Goal: Task Accomplishment & Management: Manage account settings

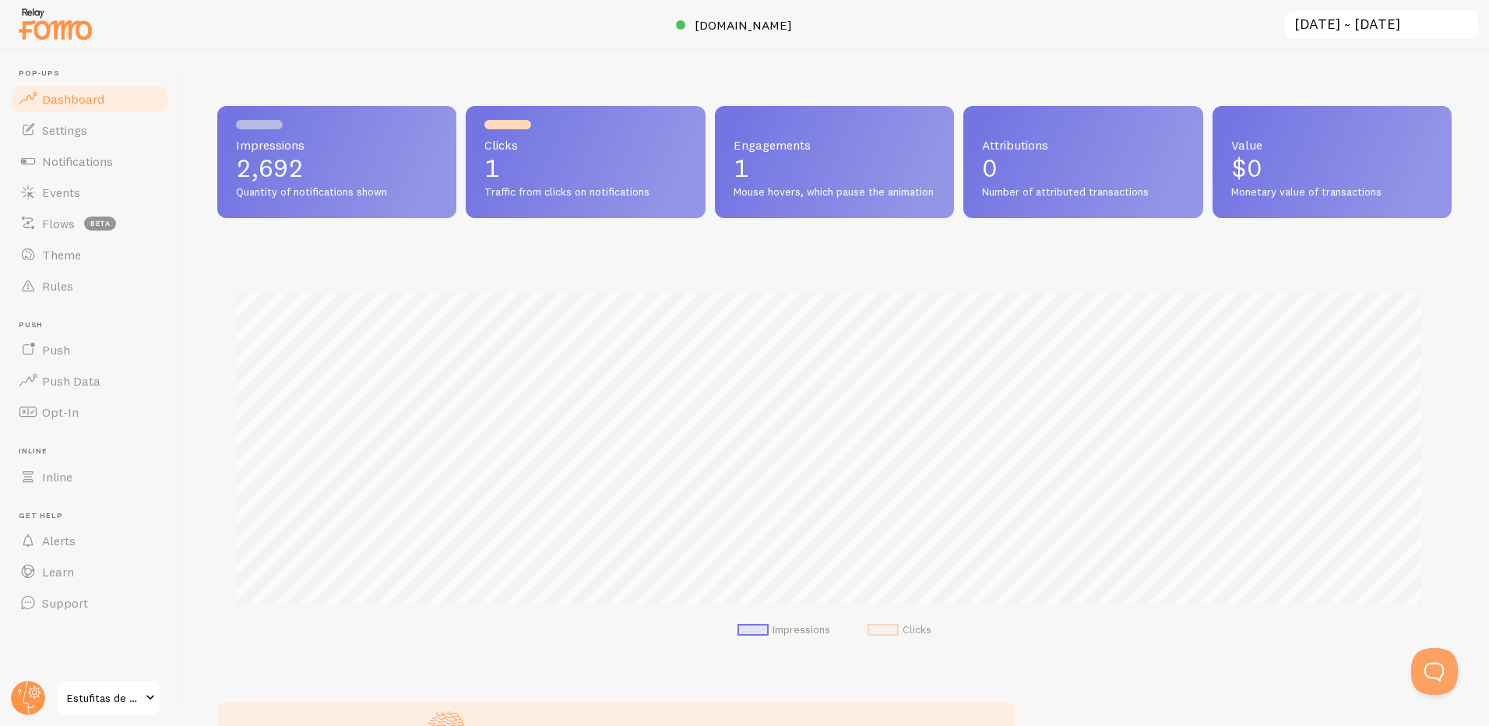
scroll to position [778614, 777801]
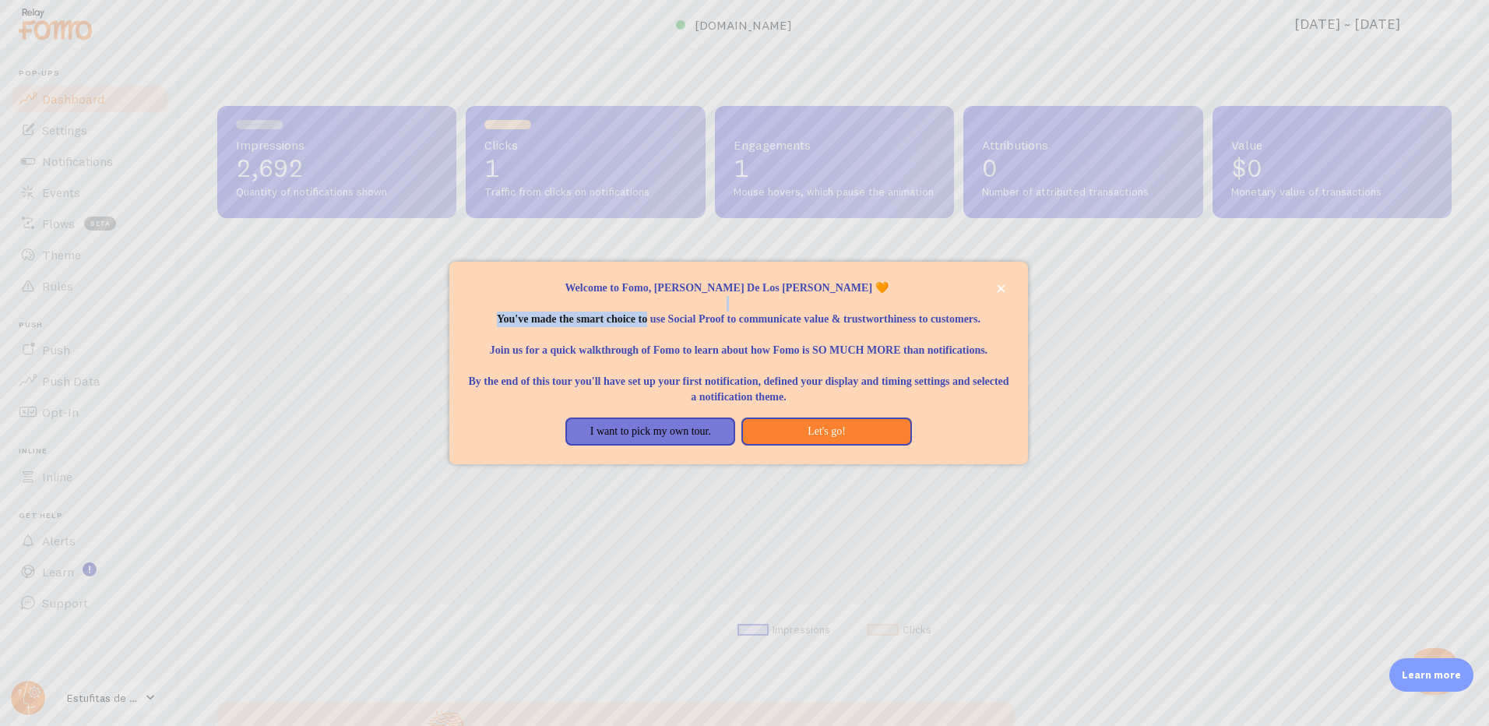
drag, startPoint x: 712, startPoint y: 301, endPoint x: 944, endPoint y: 299, distance: 232.2
click at [944, 299] on p "You've made the smart choice to use Social Proof to communicate value & trustwo…" at bounding box center [738, 311] width 541 height 31
drag, startPoint x: 944, startPoint y: 299, endPoint x: 814, endPoint y: 332, distance: 134.1
click at [815, 331] on p "Join us for a quick walkthrough of Fomo to learn about how Fomo is SO MUCH MORE…" at bounding box center [738, 342] width 541 height 31
click at [824, 446] on button "Let's go!" at bounding box center [827, 432] width 170 height 28
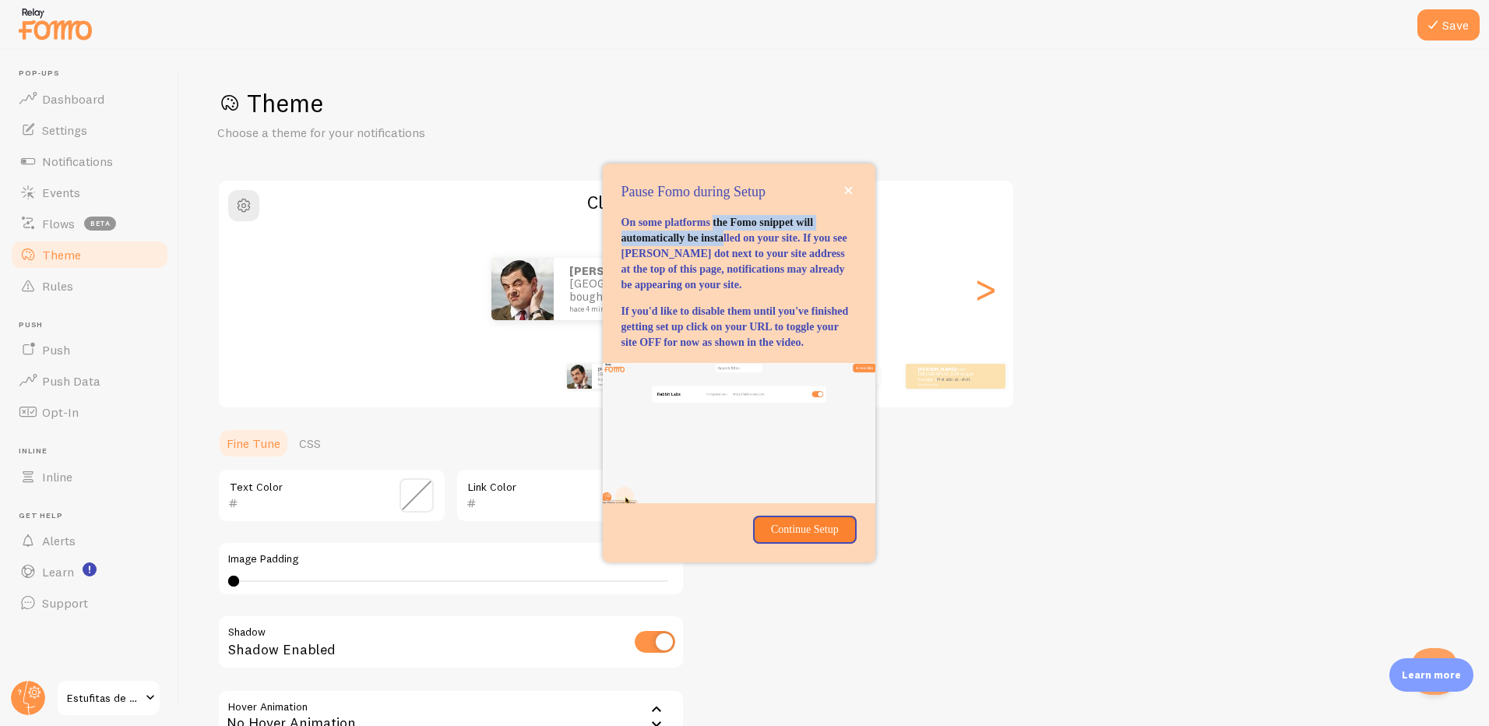
drag, startPoint x: 741, startPoint y: 211, endPoint x: 781, endPoint y: 219, distance: 40.5
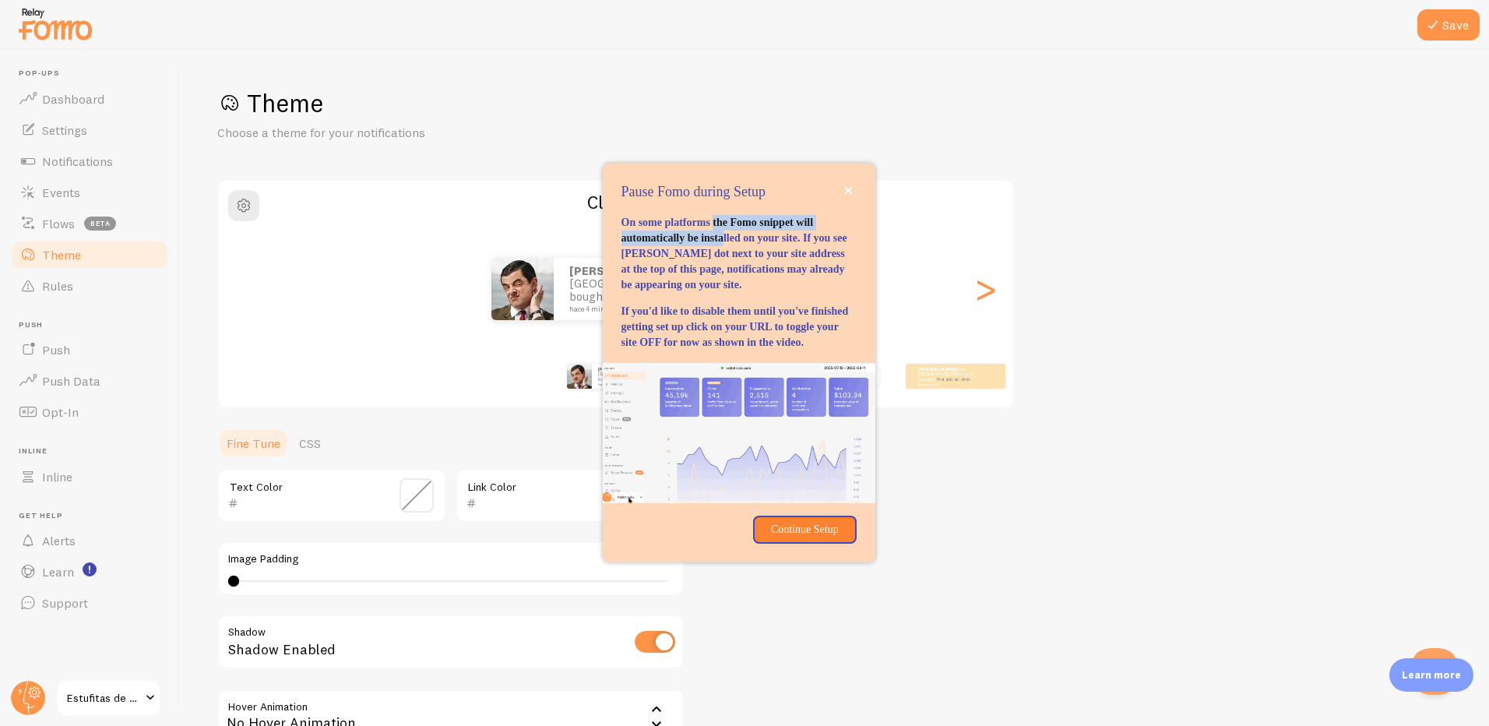
click at [781, 219] on p "On some platforms the Fomo snippet will automatically be installed on your site…" at bounding box center [739, 254] width 235 height 78
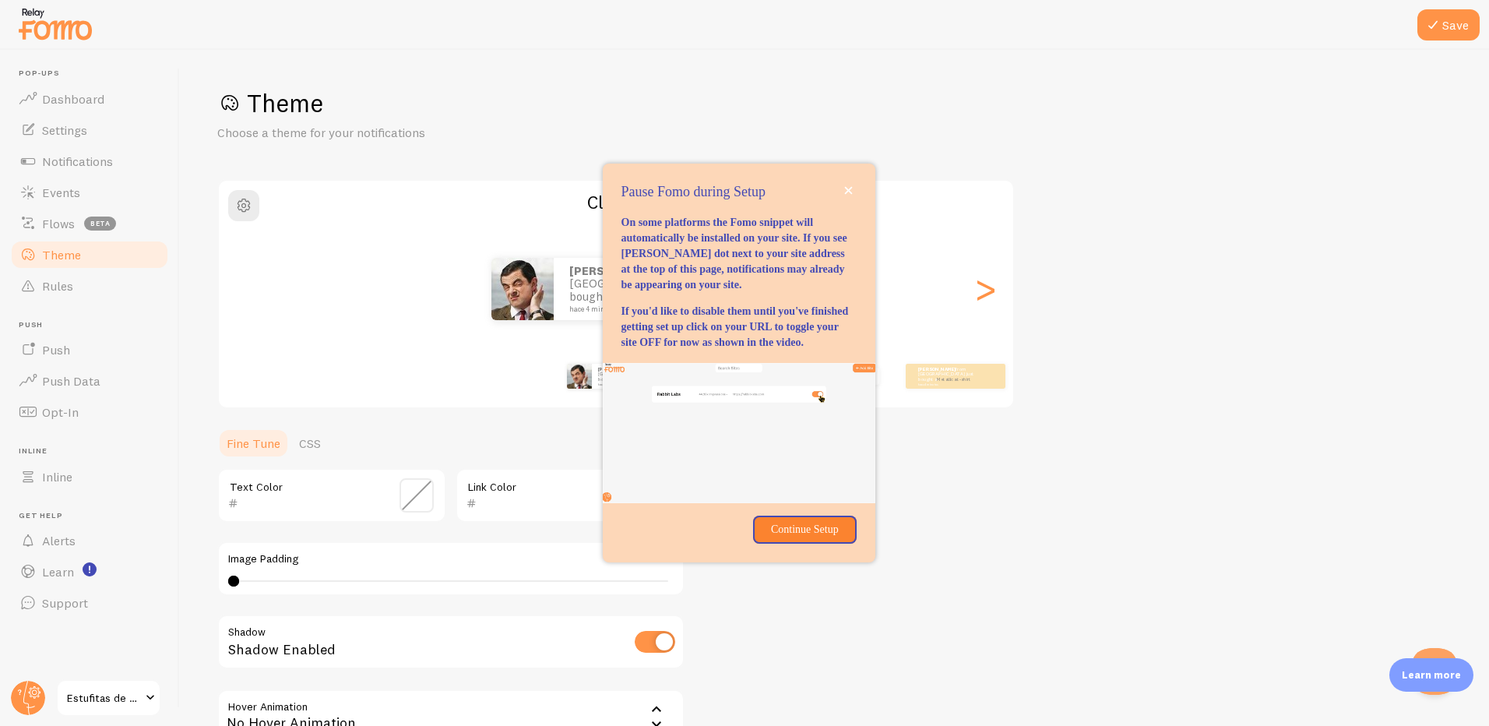
drag, startPoint x: 781, startPoint y: 219, endPoint x: 689, endPoint y: 264, distance: 101.7
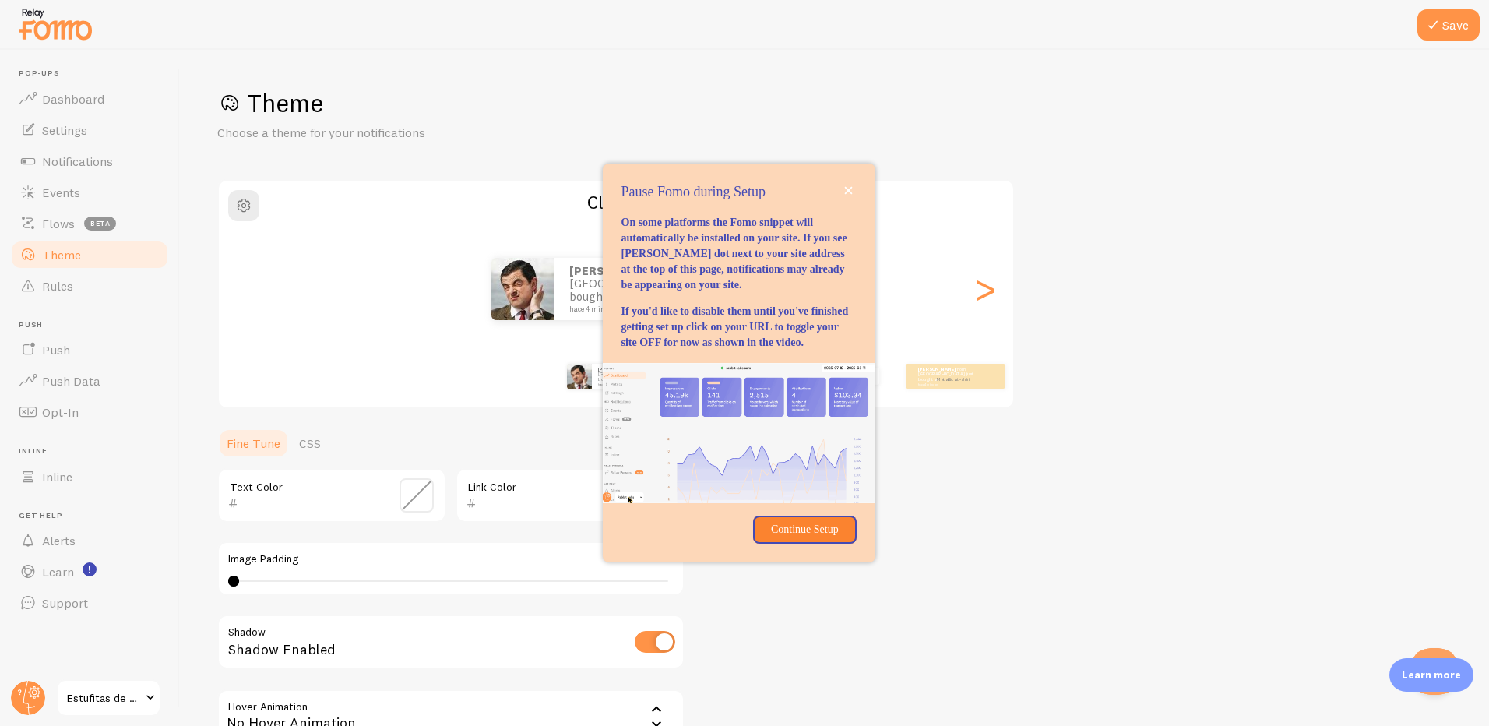
click at [689, 264] on p "On some platforms the Fomo snippet will automatically be installed on your site…" at bounding box center [739, 254] width 235 height 78
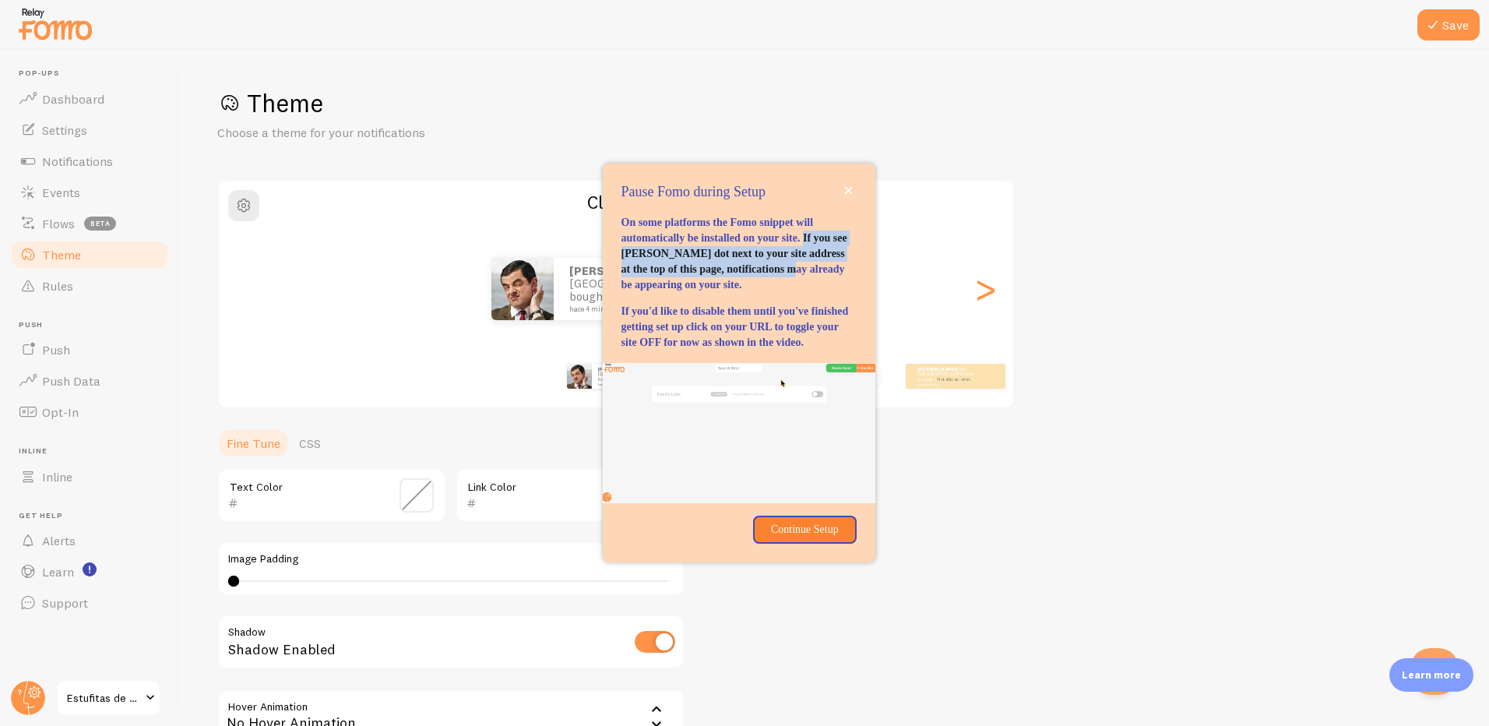
drag, startPoint x: 651, startPoint y: 237, endPoint x: 788, endPoint y: 266, distance: 140.1
click at [788, 266] on p "On some platforms the Fomo snippet will automatically be installed on your site…" at bounding box center [739, 254] width 235 height 78
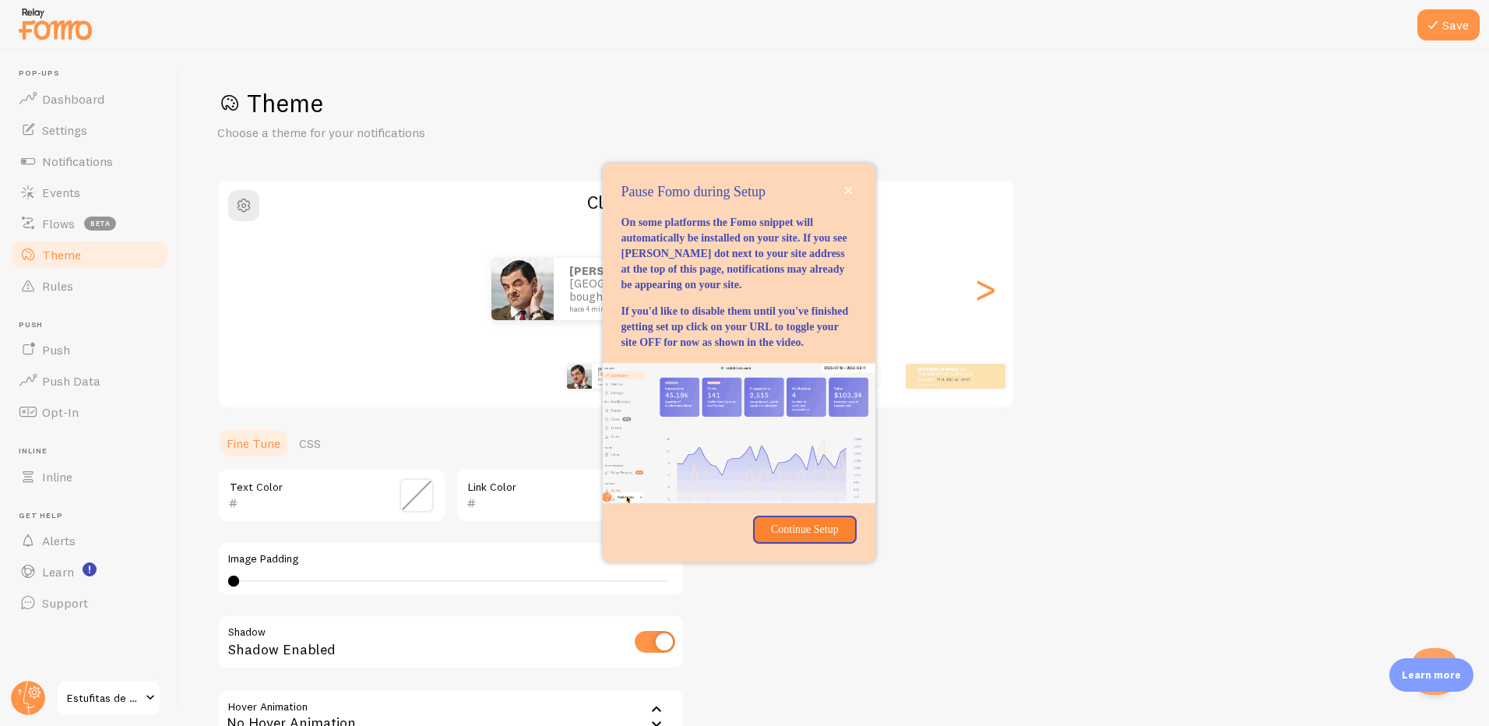
drag, startPoint x: 788, startPoint y: 266, endPoint x: 753, endPoint y: 290, distance: 43.2
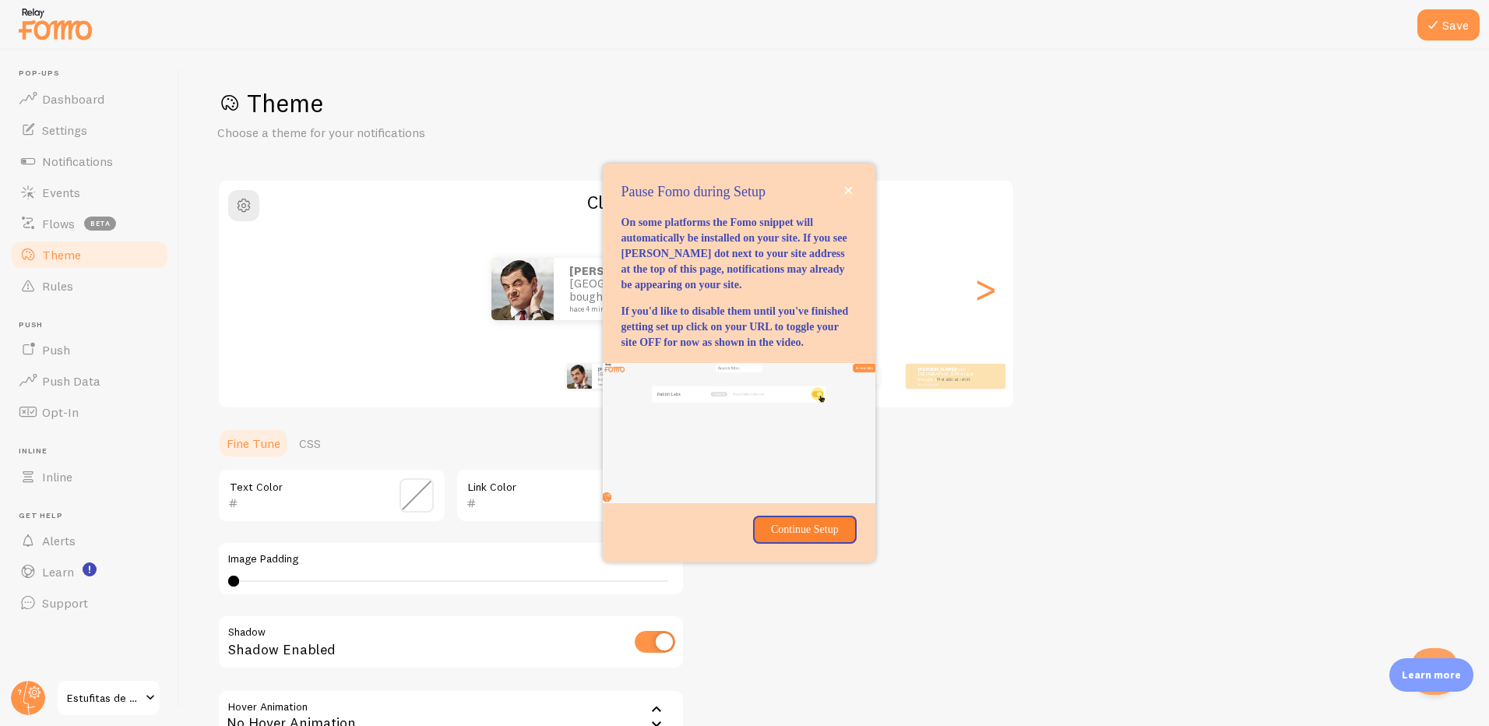
click at [753, 290] on p "On some platforms the Fomo snippet will automatically be installed on your site…" at bounding box center [739, 254] width 235 height 78
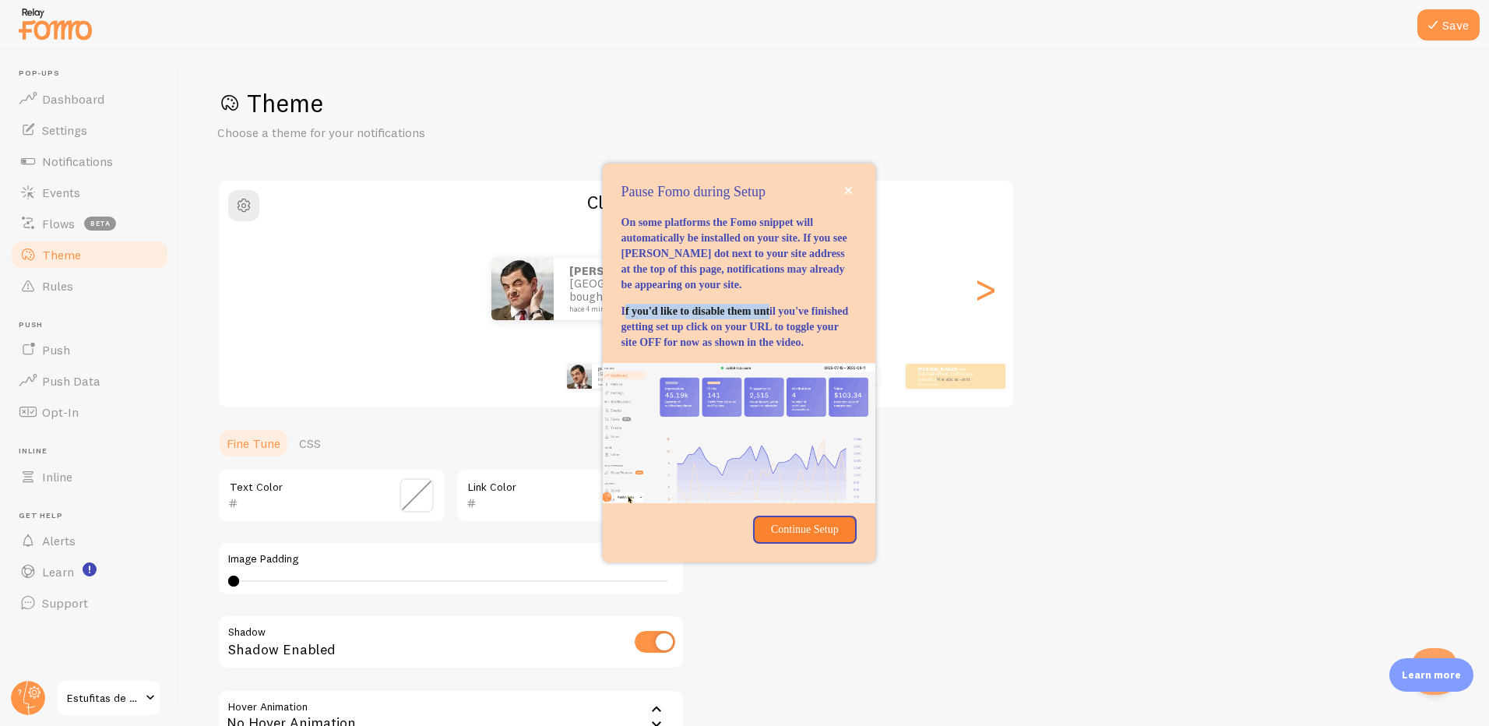
drag, startPoint x: 625, startPoint y: 304, endPoint x: 819, endPoint y: 316, distance: 194.4
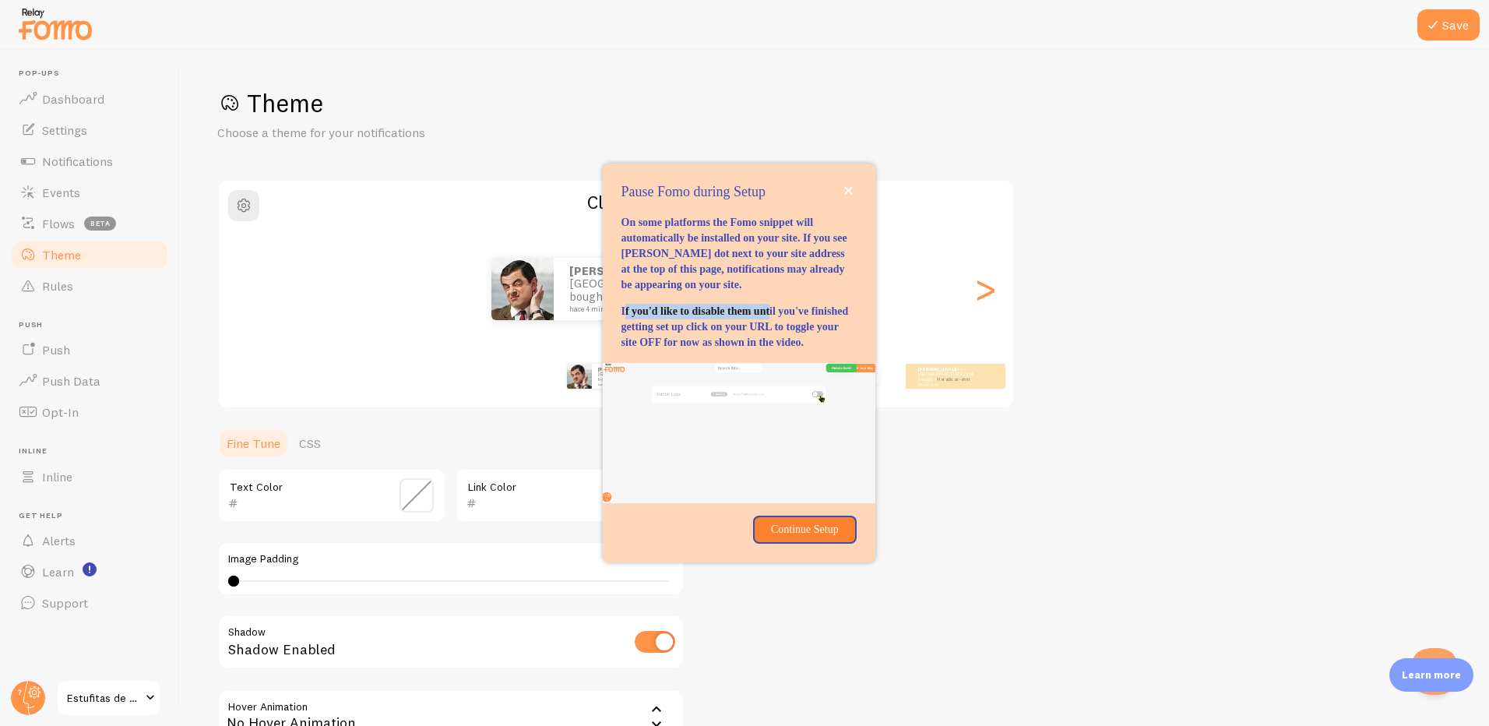
click at [819, 316] on p "If you'd like to disable them until you've finished getting set up click on you…" at bounding box center [739, 327] width 235 height 47
drag, startPoint x: 819, startPoint y: 316, endPoint x: 713, endPoint y: 341, distance: 108.8
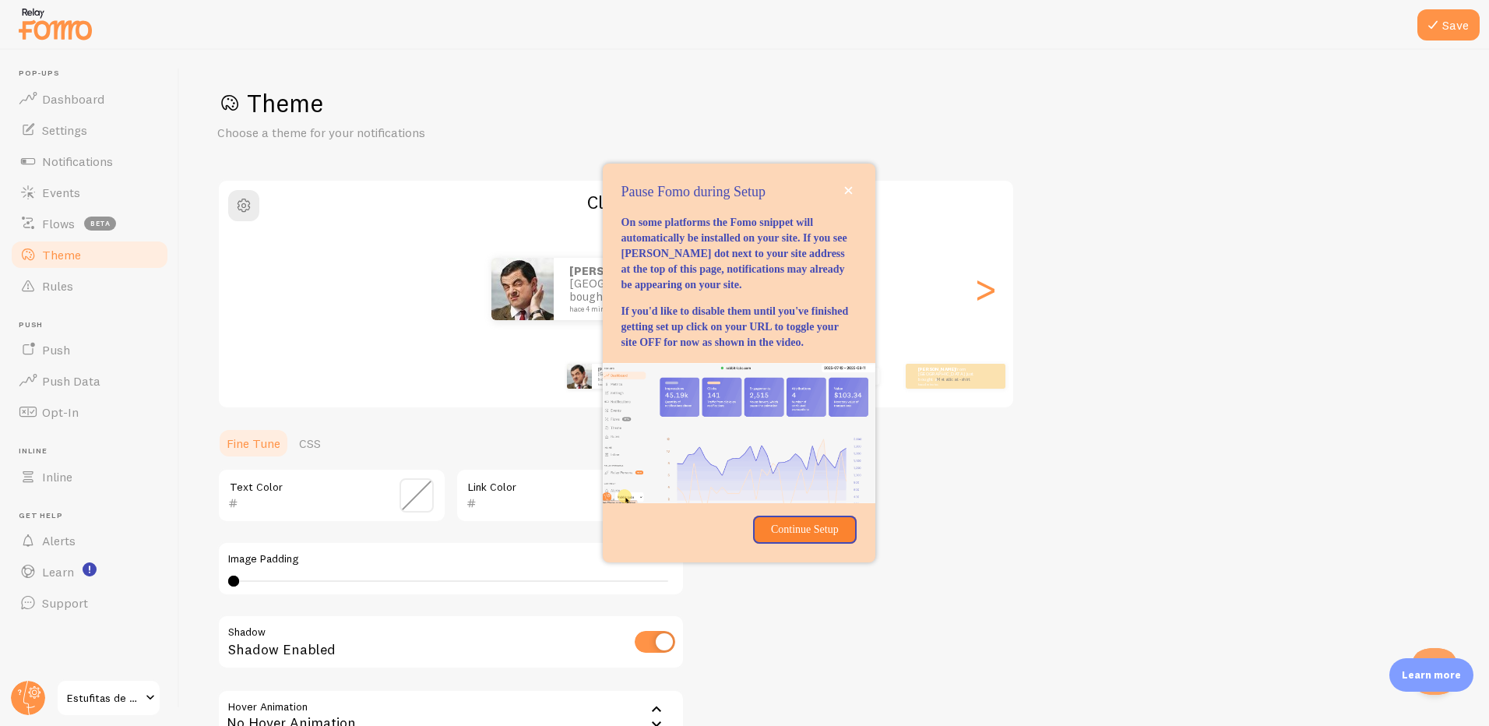
click at [713, 341] on p "If you'd like to disable them until you've finished getting set up click on you…" at bounding box center [739, 327] width 235 height 47
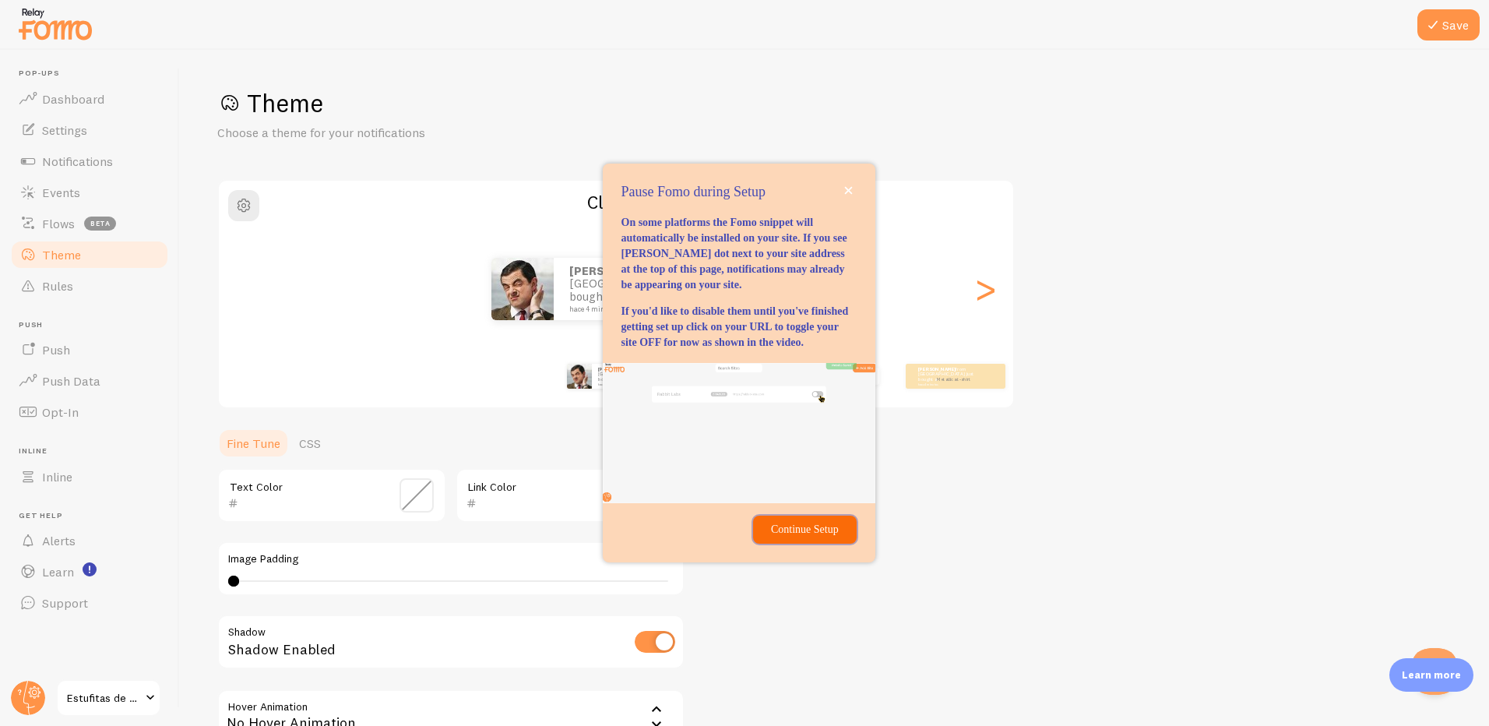
click at [799, 538] on p "Continue Setup" at bounding box center [805, 530] width 84 height 16
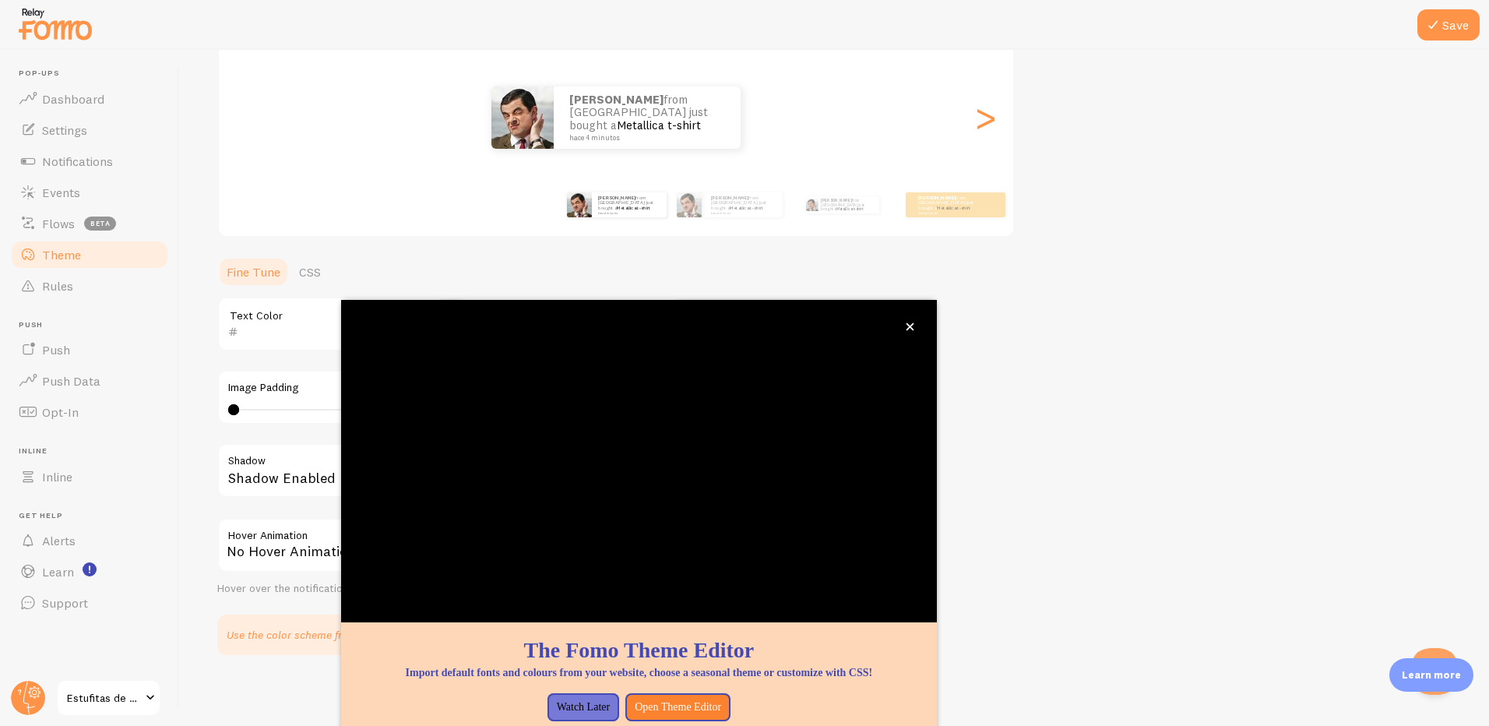
scroll to position [175, 0]
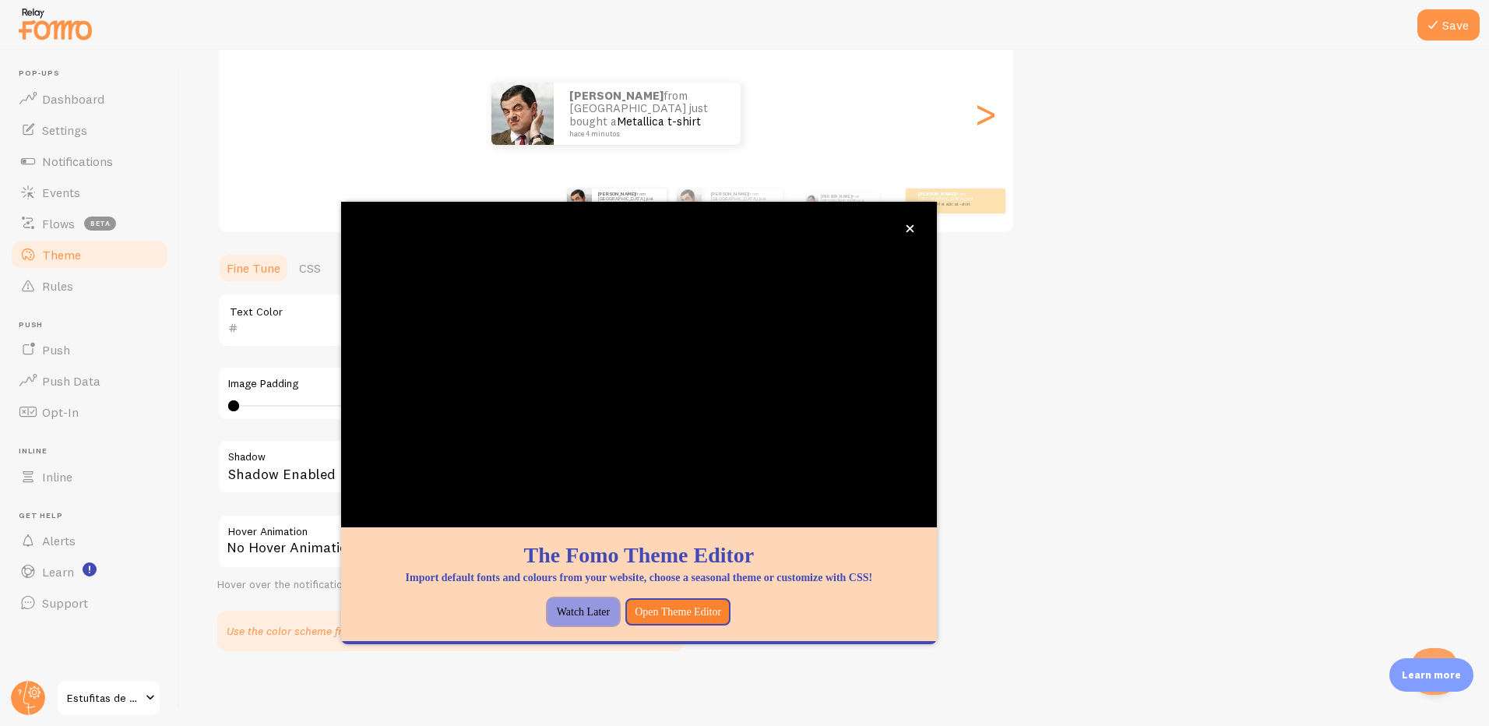
click at [575, 626] on button "Watch Later" at bounding box center [584, 612] width 72 height 28
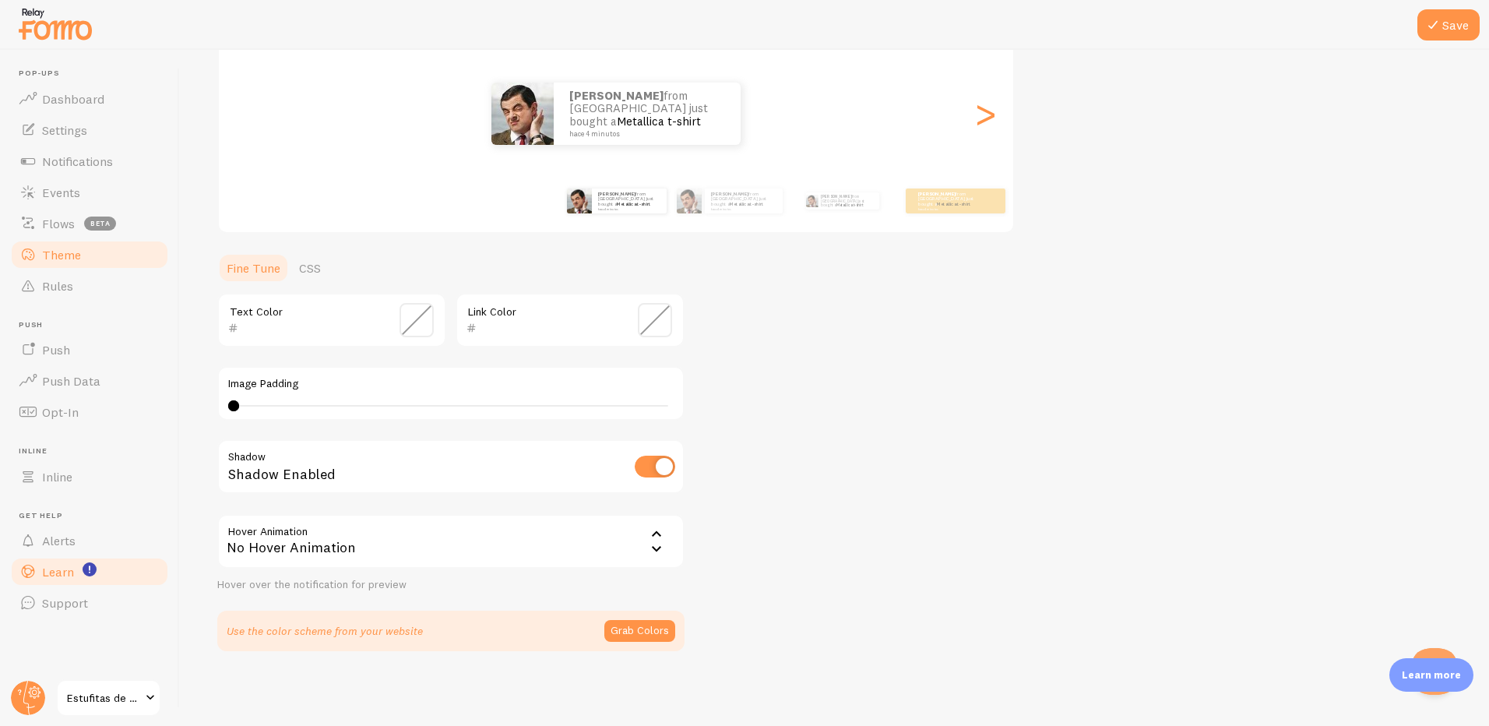
click at [48, 575] on span "Learn" at bounding box center [58, 572] width 32 height 16
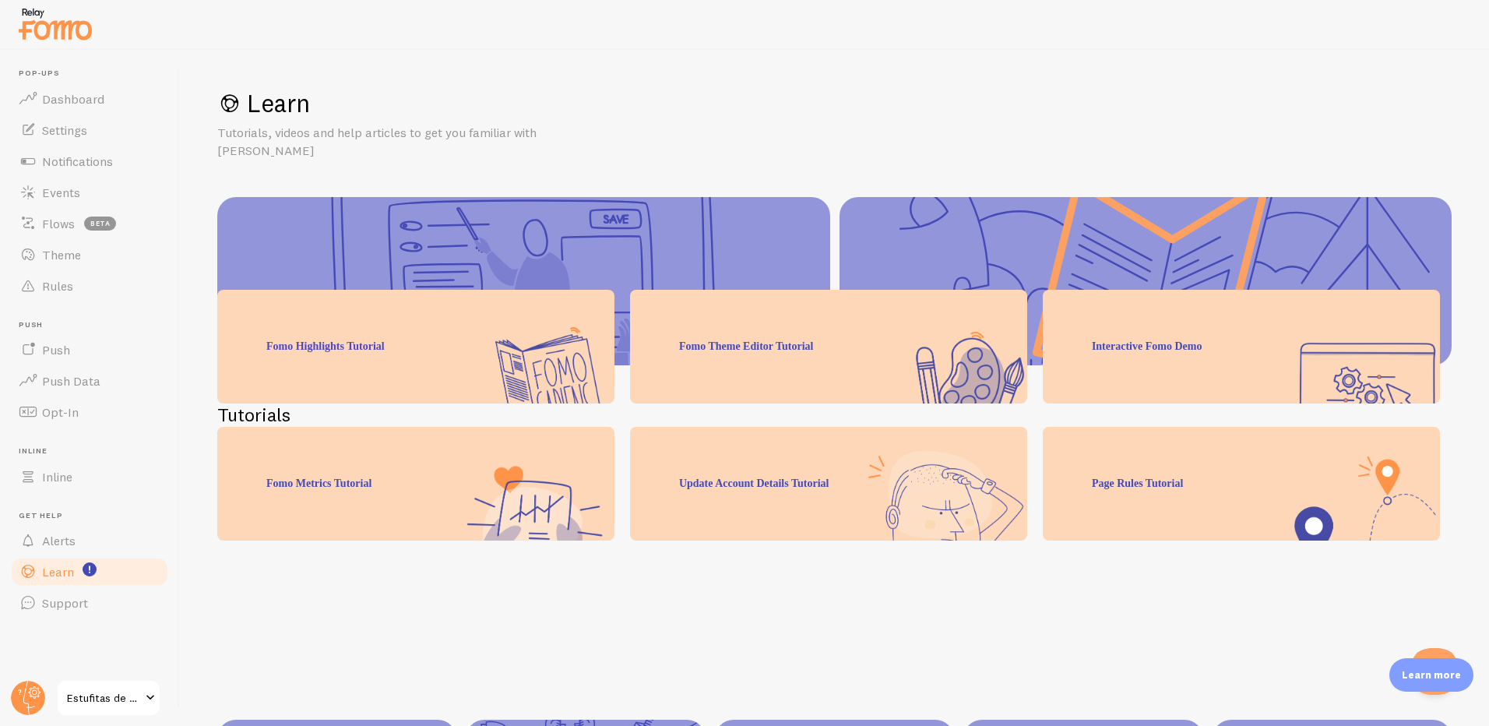
scroll to position [138, 0]
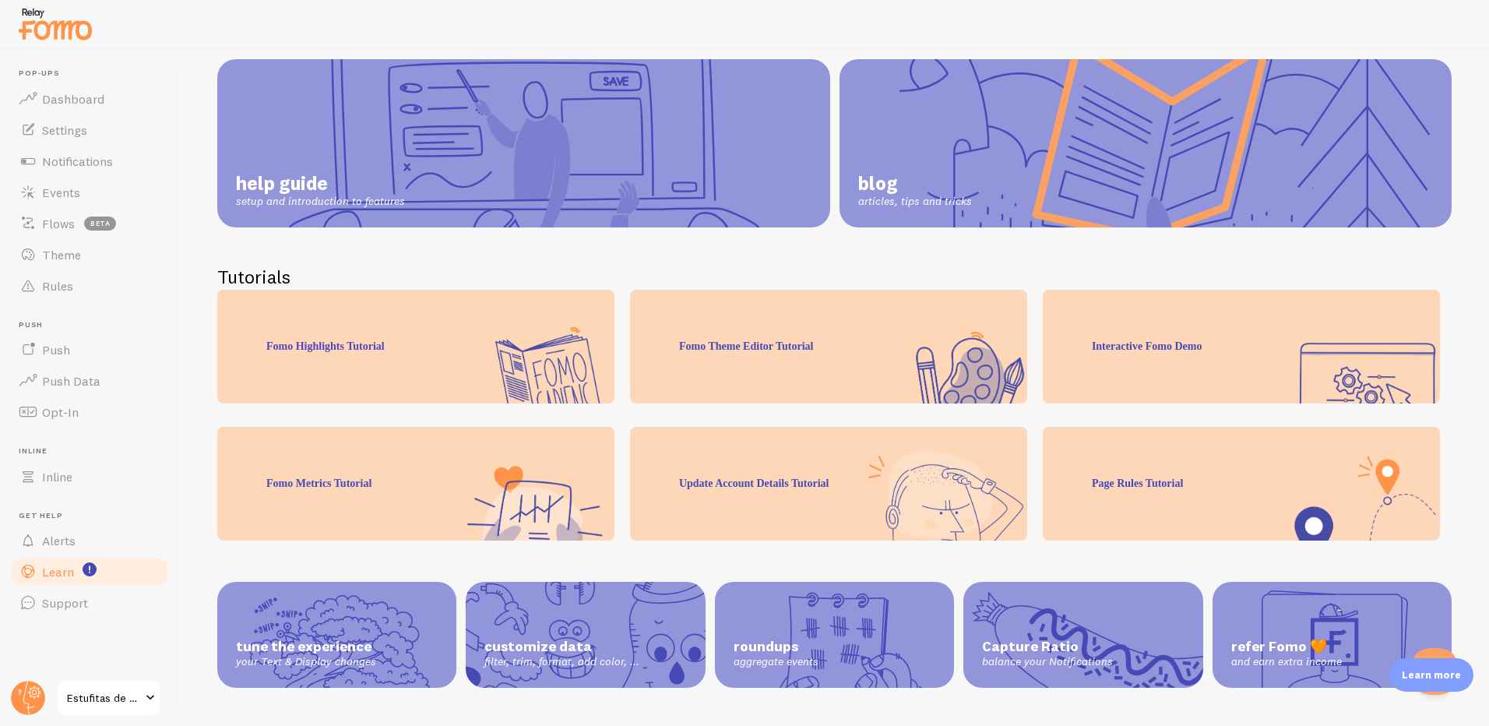
click at [534, 638] on span "customize data" at bounding box center [586, 647] width 202 height 18
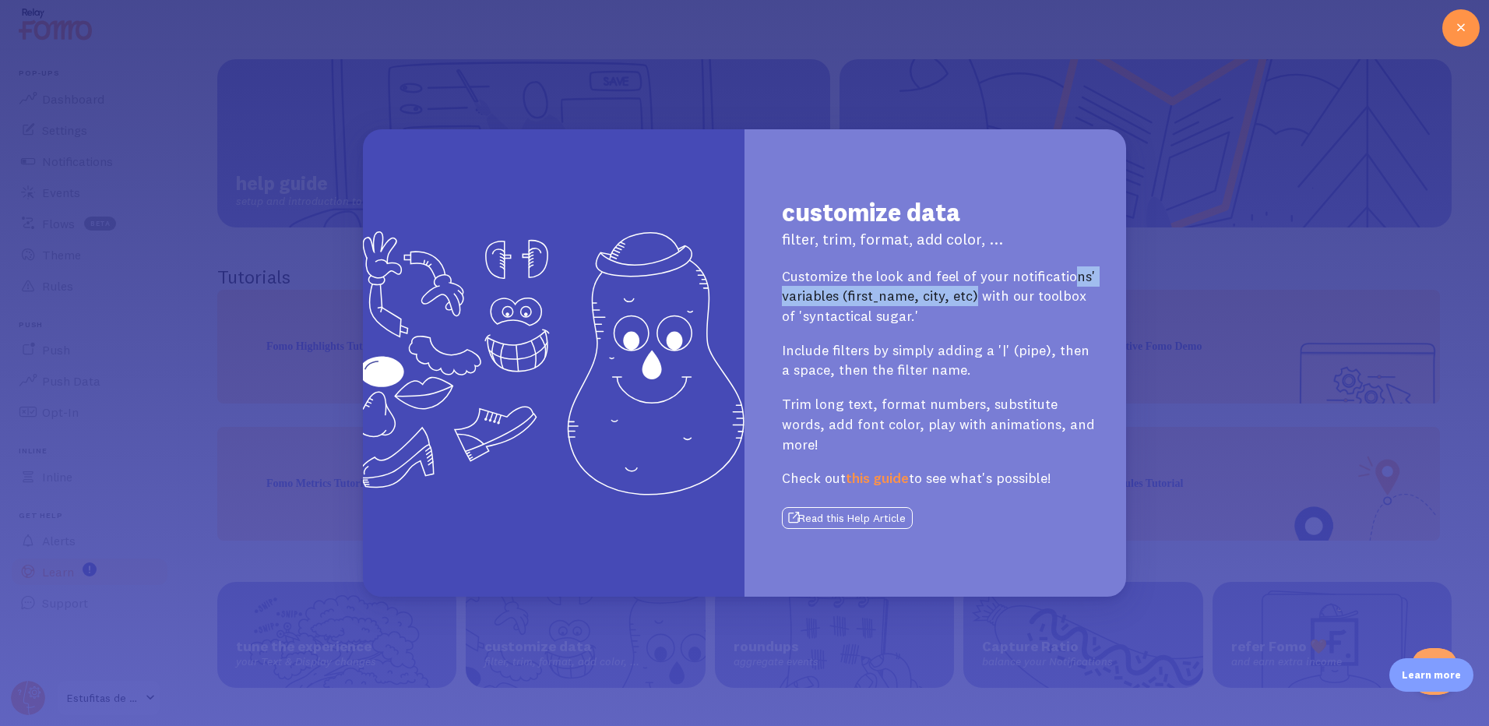
drag, startPoint x: 990, startPoint y: 305, endPoint x: 1067, endPoint y: 295, distance: 77.7
click at [1067, 295] on p "Customize the look and feel of your notifications' variables (first_name, city,…" at bounding box center [940, 296] width 316 height 60
drag, startPoint x: 1067, startPoint y: 295, endPoint x: 1000, endPoint y: 321, distance: 71.8
click at [1020, 314] on p "Customize the look and feel of your notifications' variables (first_name, city,…" at bounding box center [940, 296] width 316 height 60
drag, startPoint x: 911, startPoint y: 384, endPoint x: 908, endPoint y: 392, distance: 8.4
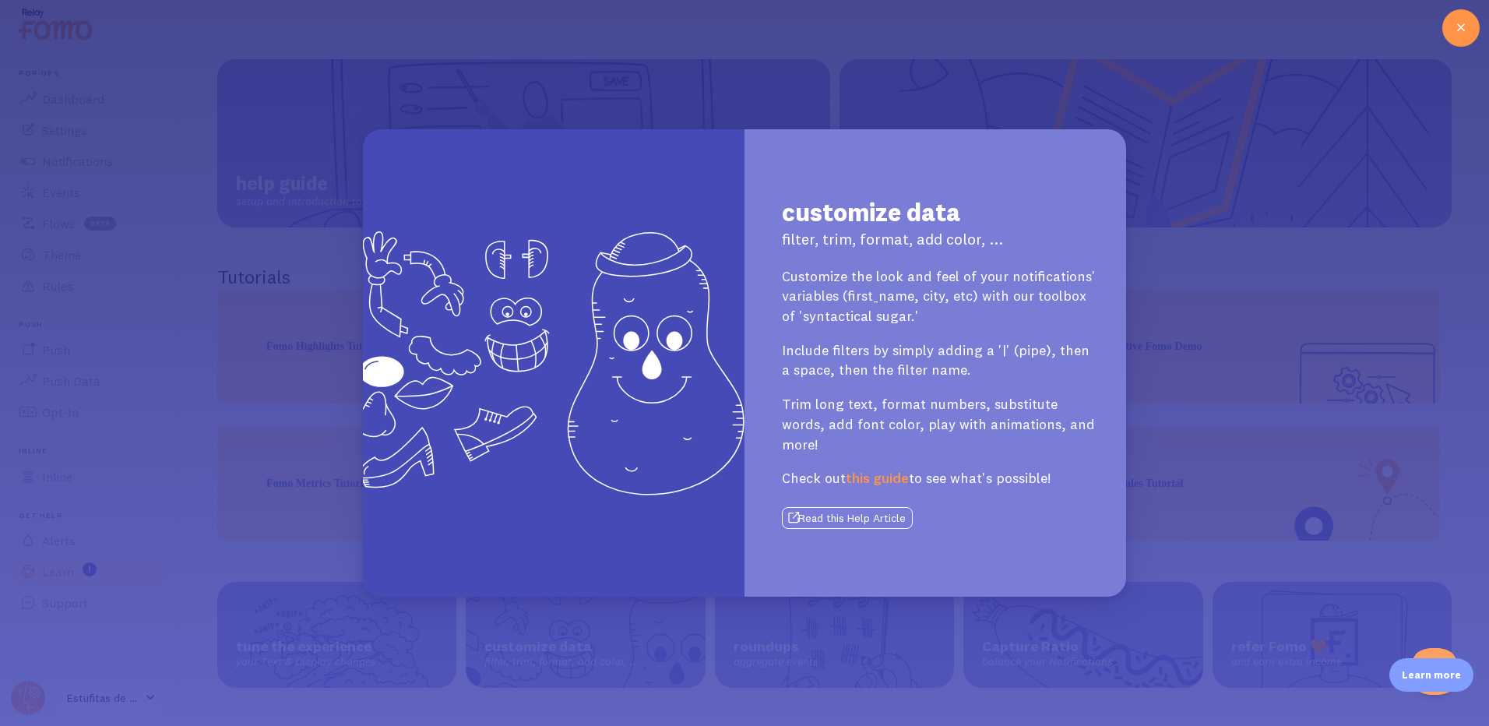
click at [911, 380] on p "Include filters by simply adding a '|' (pipe), then a space, then the filter na…" at bounding box center [940, 360] width 316 height 40
click at [886, 469] on link "this guide" at bounding box center [877, 478] width 63 height 18
drag, startPoint x: 1474, startPoint y: 25, endPoint x: 1461, endPoint y: 25, distance: 12.5
click at [1468, 25] on div at bounding box center [1461, 27] width 37 height 37
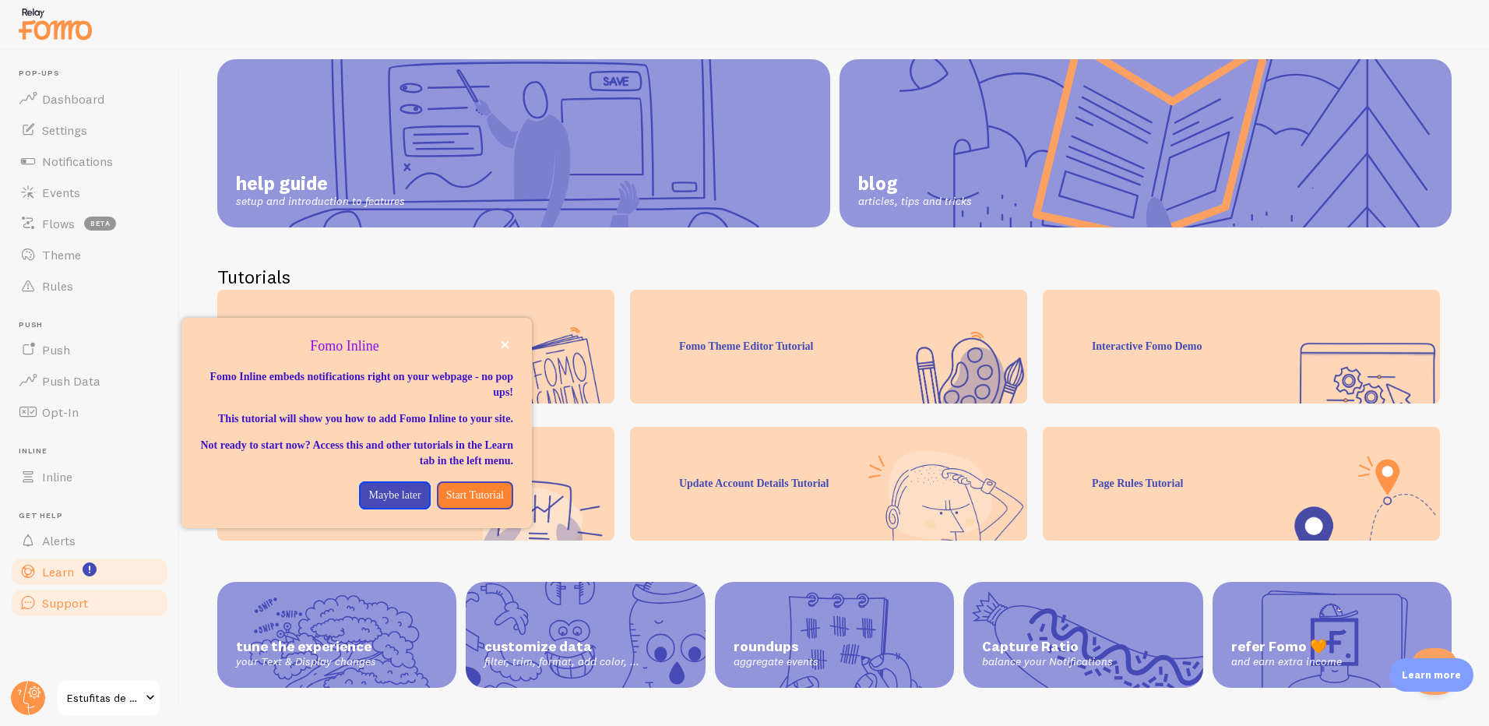
click at [78, 594] on link "Support" at bounding box center [89, 602] width 160 height 31
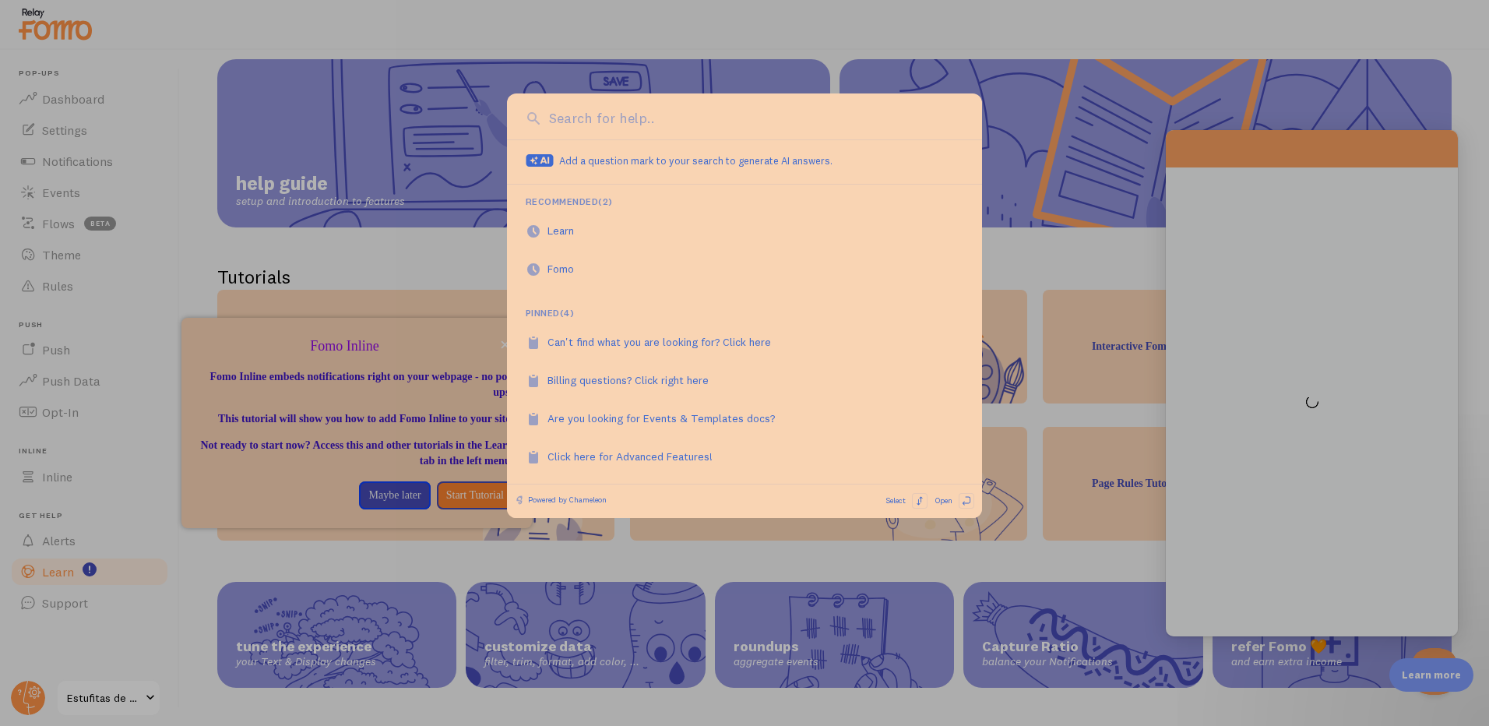
scroll to position [0, 0]
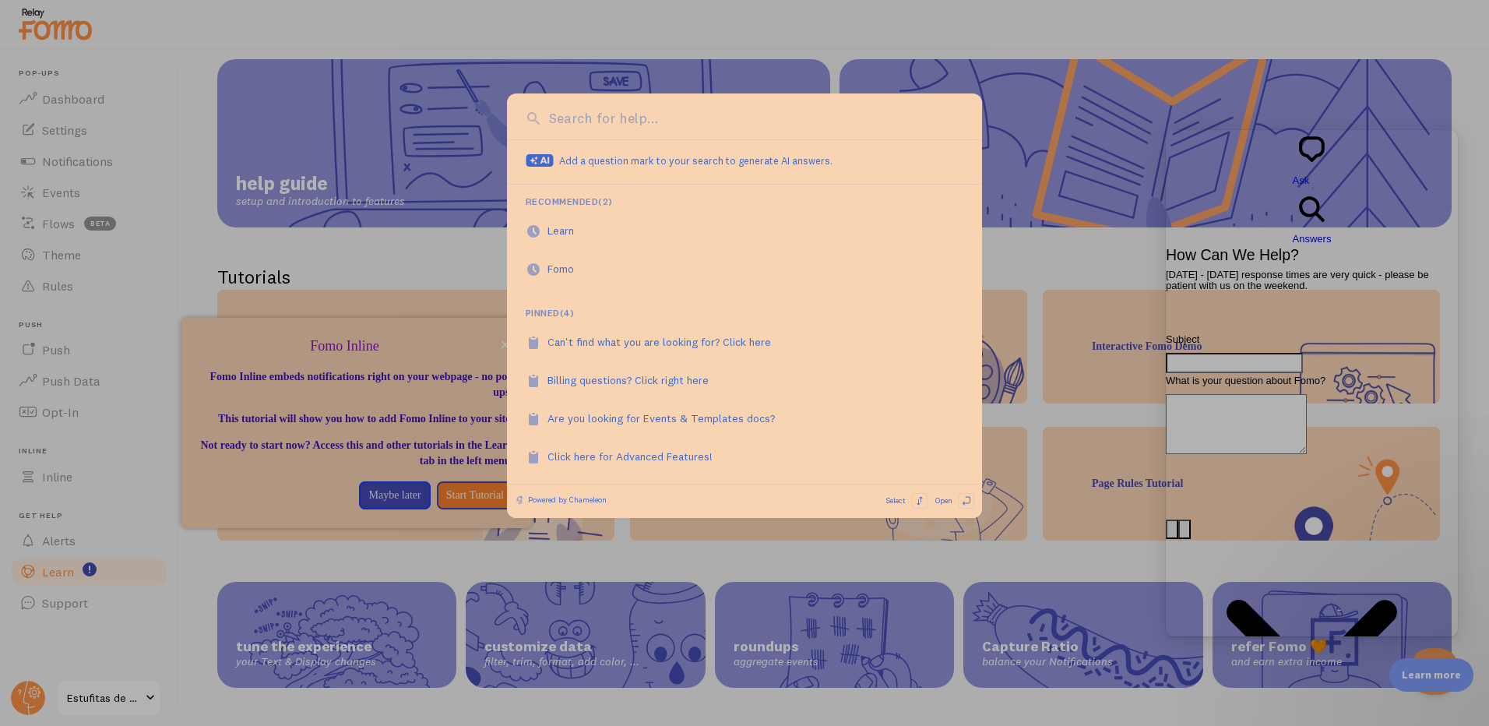
click at [281, 249] on div at bounding box center [744, 363] width 1489 height 726
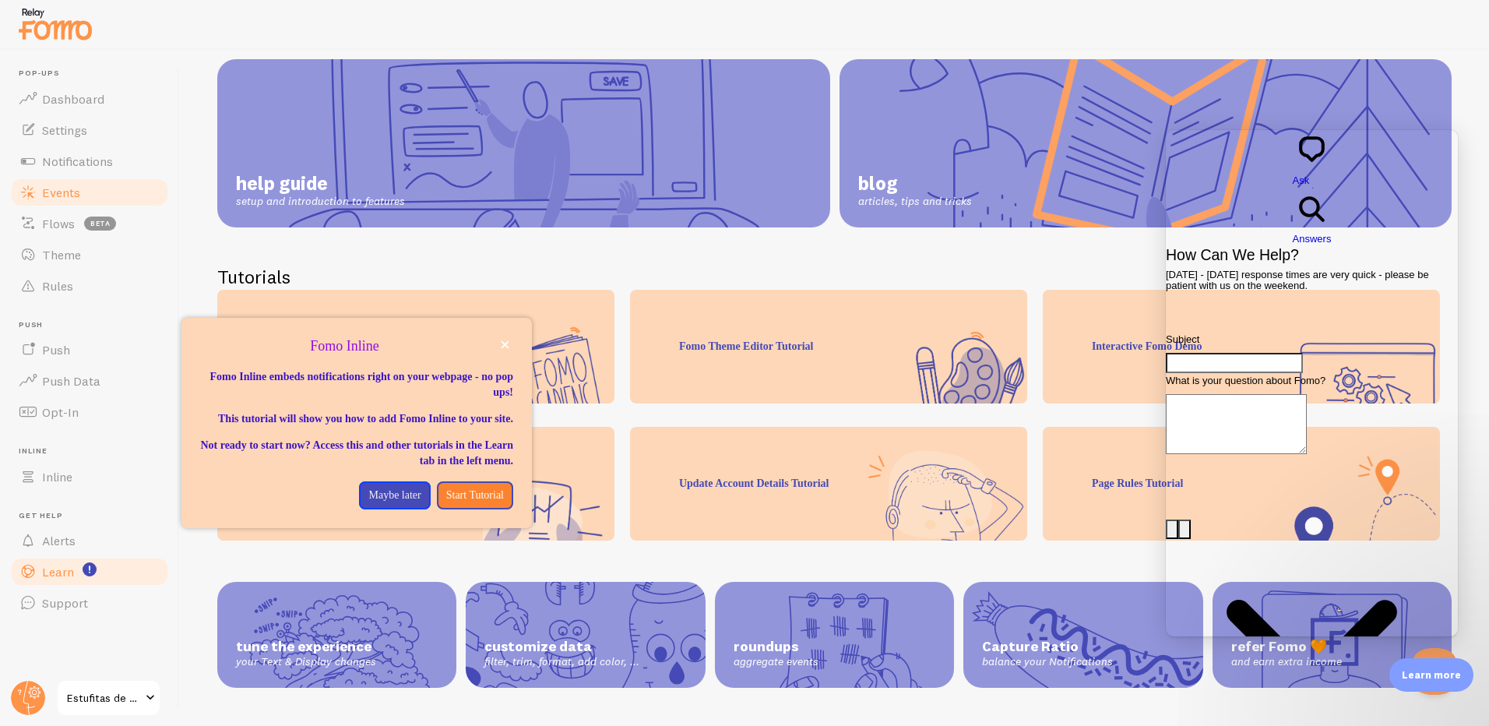
click at [72, 201] on link "Events" at bounding box center [89, 192] width 160 height 31
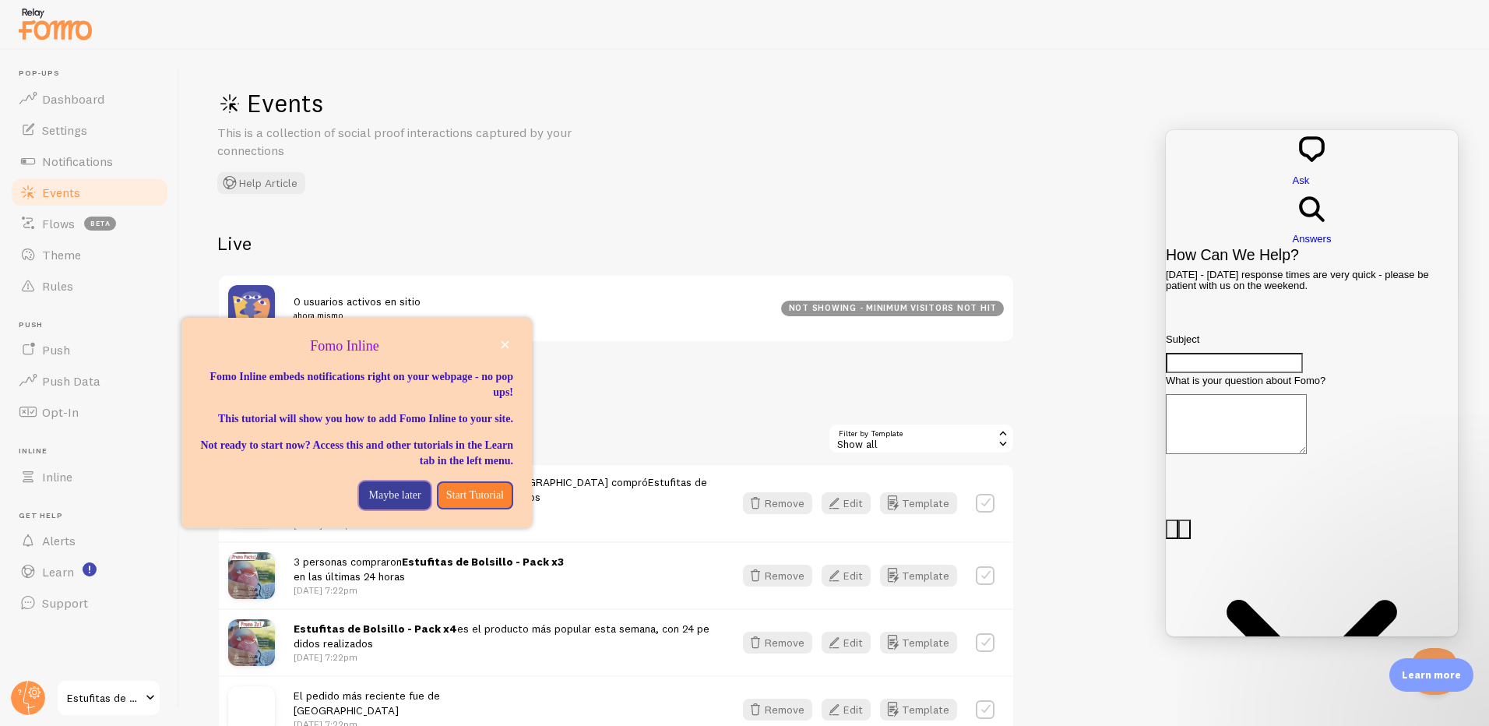
click at [390, 503] on p "Maybe later" at bounding box center [394, 496] width 52 height 16
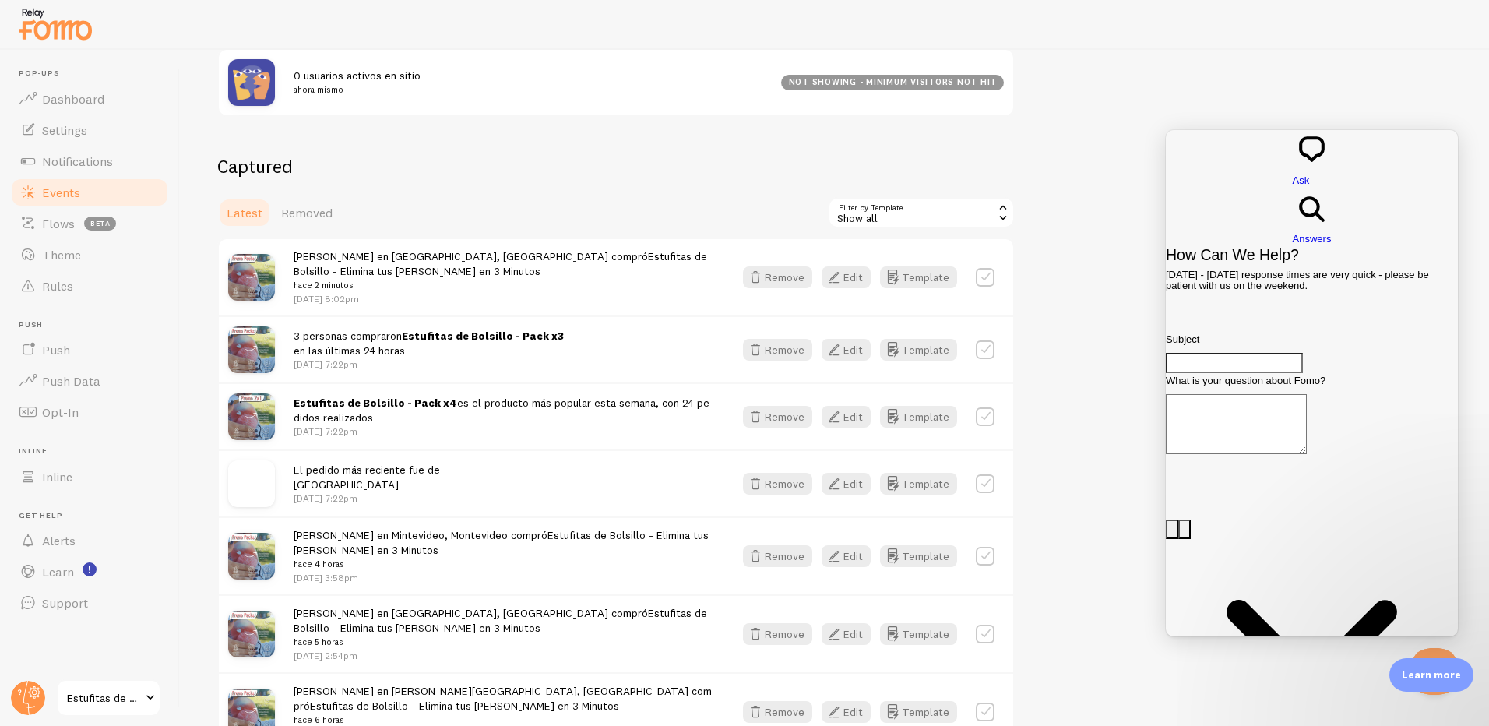
scroll to position [234, 0]
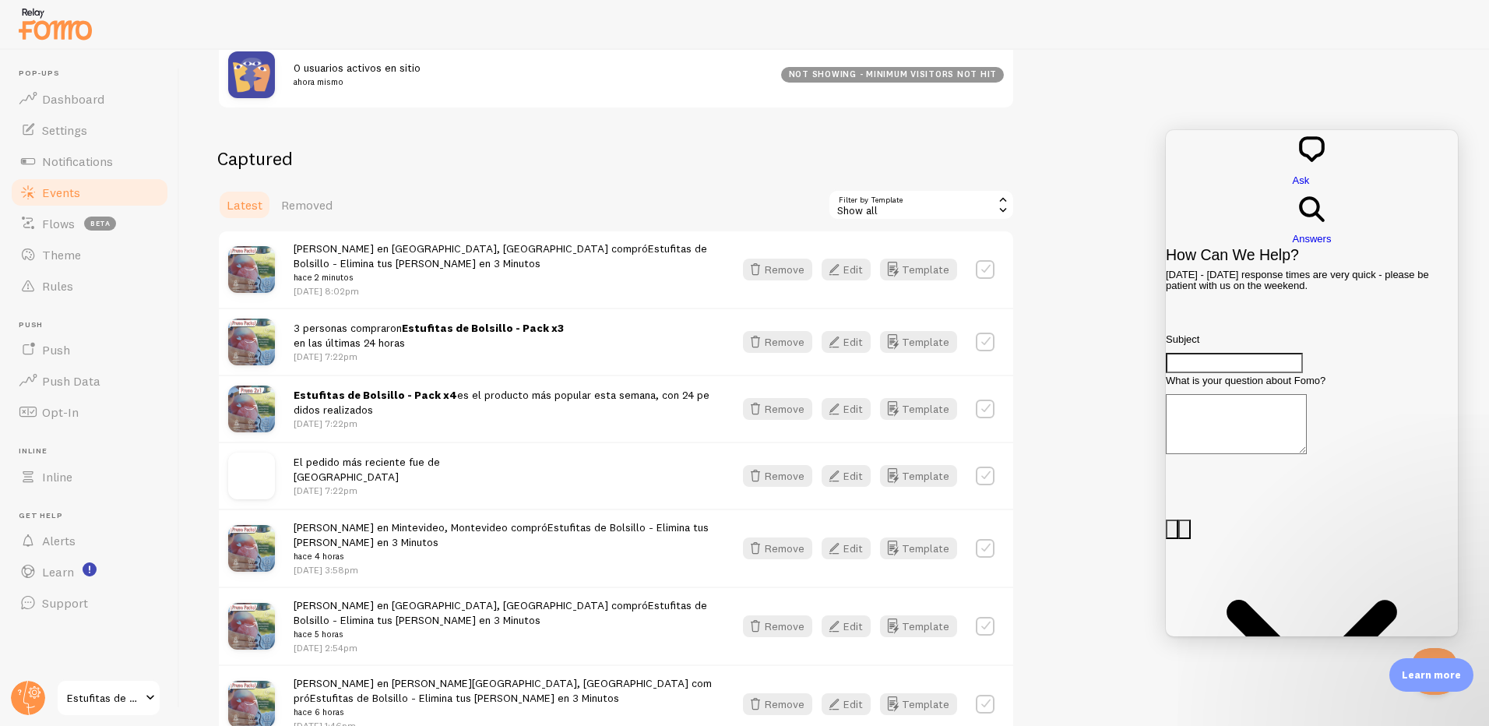
click at [989, 340] on label at bounding box center [985, 342] width 19 height 19
click at [982, 342] on label at bounding box center [985, 342] width 19 height 19
checkbox input "false"
click at [848, 73] on div "not showing - minimum visitors not hit" at bounding box center [892, 75] width 223 height 16
click at [69, 227] on span "Flows" at bounding box center [58, 224] width 33 height 16
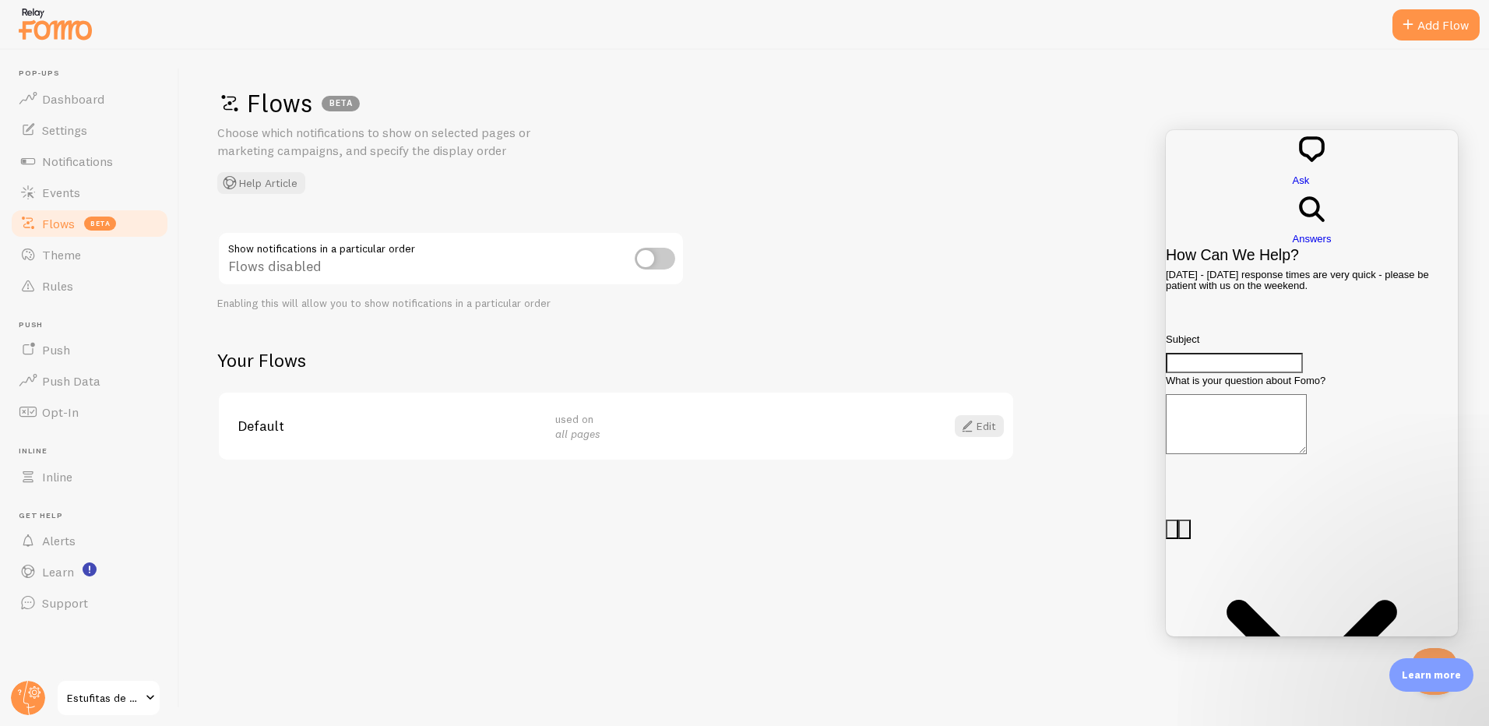
click at [662, 259] on input "checkbox" at bounding box center [655, 259] width 41 height 22
checkbox input "true"
click at [596, 424] on div "used on all pages" at bounding box center [704, 426] width 299 height 30
click at [978, 427] on link "Edit" at bounding box center [979, 426] width 49 height 22
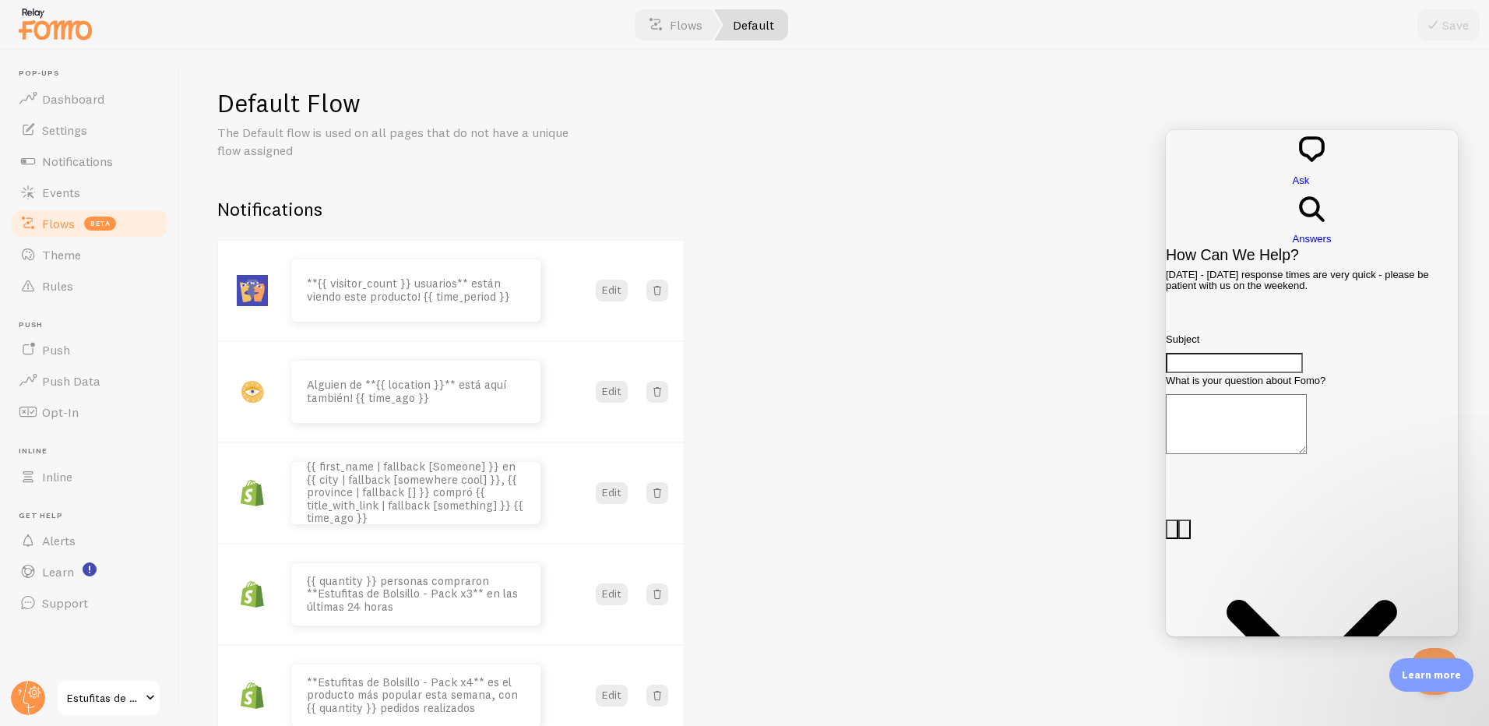
click at [960, 330] on div "Default Flow The Default flow is used on all pages that do not have a unique fl…" at bounding box center [835, 388] width 1310 height 676
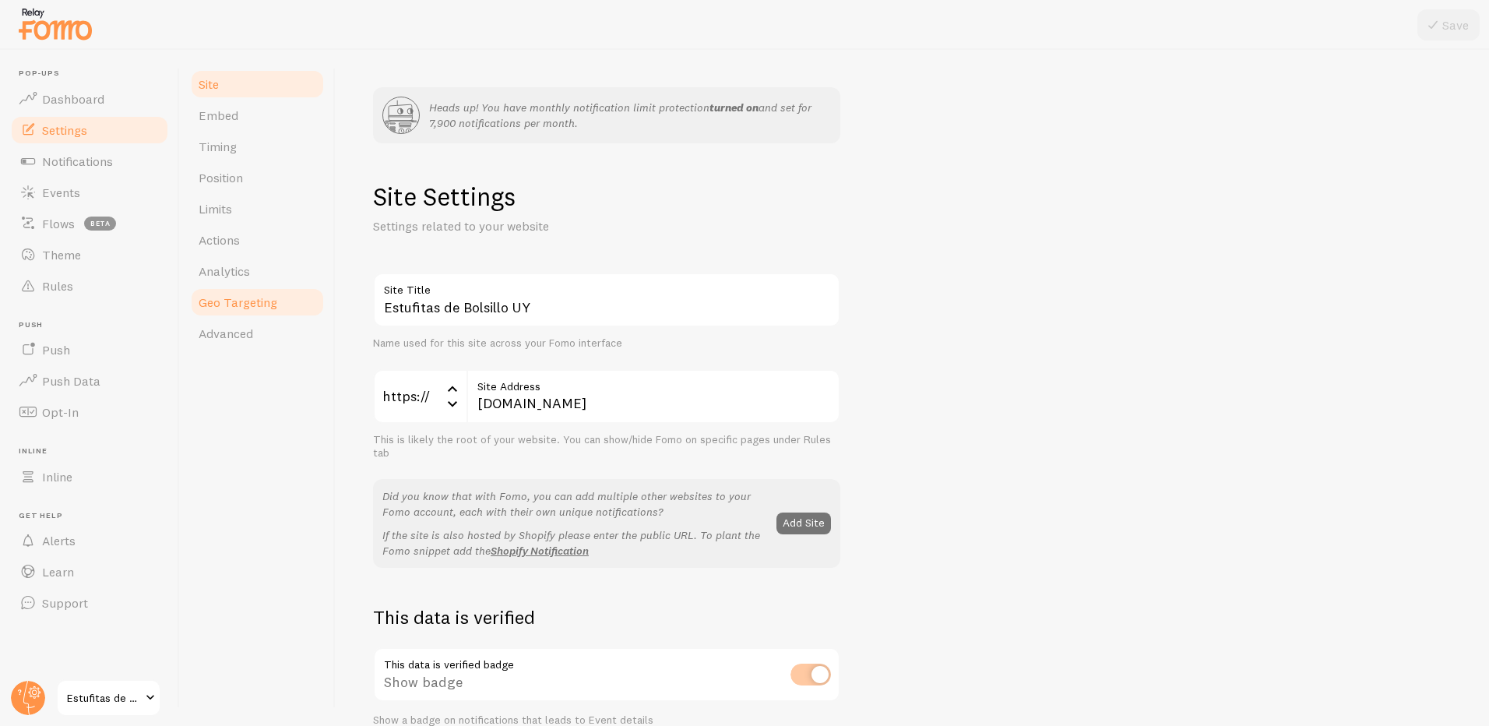
click at [260, 316] on link "Geo Targeting" at bounding box center [257, 302] width 136 height 31
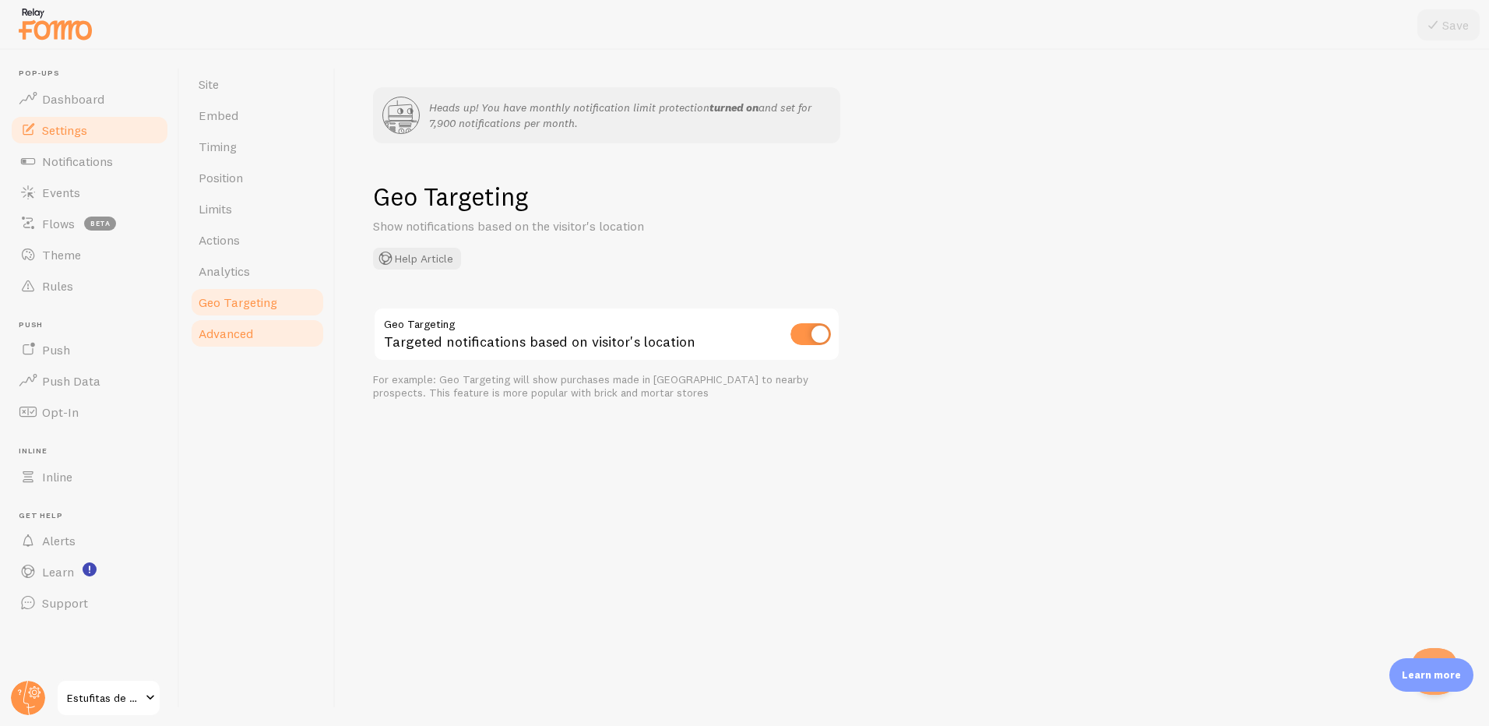
click at [256, 333] on link "Advanced" at bounding box center [257, 333] width 136 height 31
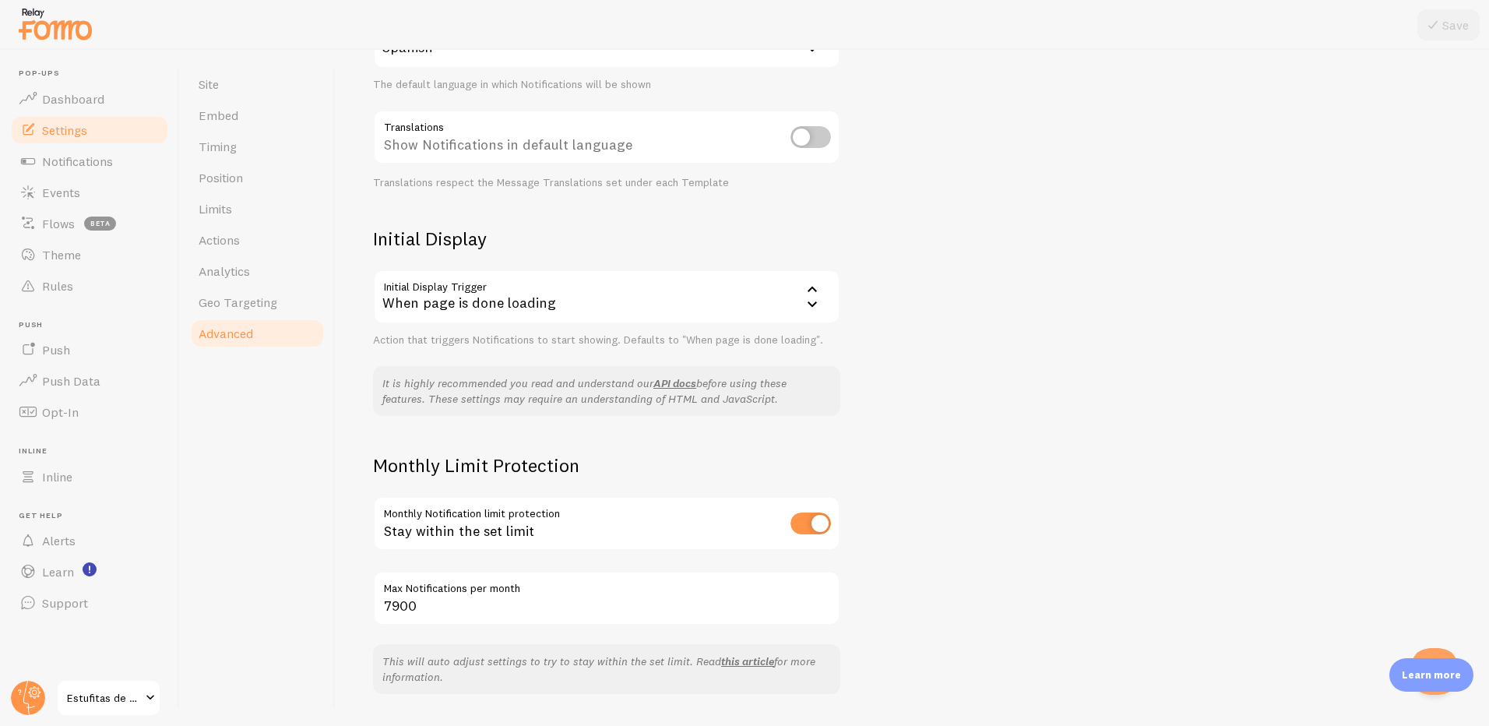
scroll to position [189, 0]
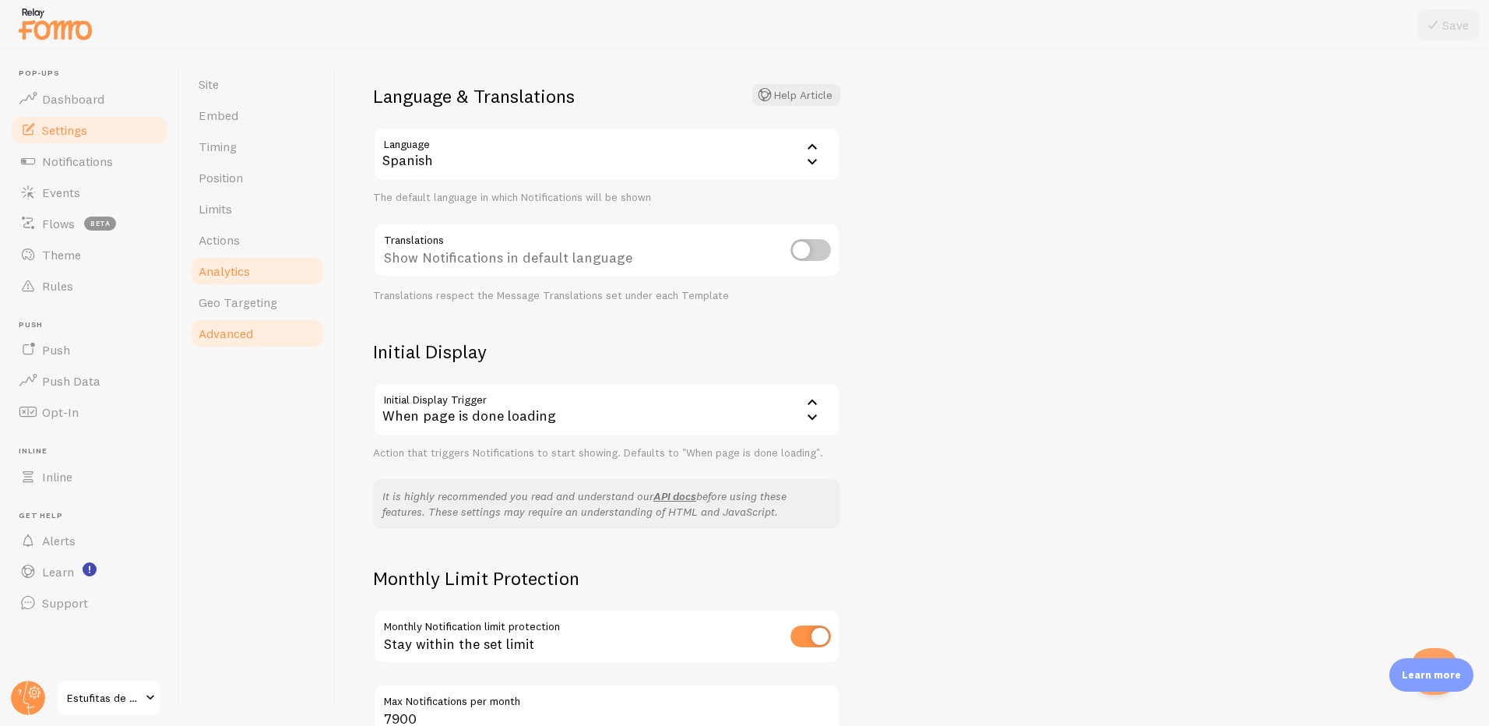
click at [260, 274] on link "Analytics" at bounding box center [257, 271] width 136 height 31
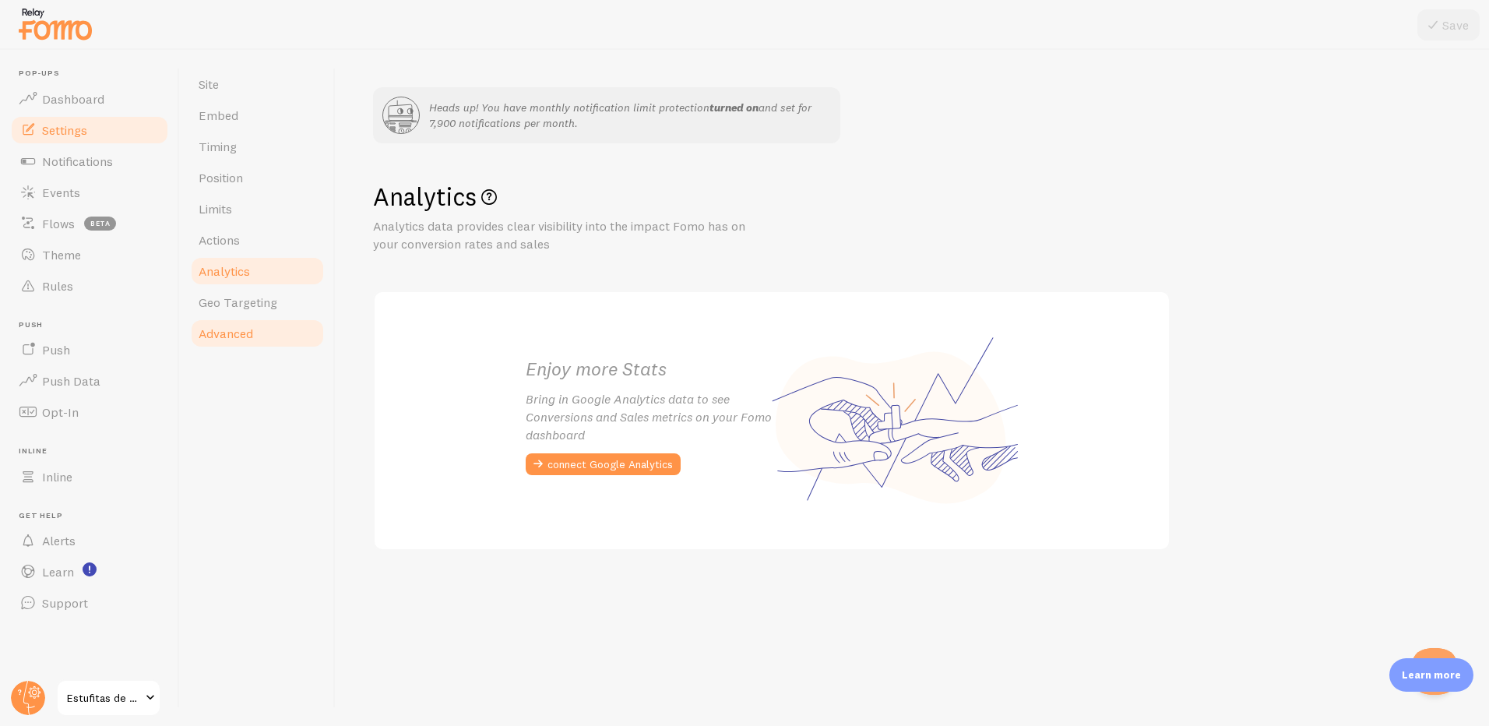
click at [265, 342] on link "Advanced" at bounding box center [257, 333] width 136 height 31
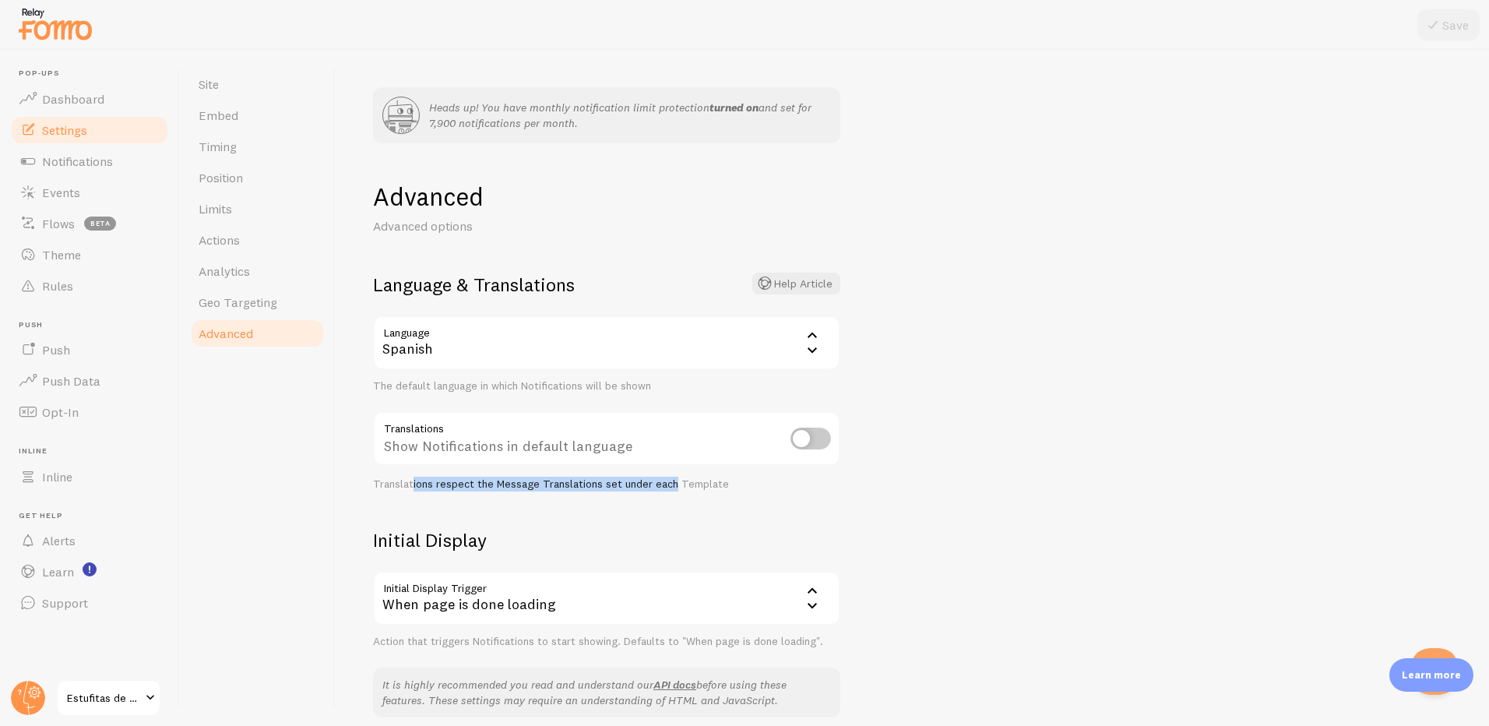
drag, startPoint x: 411, startPoint y: 483, endPoint x: 674, endPoint y: 483, distance: 262.5
click at [674, 483] on div "Translations respect the Message Translations set under each Template" at bounding box center [606, 485] width 467 height 14
drag, startPoint x: 674, startPoint y: 483, endPoint x: 668, endPoint y: 491, distance: 10.0
click at [668, 491] on div "Translations respect the Message Translations set under each Template" at bounding box center [606, 485] width 467 height 14
click at [248, 270] on span "Analytics" at bounding box center [224, 271] width 51 height 16
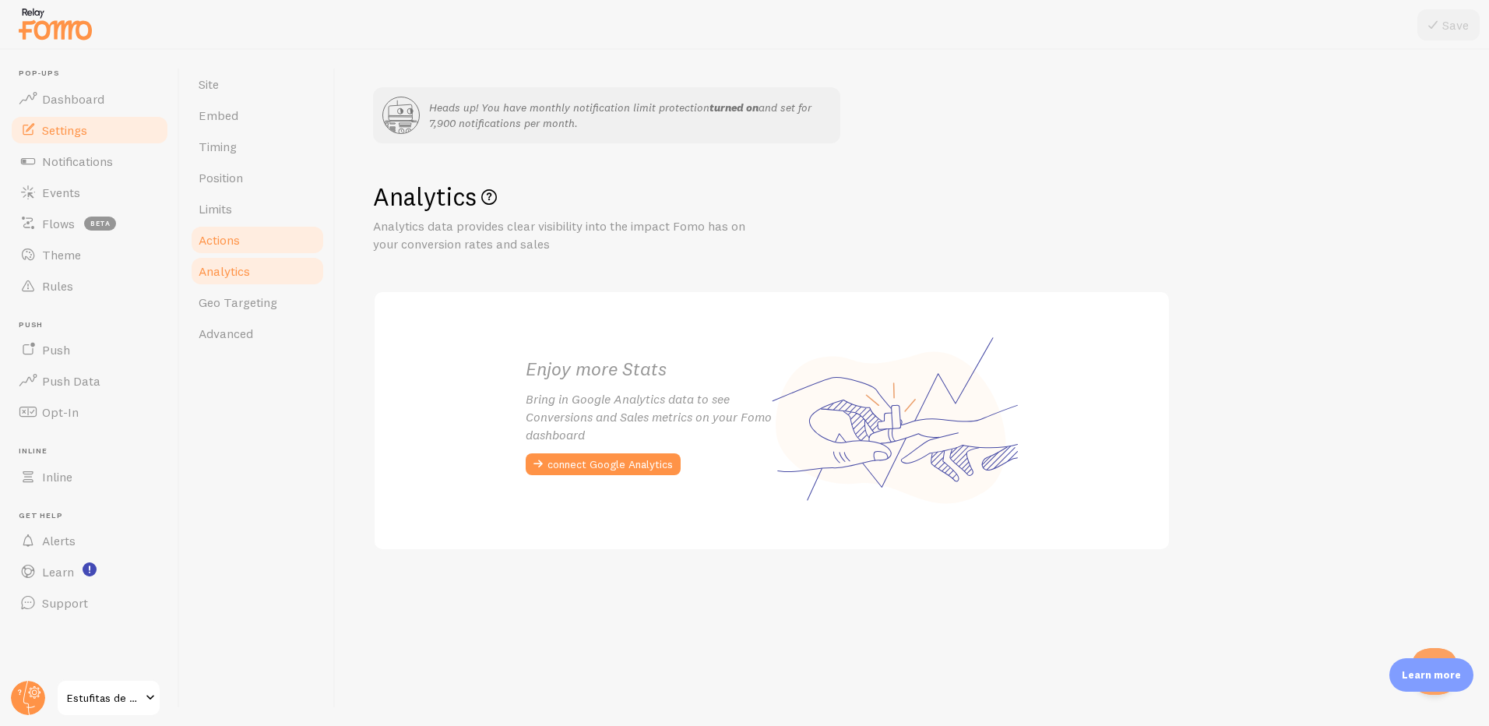
click at [245, 249] on link "Actions" at bounding box center [257, 239] width 136 height 31
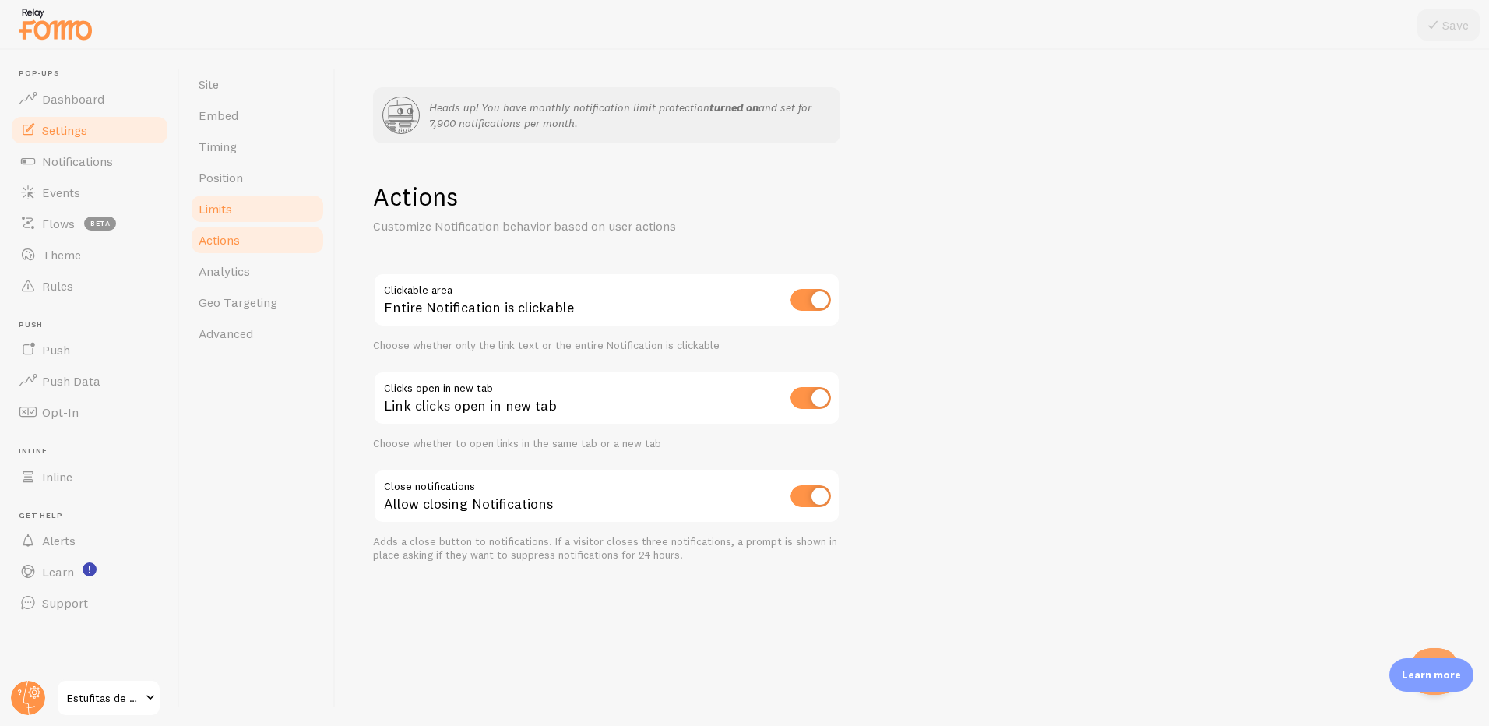
click at [239, 207] on link "Limits" at bounding box center [257, 208] width 136 height 31
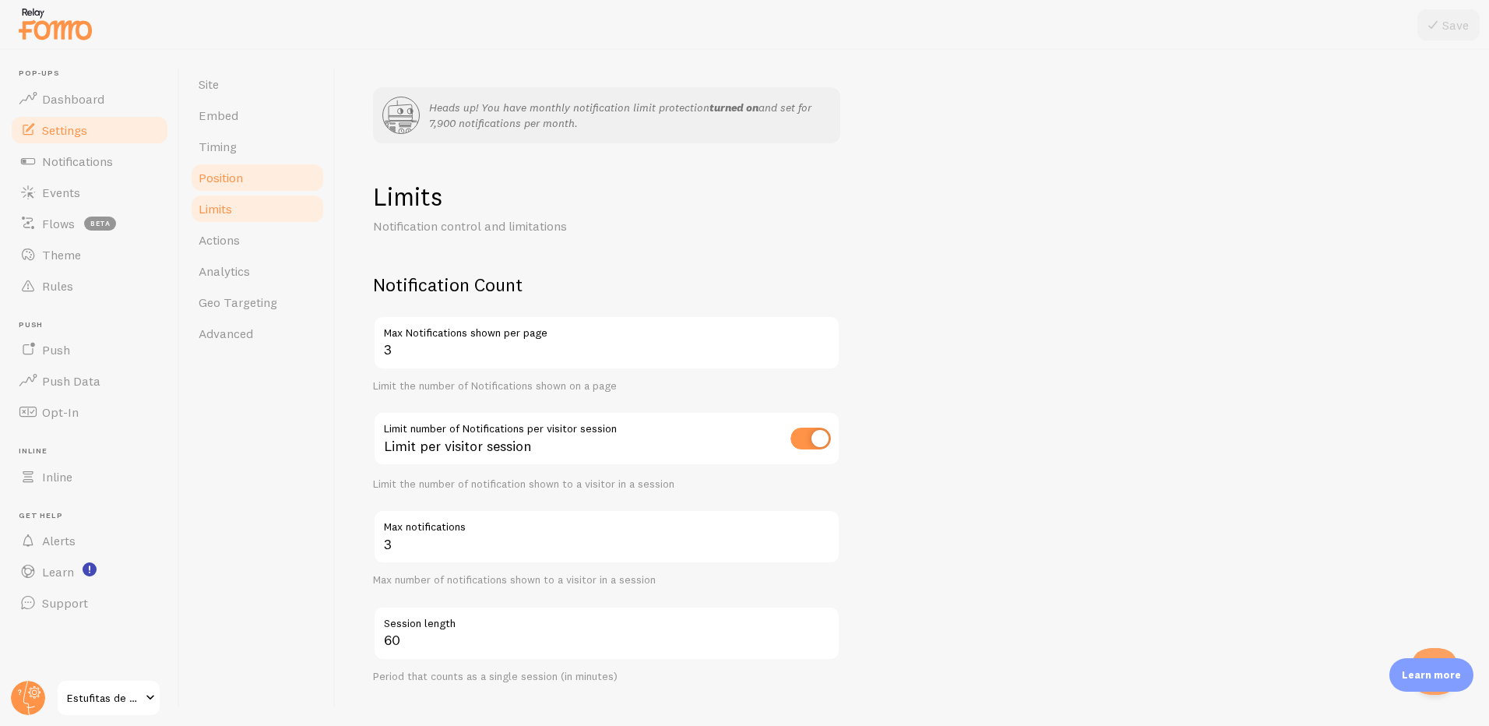
click at [252, 186] on link "Position" at bounding box center [257, 177] width 136 height 31
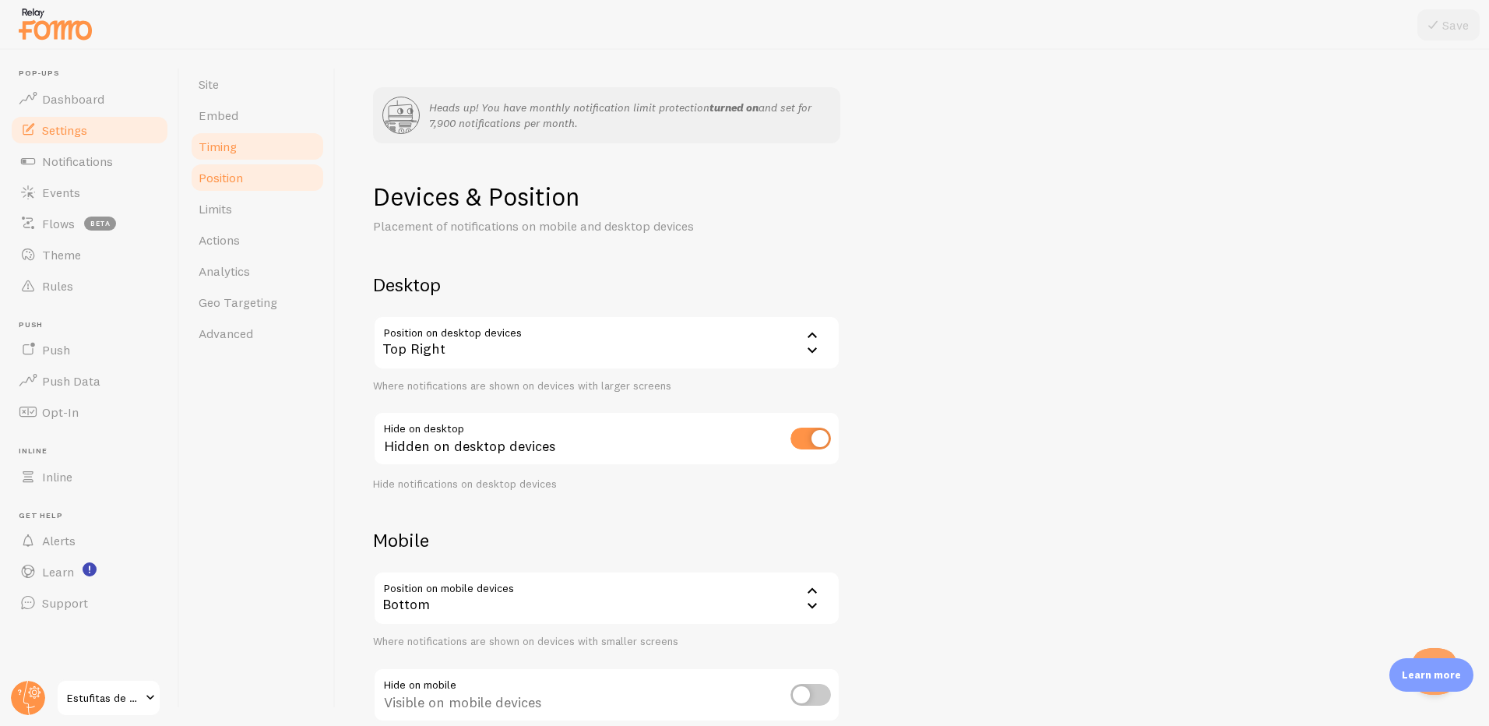
click at [244, 144] on link "Timing" at bounding box center [257, 146] width 136 height 31
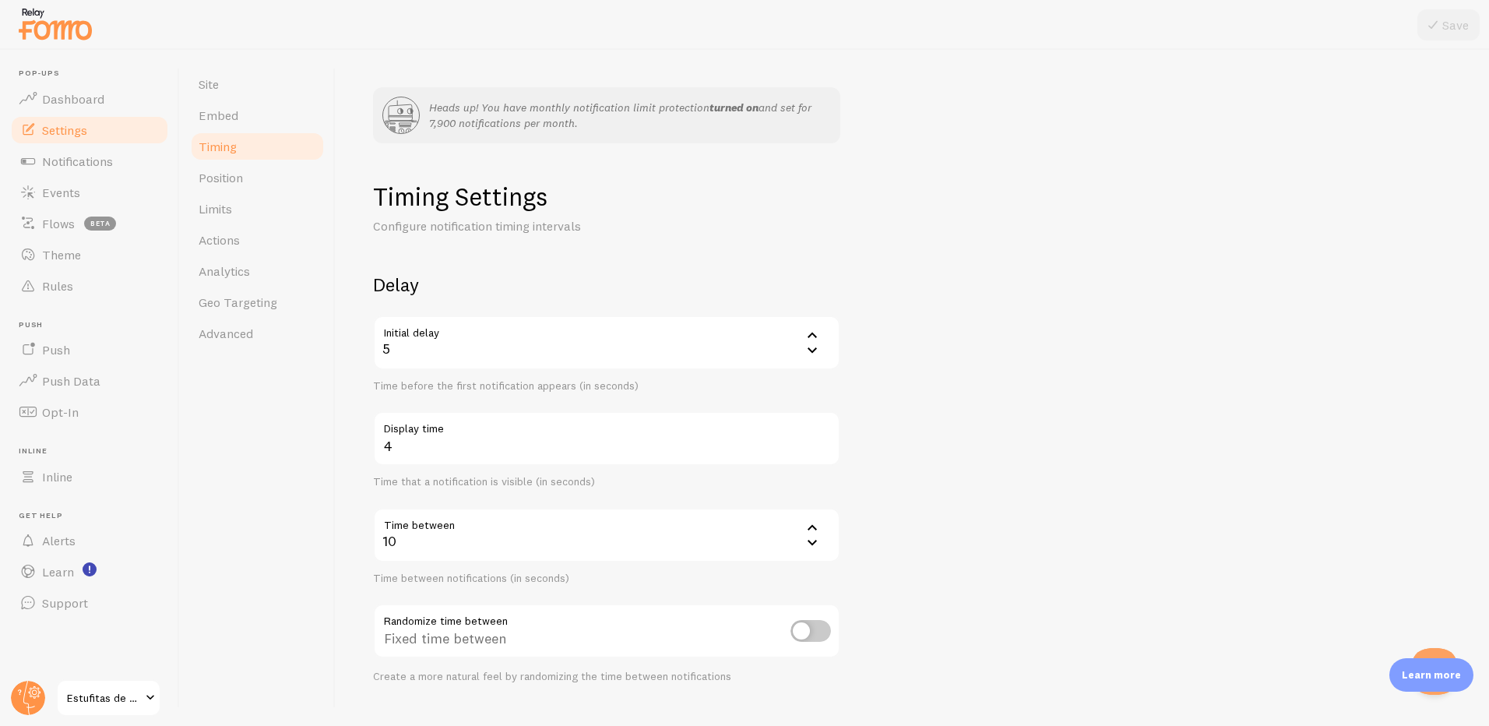
click at [407, 348] on div "5" at bounding box center [606, 343] width 467 height 55
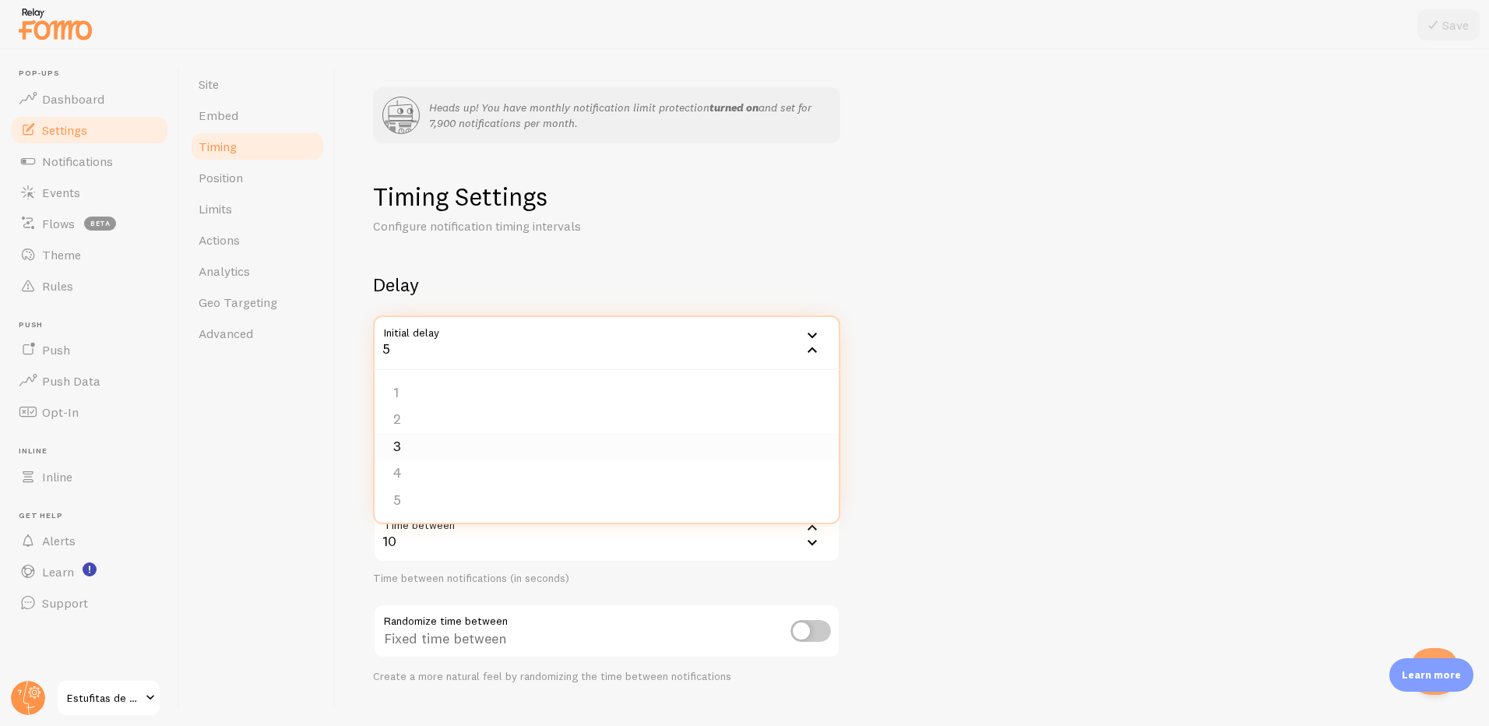
click at [432, 441] on li "3" at bounding box center [607, 446] width 464 height 27
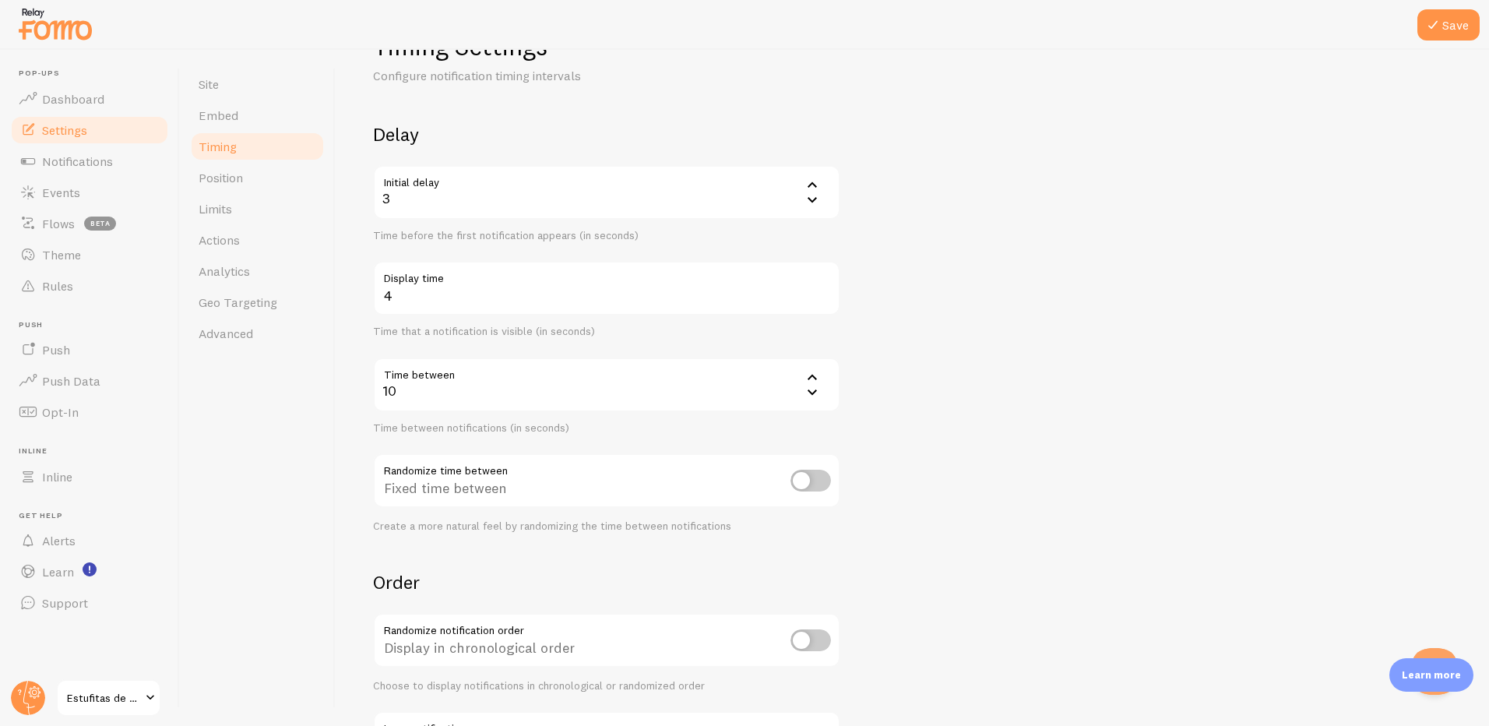
scroll to position [156, 0]
click at [1431, 23] on icon at bounding box center [1433, 25] width 19 height 19
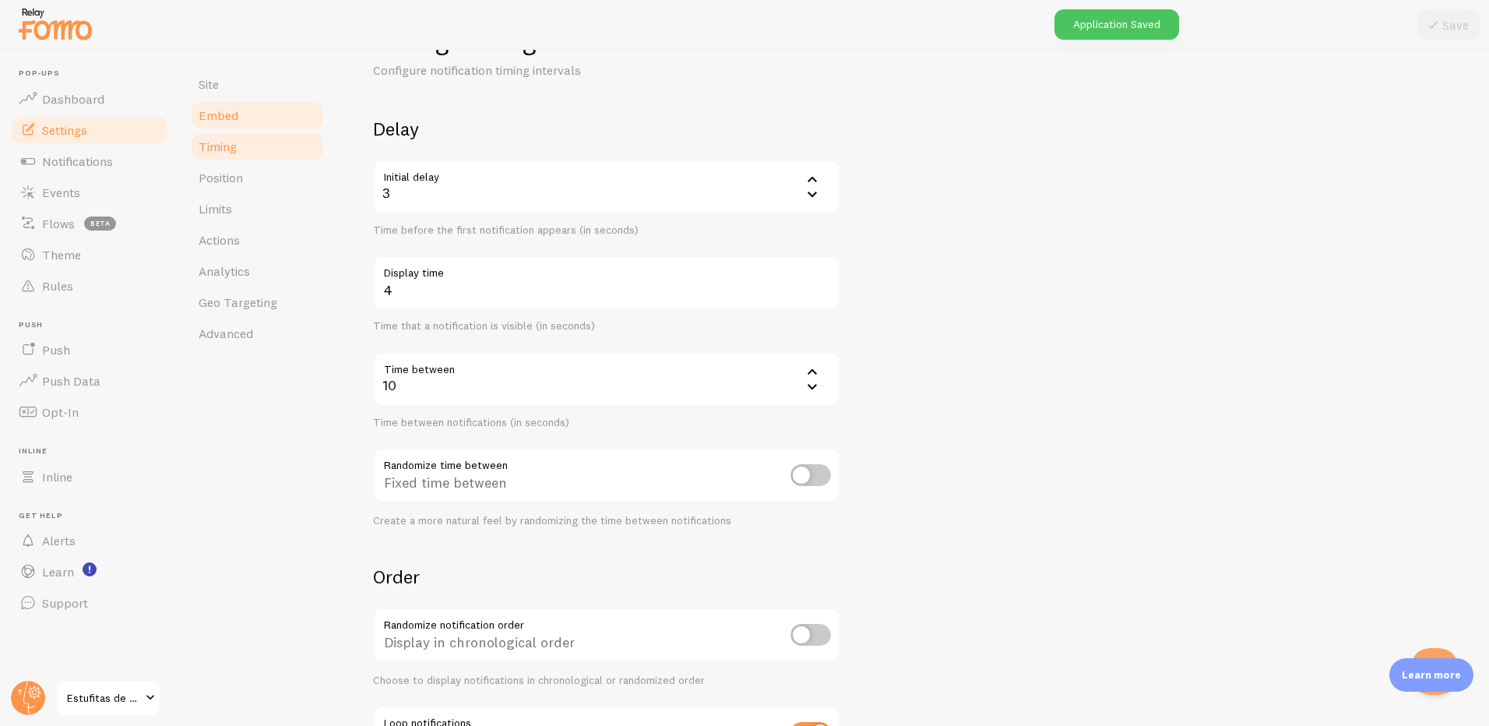
click at [229, 122] on span "Embed" at bounding box center [219, 116] width 40 height 16
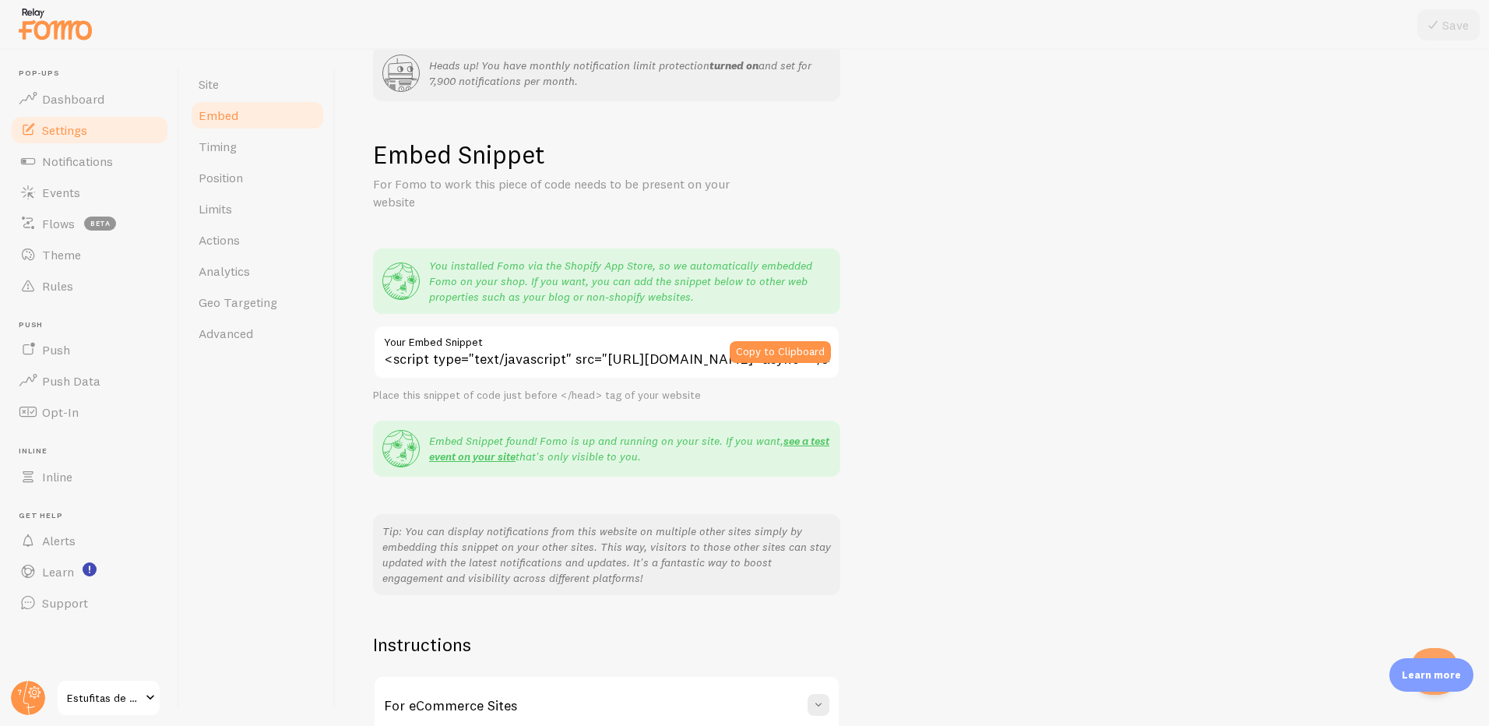
scroll to position [203, 0]
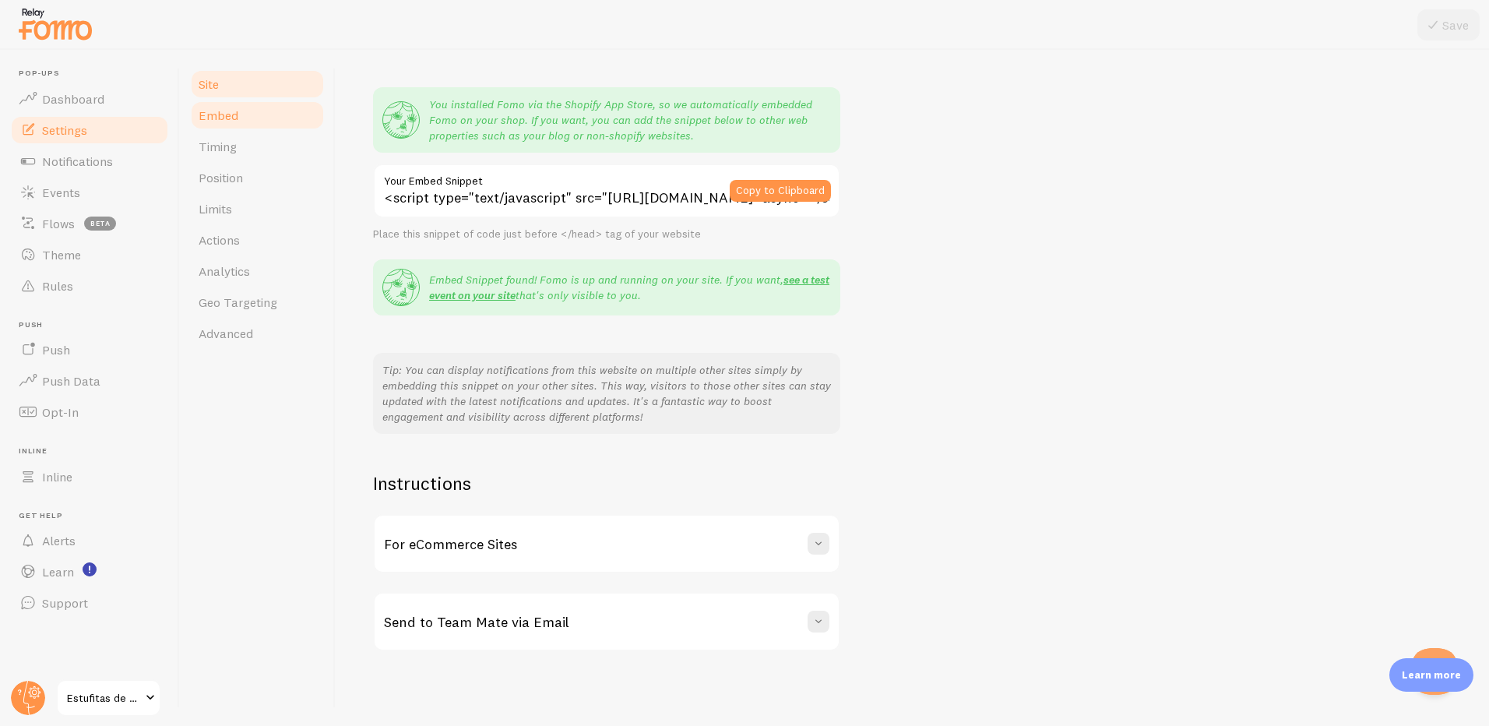
click at [241, 90] on link "Site" at bounding box center [257, 84] width 136 height 31
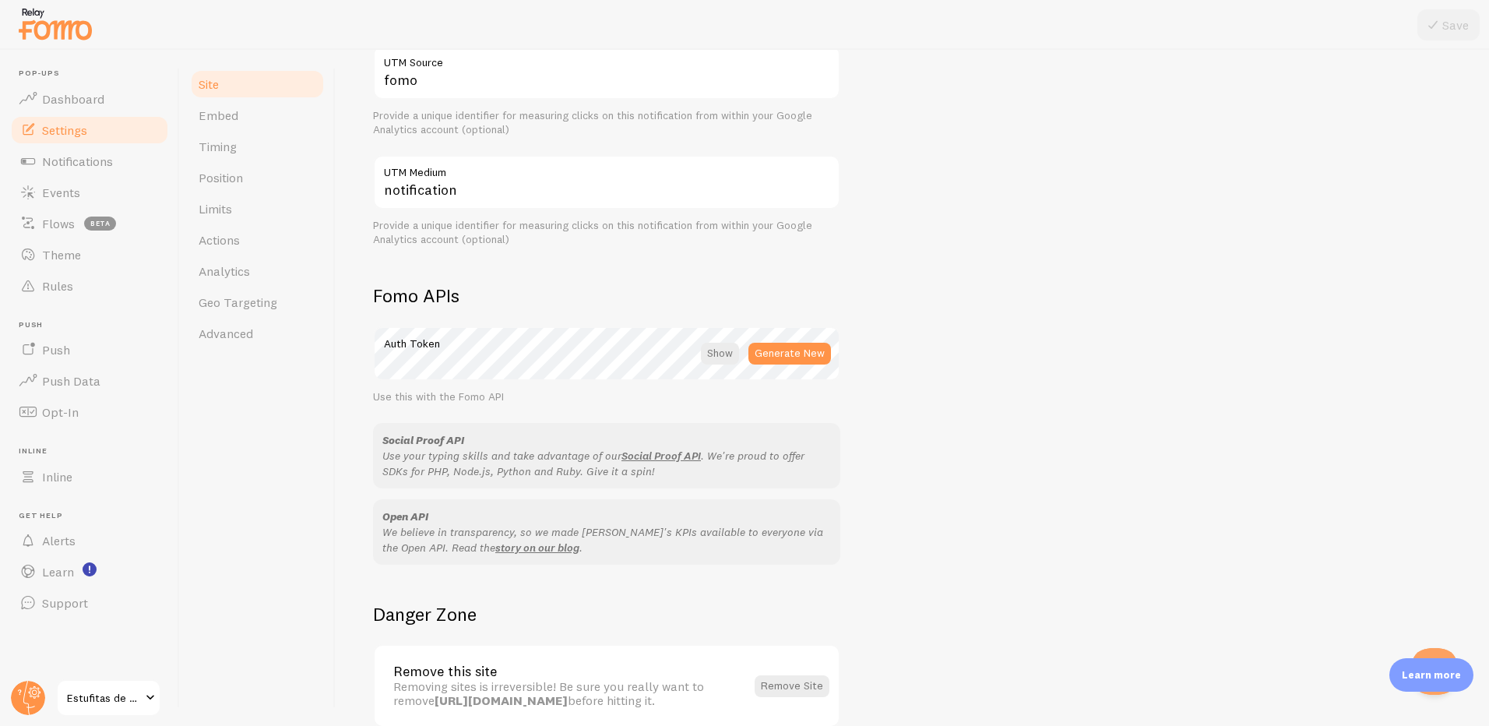
scroll to position [838, 0]
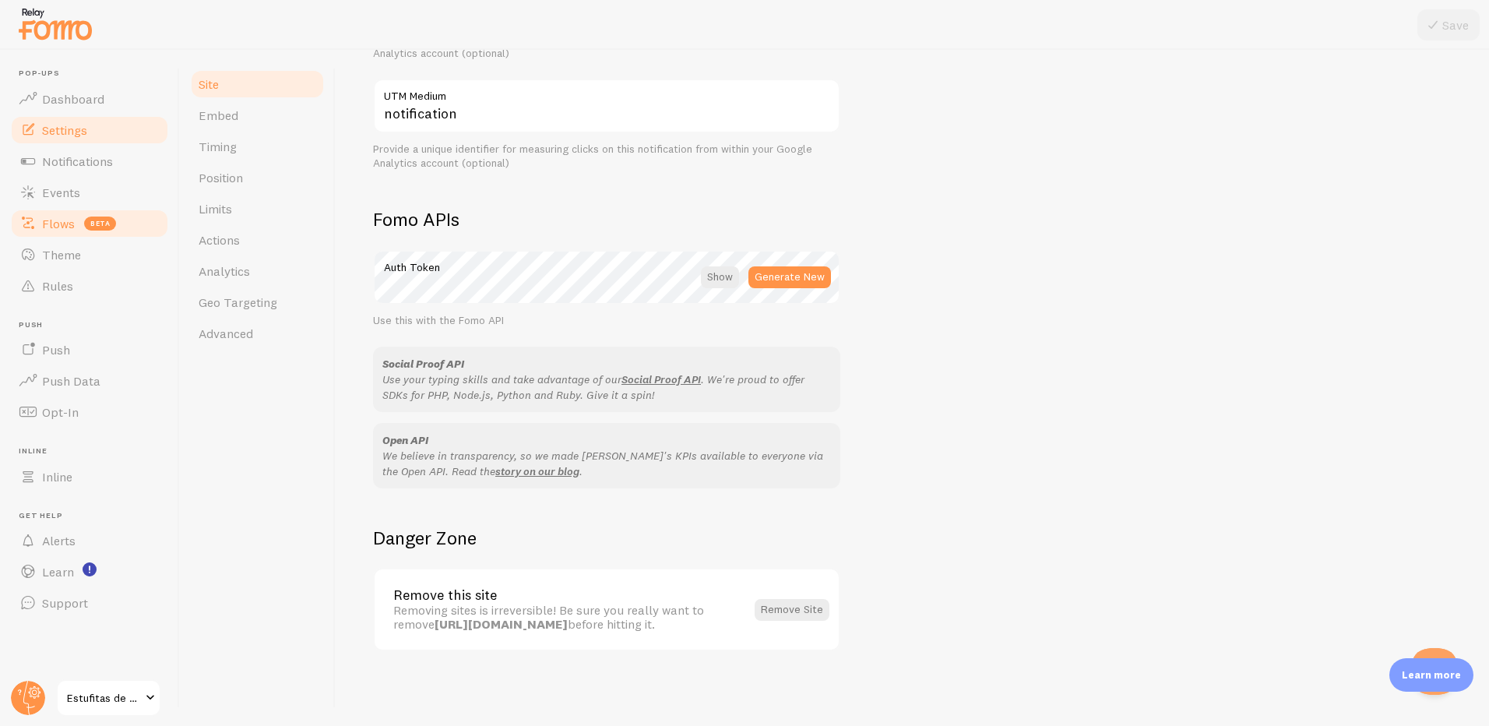
click at [69, 229] on span "Flows" at bounding box center [58, 224] width 33 height 16
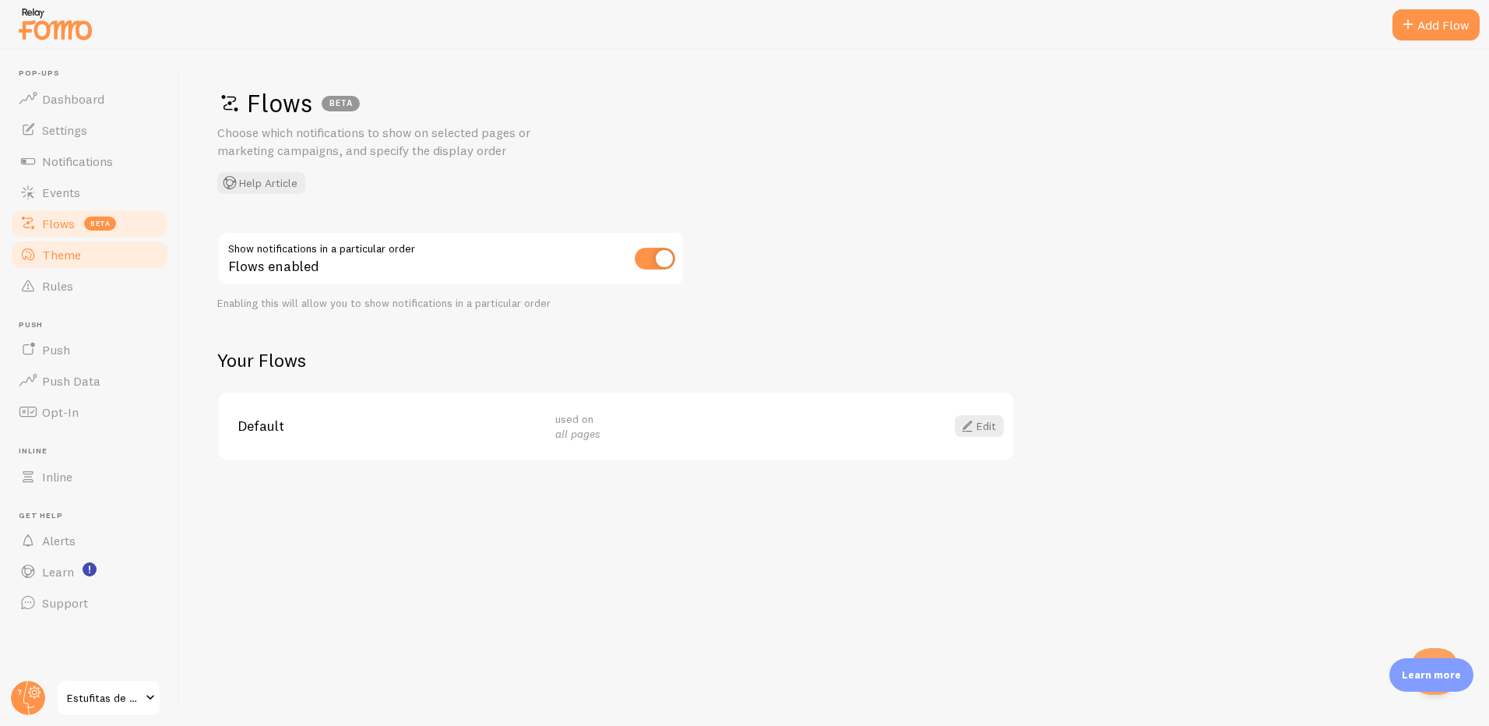
click at [67, 259] on span "Theme" at bounding box center [61, 255] width 39 height 16
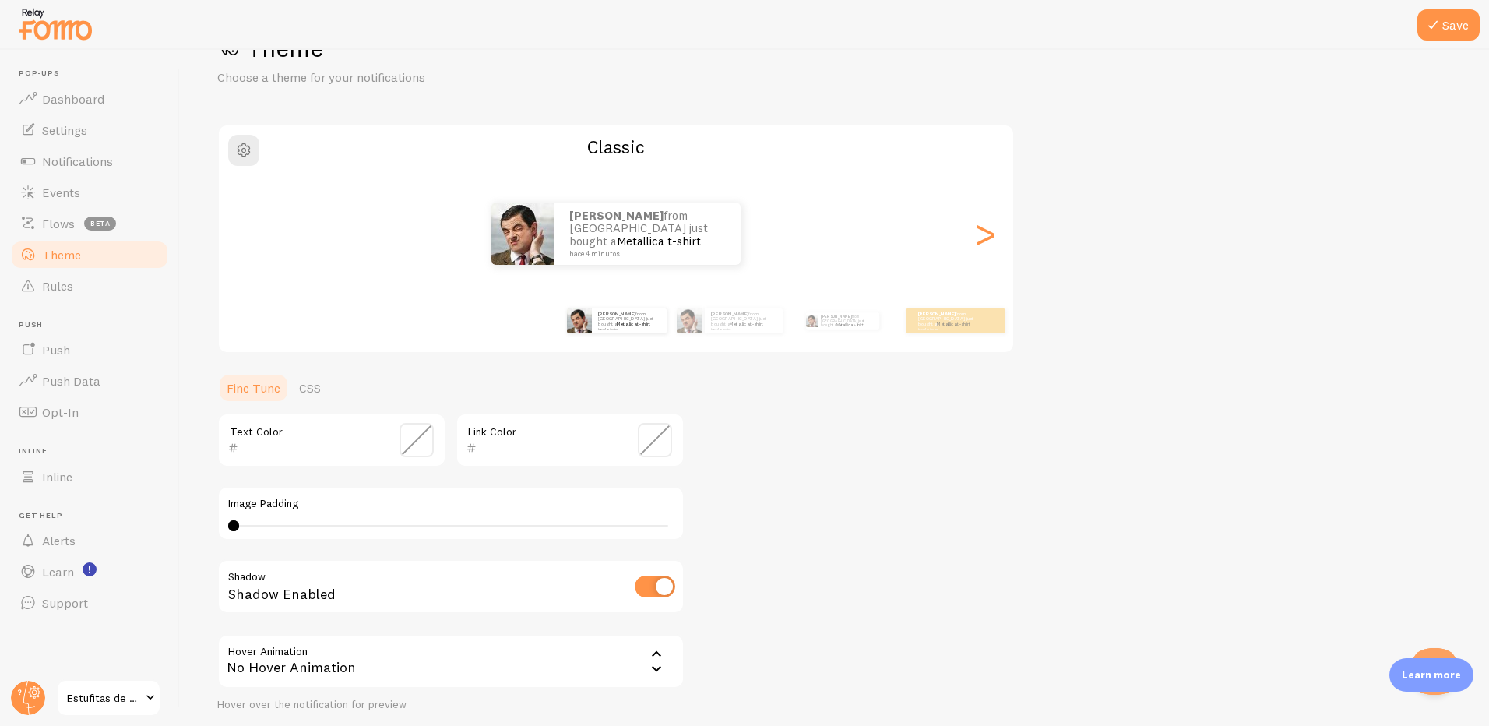
scroll to position [175, 0]
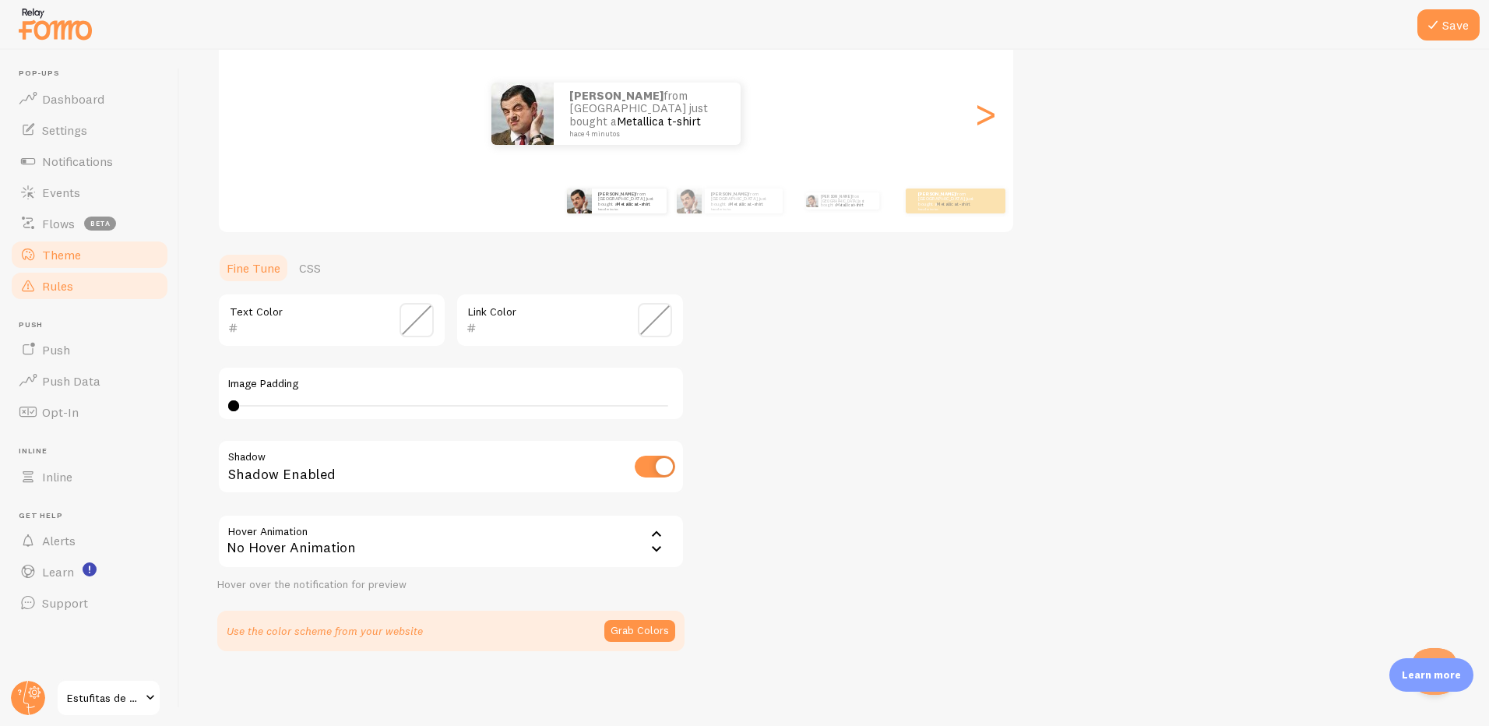
click at [65, 291] on span "Rules" at bounding box center [57, 286] width 31 height 16
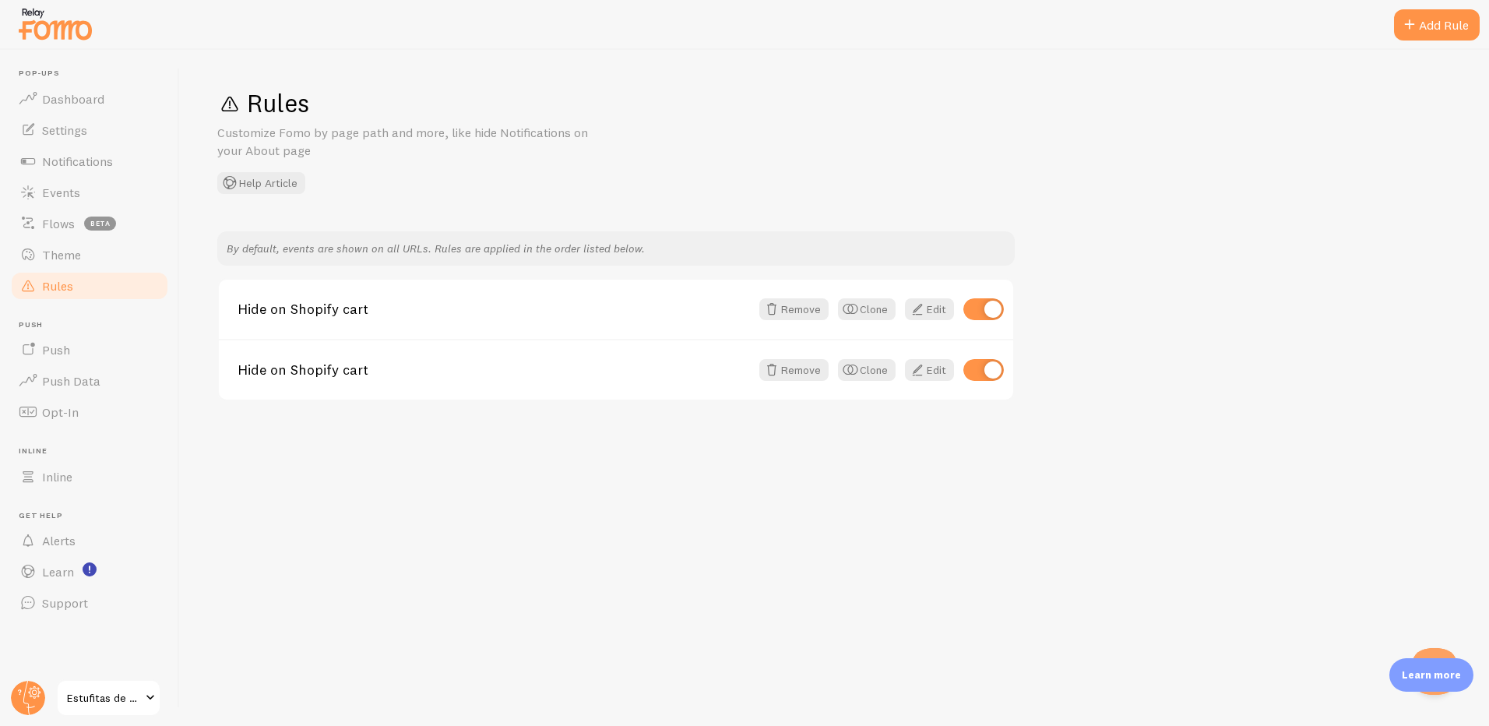
click at [387, 257] on div "By default, events are shown on all URLs. Rules are applied in the order listed…" at bounding box center [616, 248] width 798 height 34
click at [82, 345] on link "Push" at bounding box center [89, 349] width 160 height 31
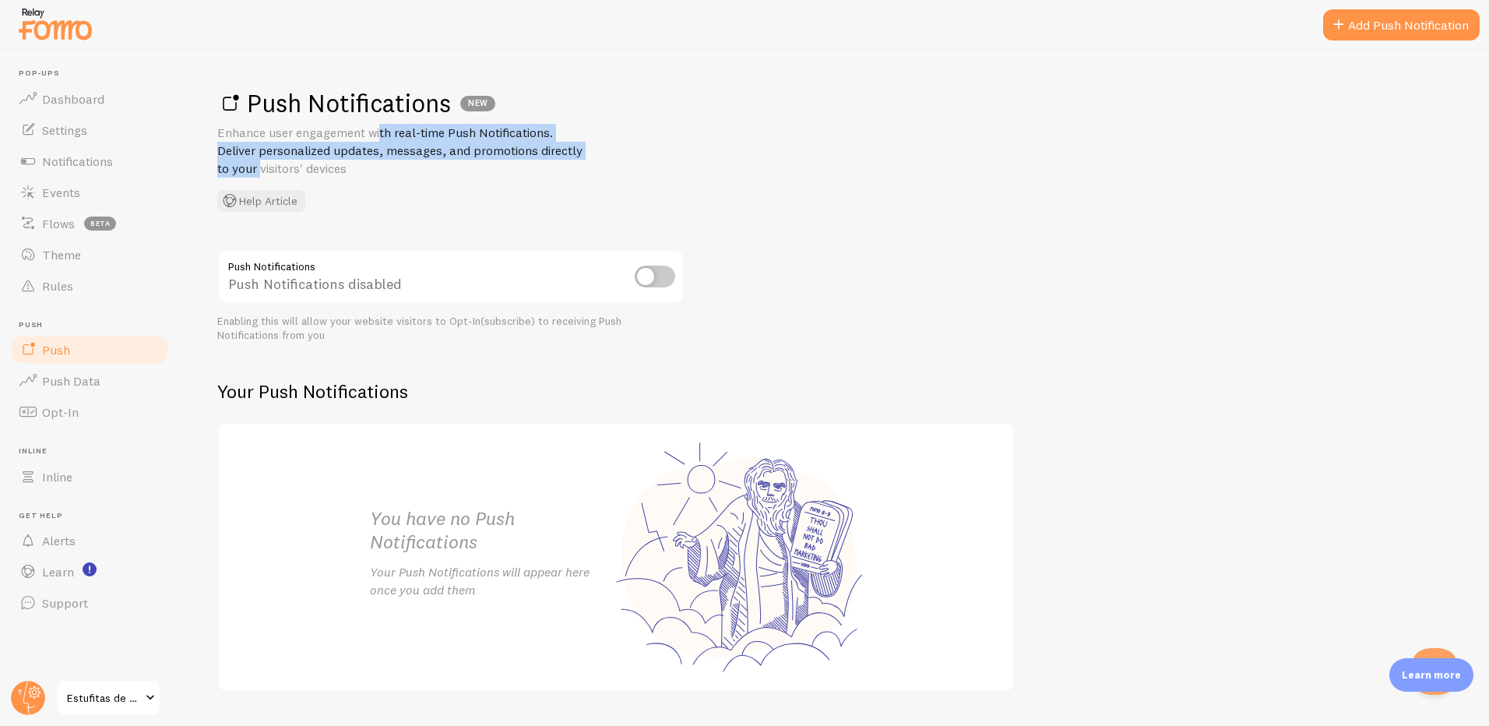
drag, startPoint x: 295, startPoint y: 134, endPoint x: 590, endPoint y: 146, distance: 294.7
click at [590, 146] on p "Enhance user engagement with real-time Push Notifications. Deliver personalized…" at bounding box center [404, 151] width 374 height 54
drag, startPoint x: 590, startPoint y: 146, endPoint x: 482, endPoint y: 170, distance: 110.0
click at [482, 170] on p "Enhance user engagement with real-time Push Notifications. Deliver personalized…" at bounding box center [404, 151] width 374 height 54
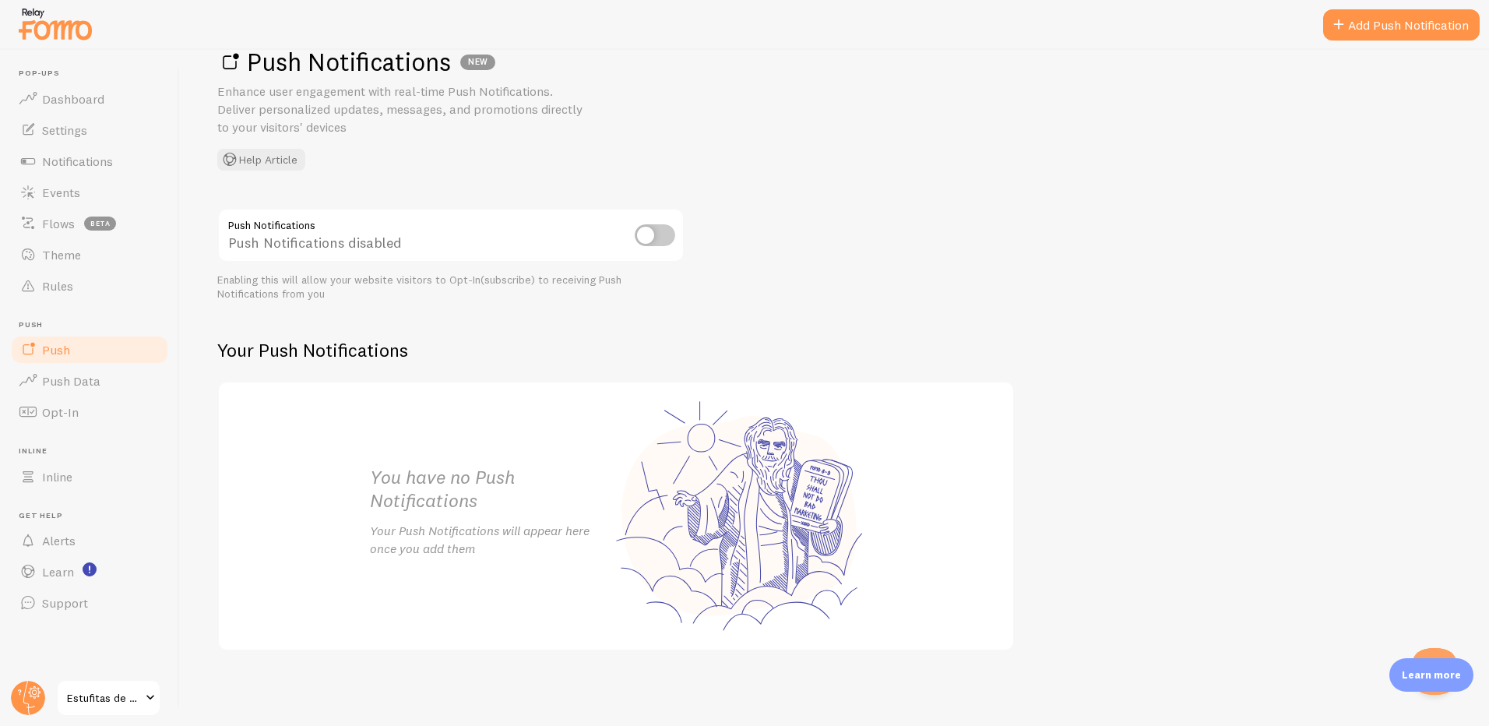
click at [664, 232] on input "checkbox" at bounding box center [655, 235] width 41 height 22
click at [678, 494] on div "You have no Push Notifications Your Push Notifications will appear here once yo…" at bounding box center [616, 516] width 530 height 266
click at [654, 233] on input "checkbox" at bounding box center [655, 235] width 41 height 22
checkbox input "false"
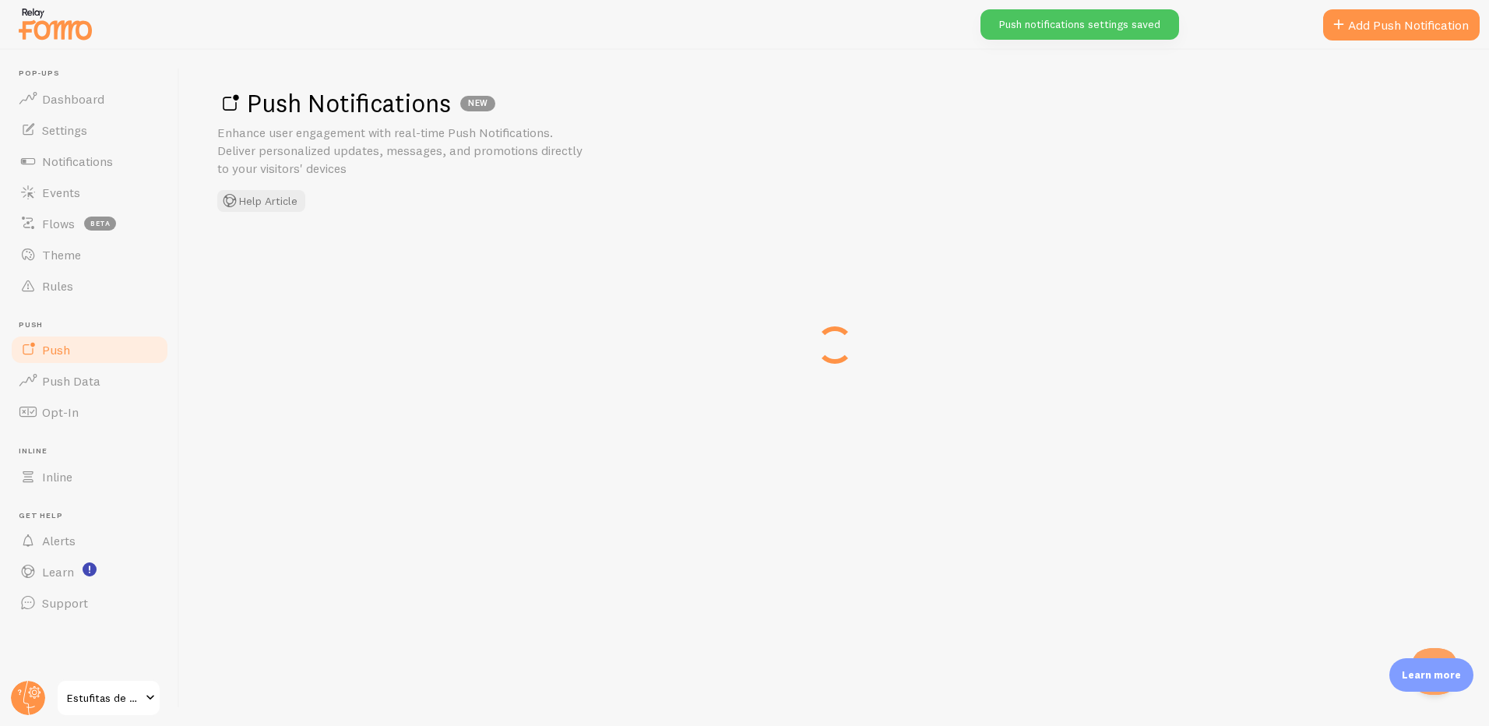
scroll to position [0, 0]
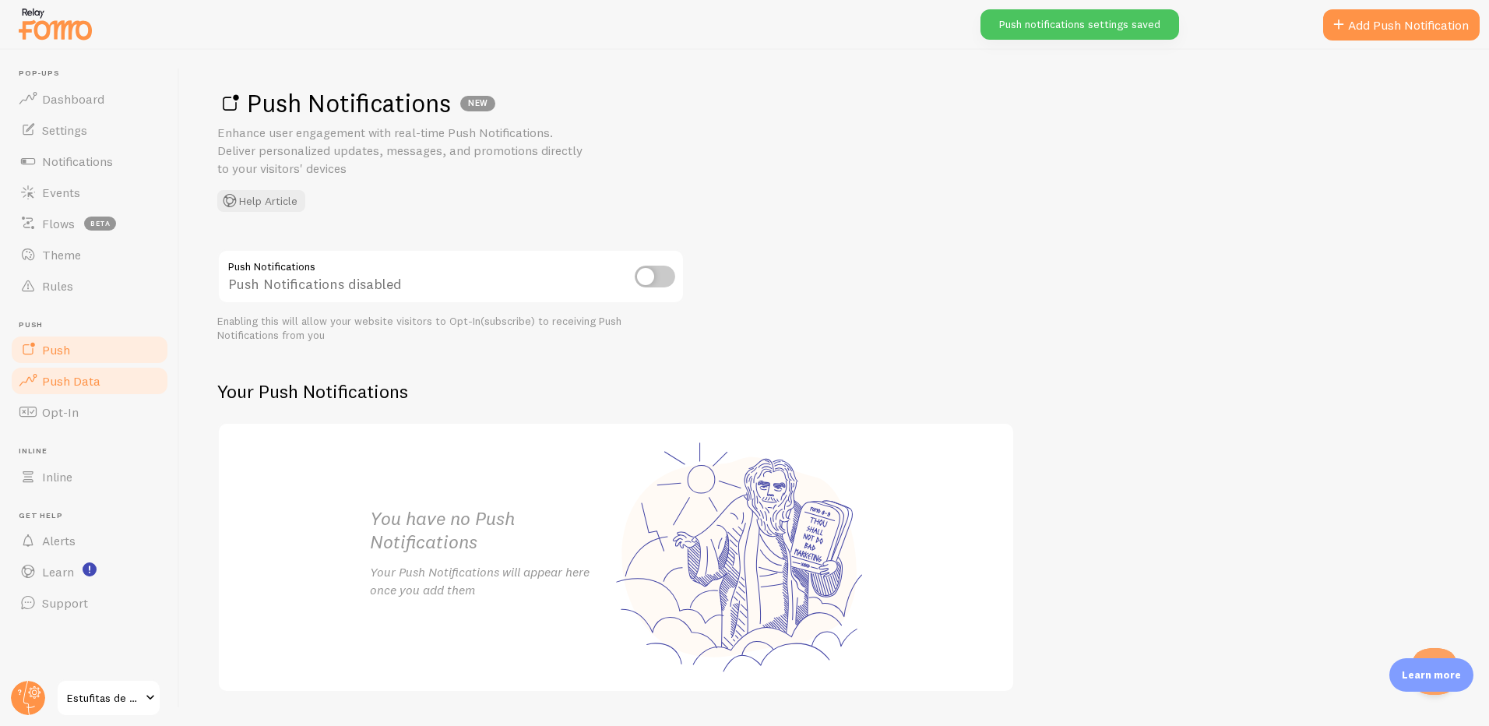
click at [96, 386] on span "Push Data" at bounding box center [71, 381] width 58 height 16
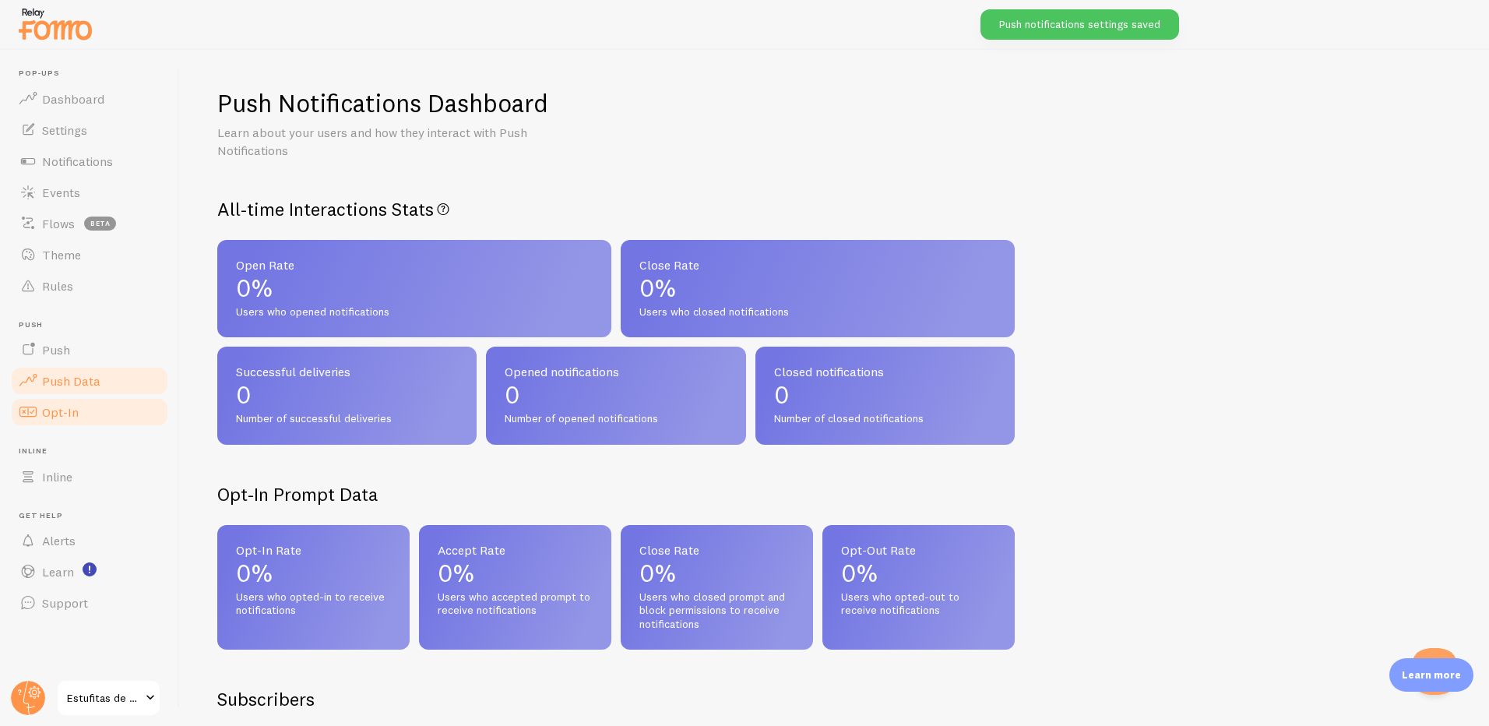
click at [66, 408] on span "Opt-In" at bounding box center [60, 412] width 37 height 16
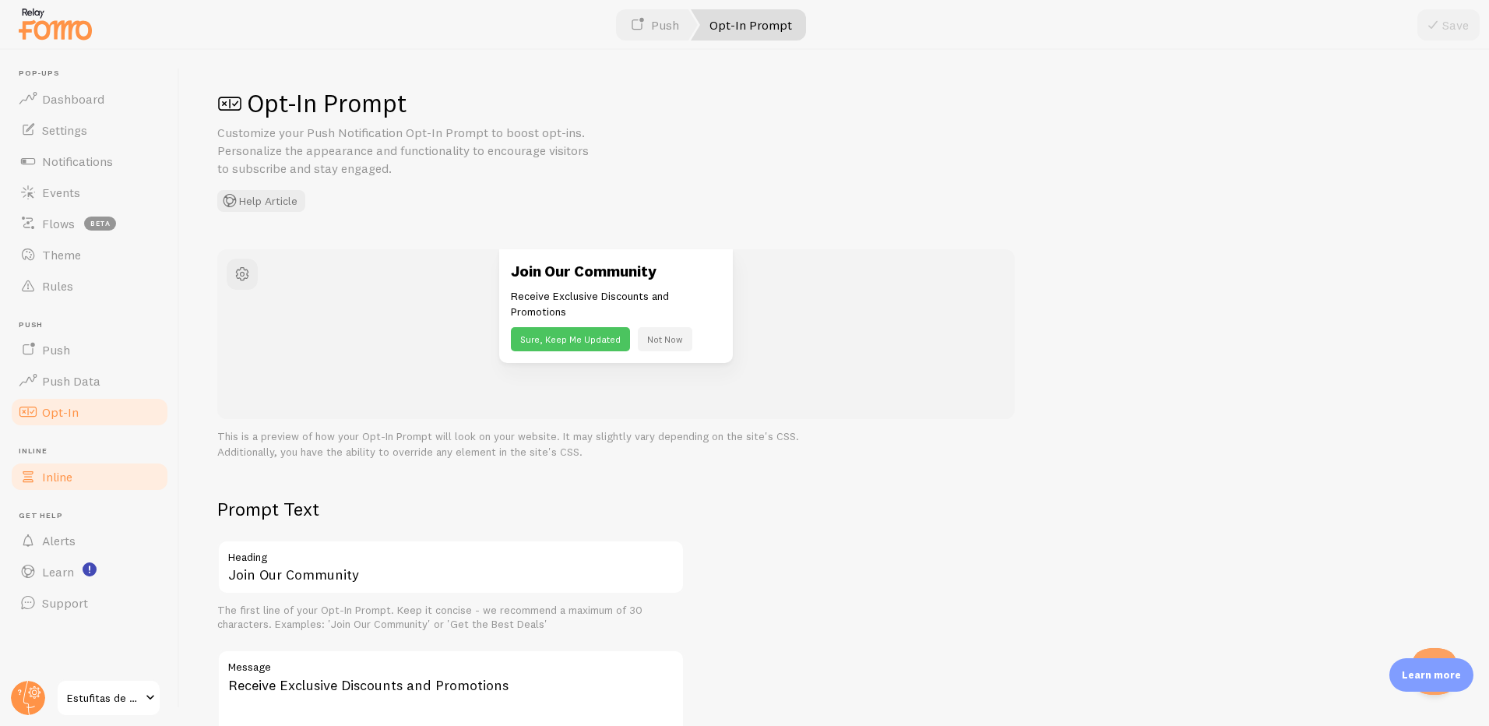
click at [58, 485] on link "Inline" at bounding box center [89, 476] width 160 height 31
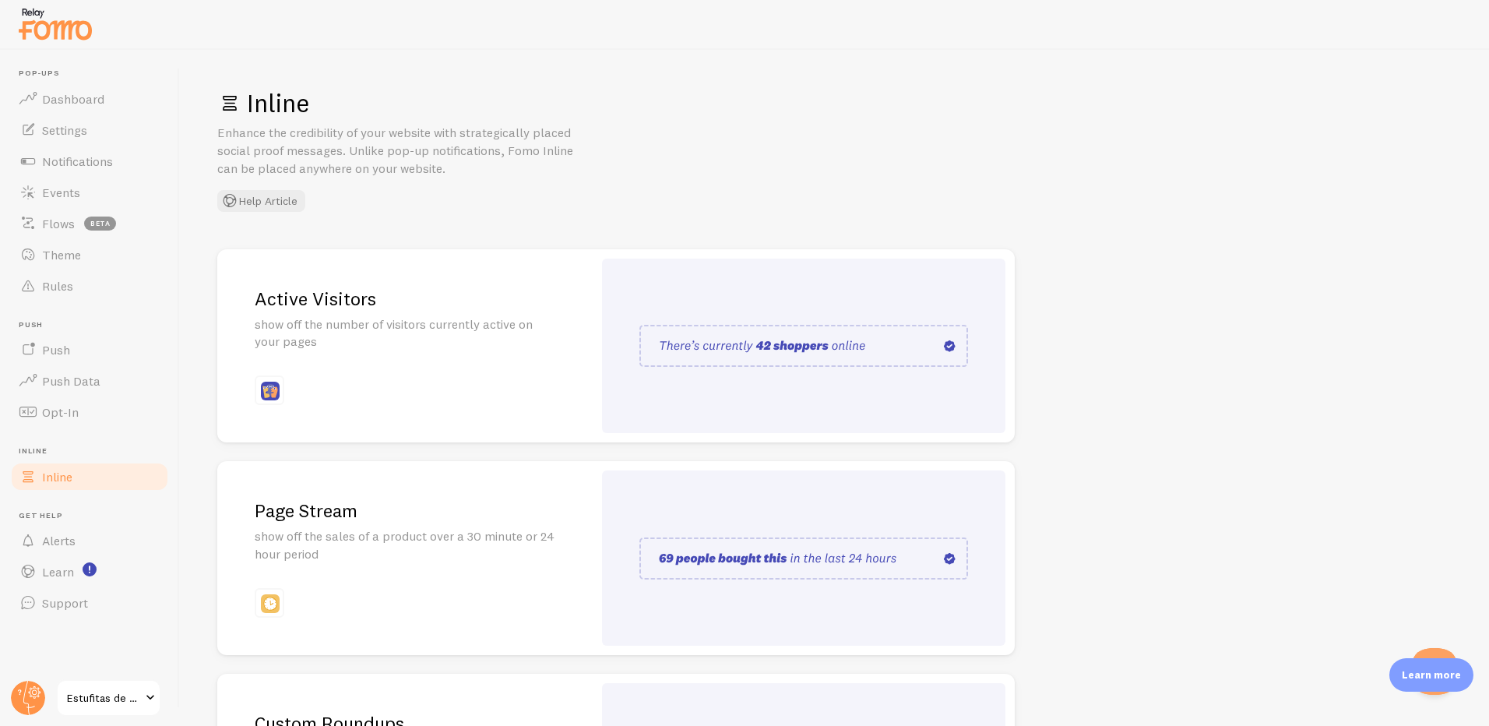
click at [803, 350] on img at bounding box center [804, 346] width 329 height 42
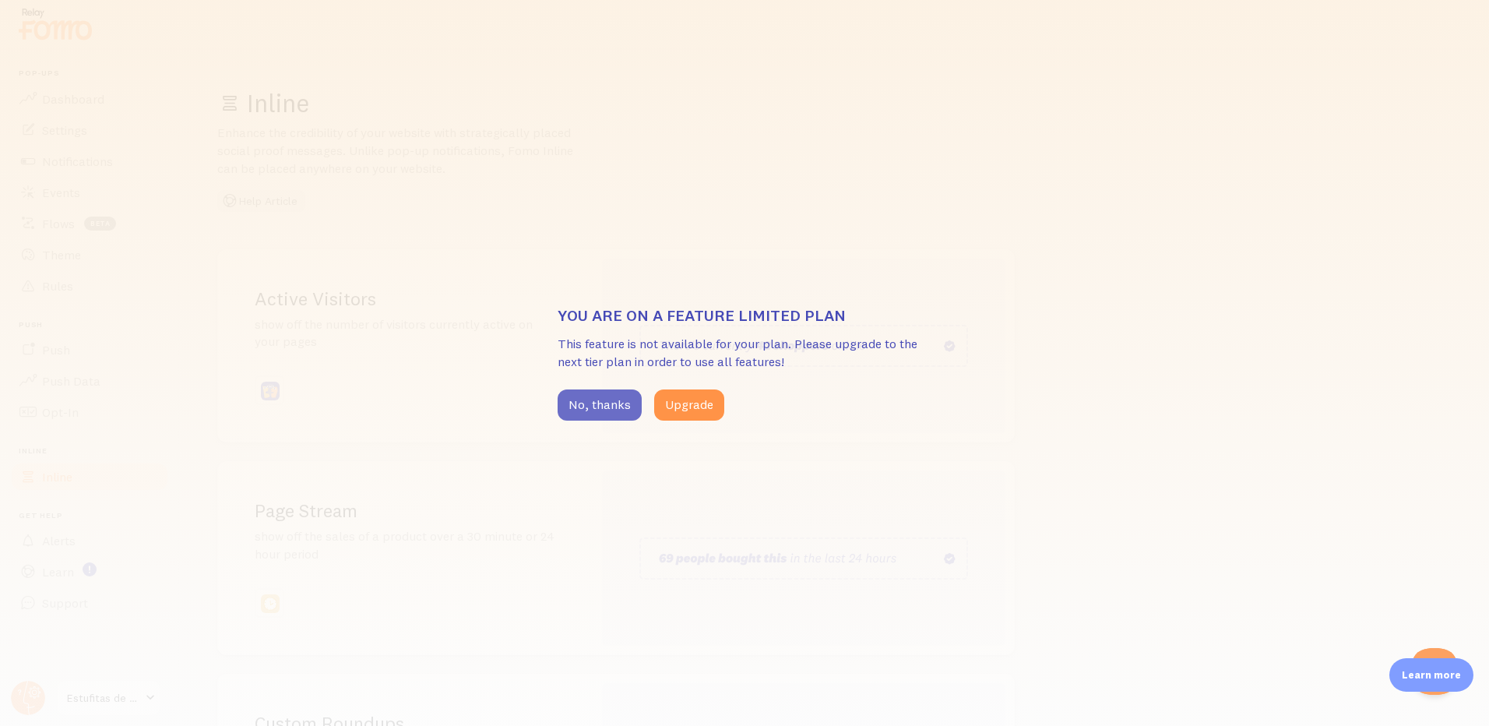
click at [610, 408] on button "No, thanks" at bounding box center [600, 405] width 84 height 31
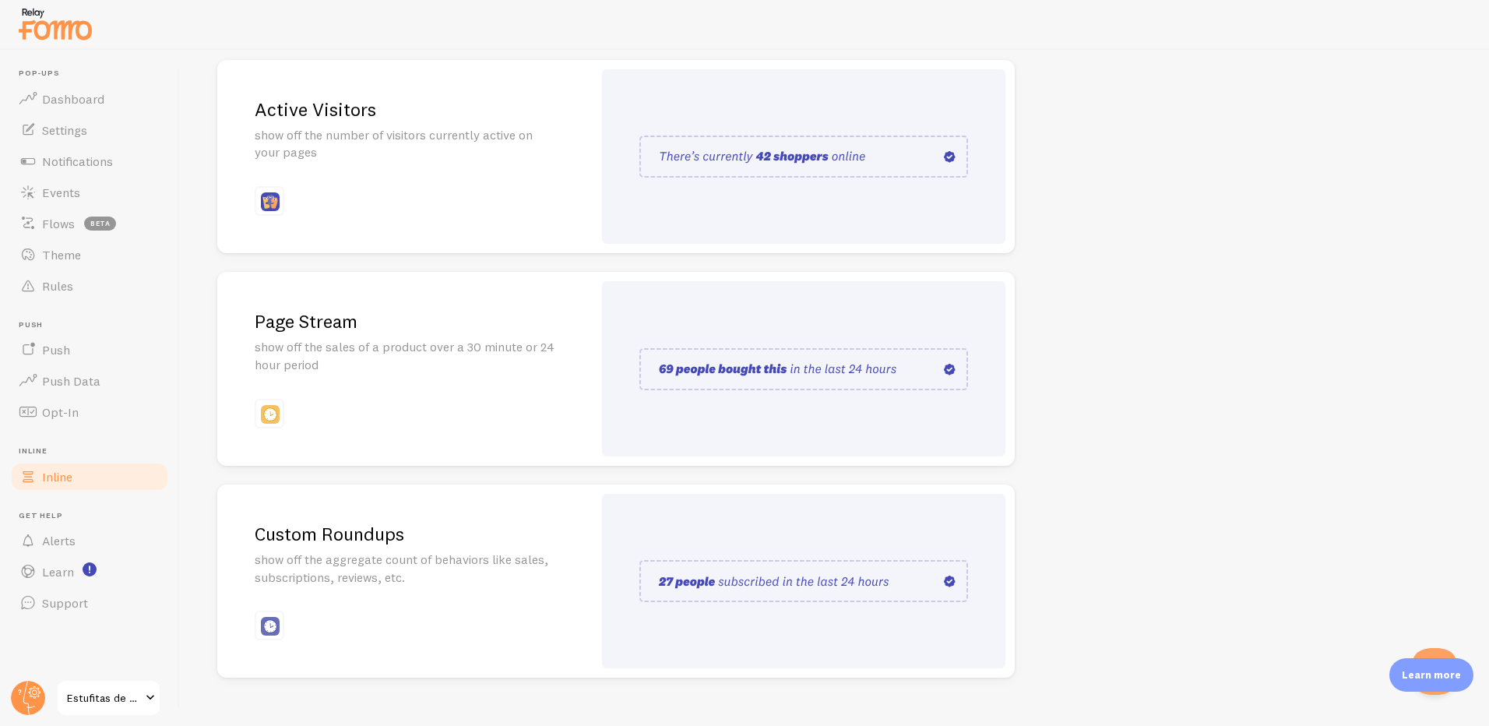
scroll to position [216, 0]
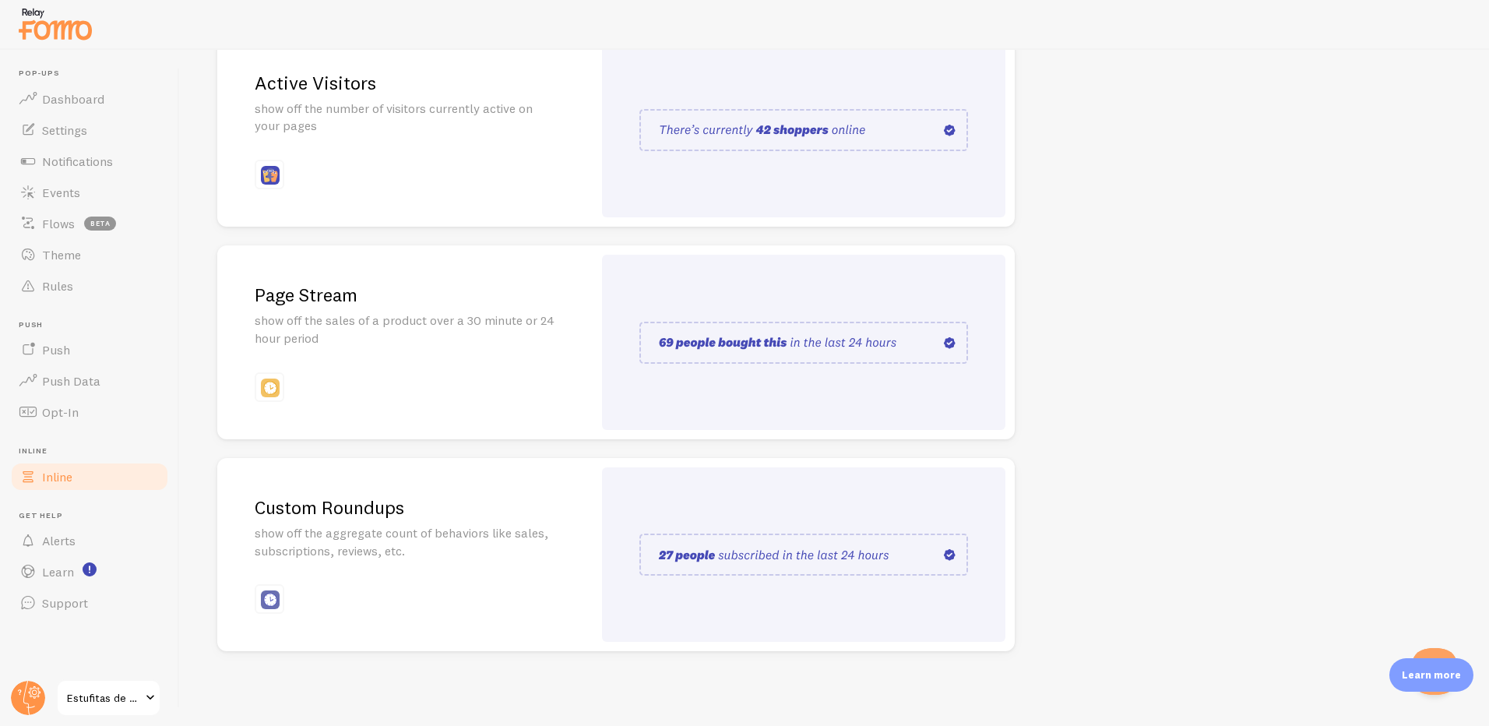
click at [570, 541] on div "Custom Roundups show off the aggregate count of behaviors like sales, subscript…" at bounding box center [404, 555] width 375 height 194
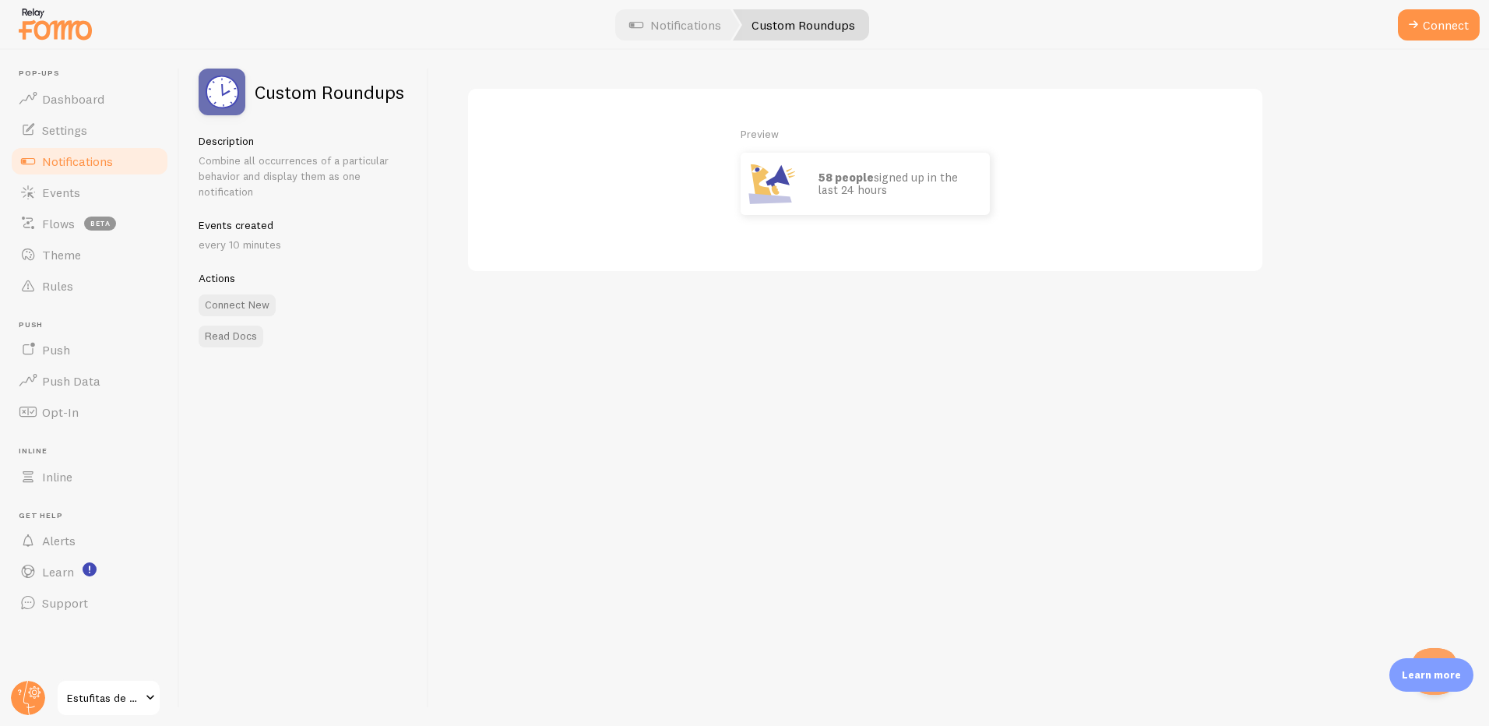
click at [850, 180] on strong "58 people" at bounding box center [846, 177] width 55 height 15
drag, startPoint x: 835, startPoint y: 175, endPoint x: 868, endPoint y: 169, distance: 33.2
click at [868, 170] on strong "58 people" at bounding box center [846, 177] width 55 height 15
drag, startPoint x: 868, startPoint y: 169, endPoint x: 815, endPoint y: 203, distance: 63.1
click at [815, 203] on div "58 people signed up in the last 24 hours" at bounding box center [896, 184] width 187 height 62
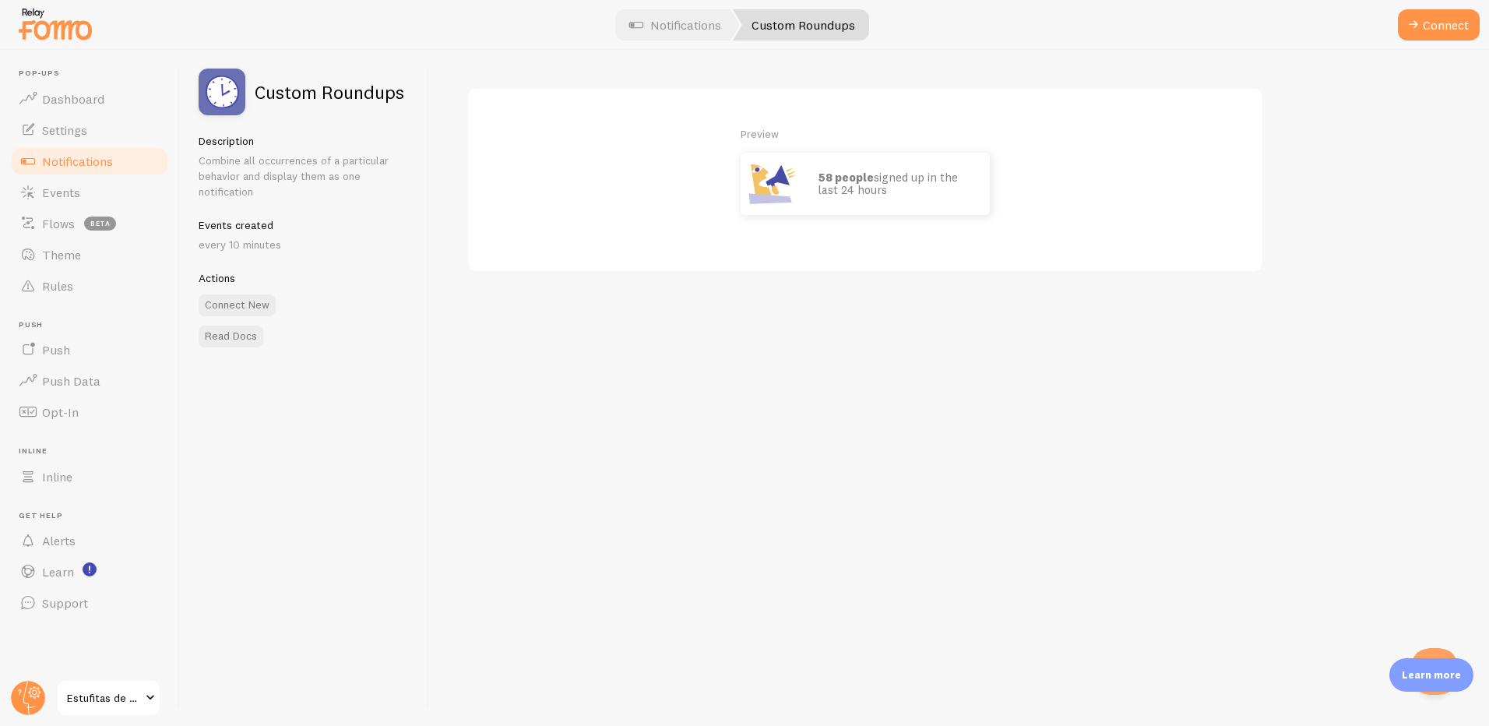
click at [223, 245] on p "every 10 minutes" at bounding box center [304, 245] width 211 height 16
click at [100, 164] on span "Notifications" at bounding box center [77, 161] width 71 height 16
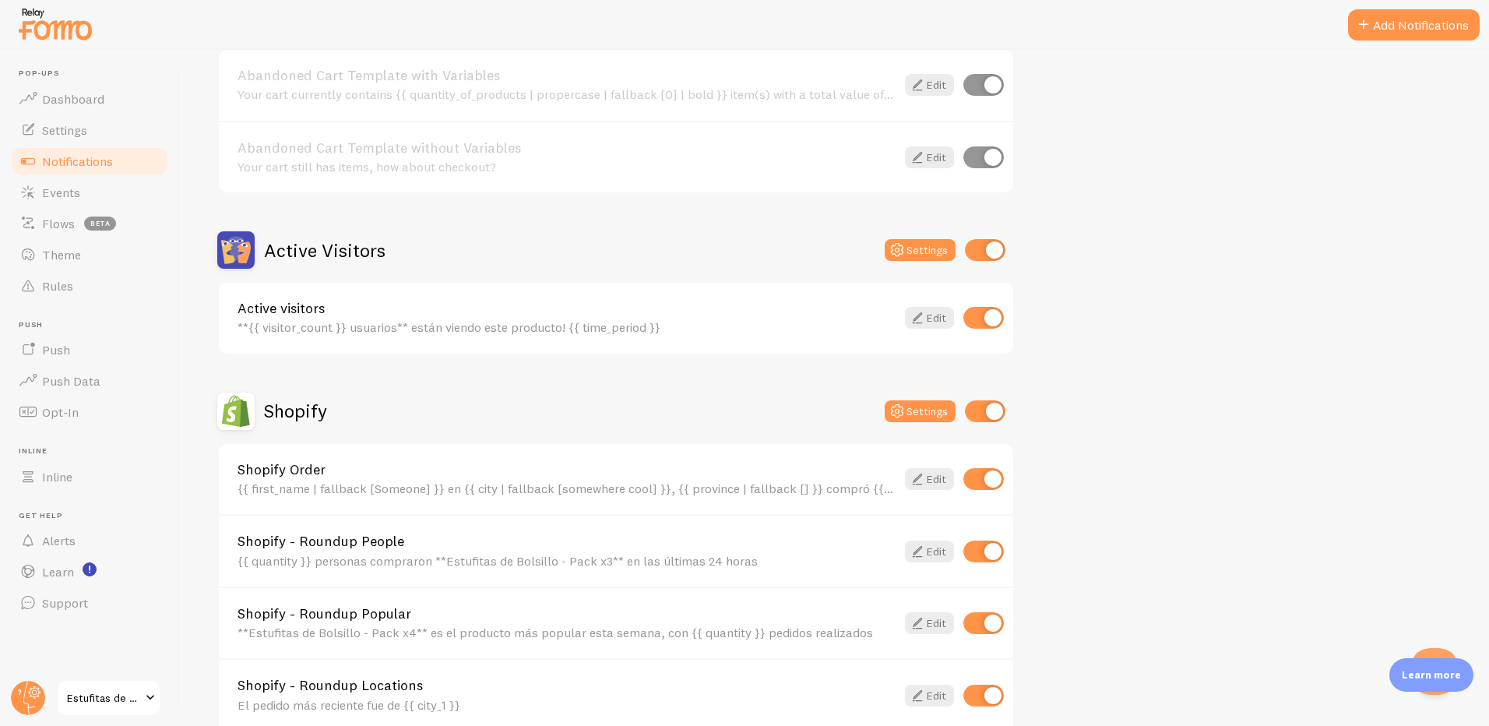
scroll to position [234, 0]
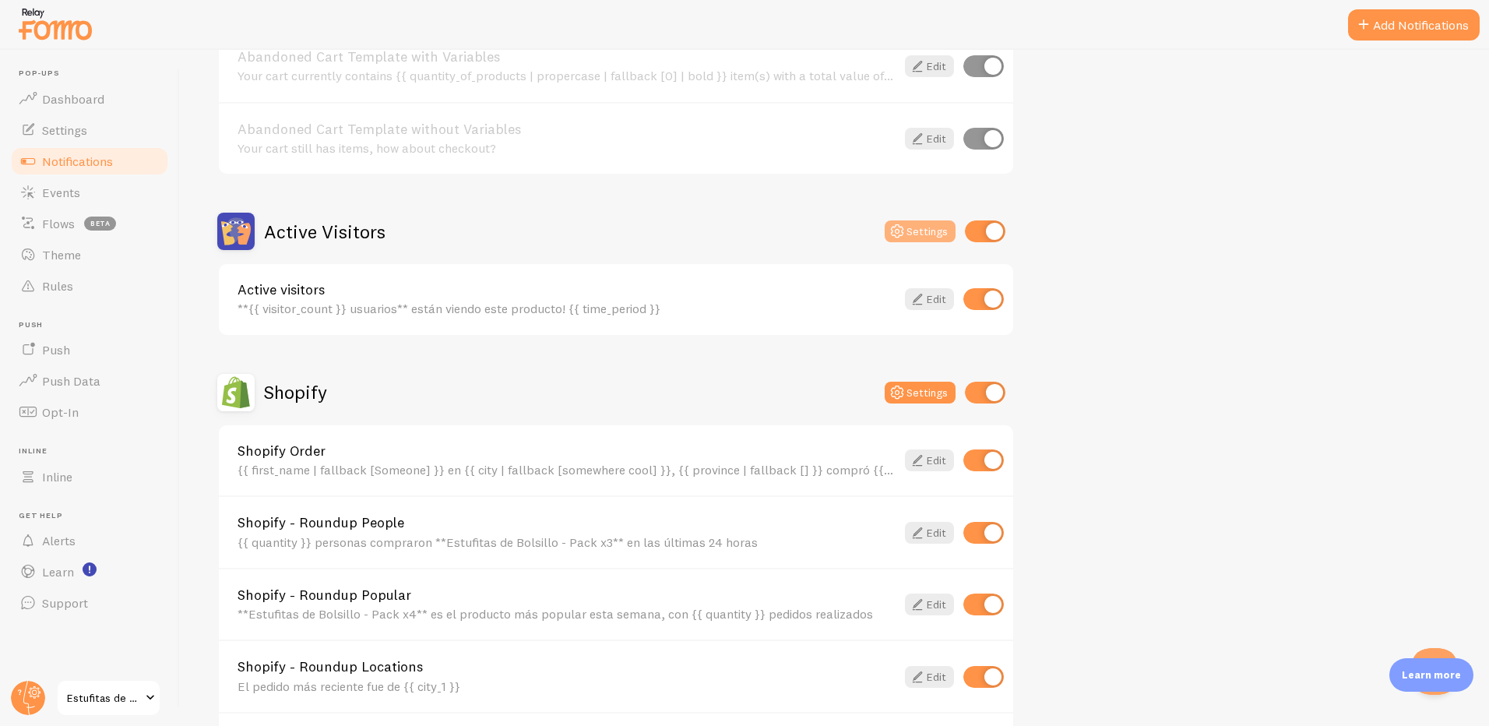
click at [925, 234] on button "Settings" at bounding box center [920, 231] width 71 height 22
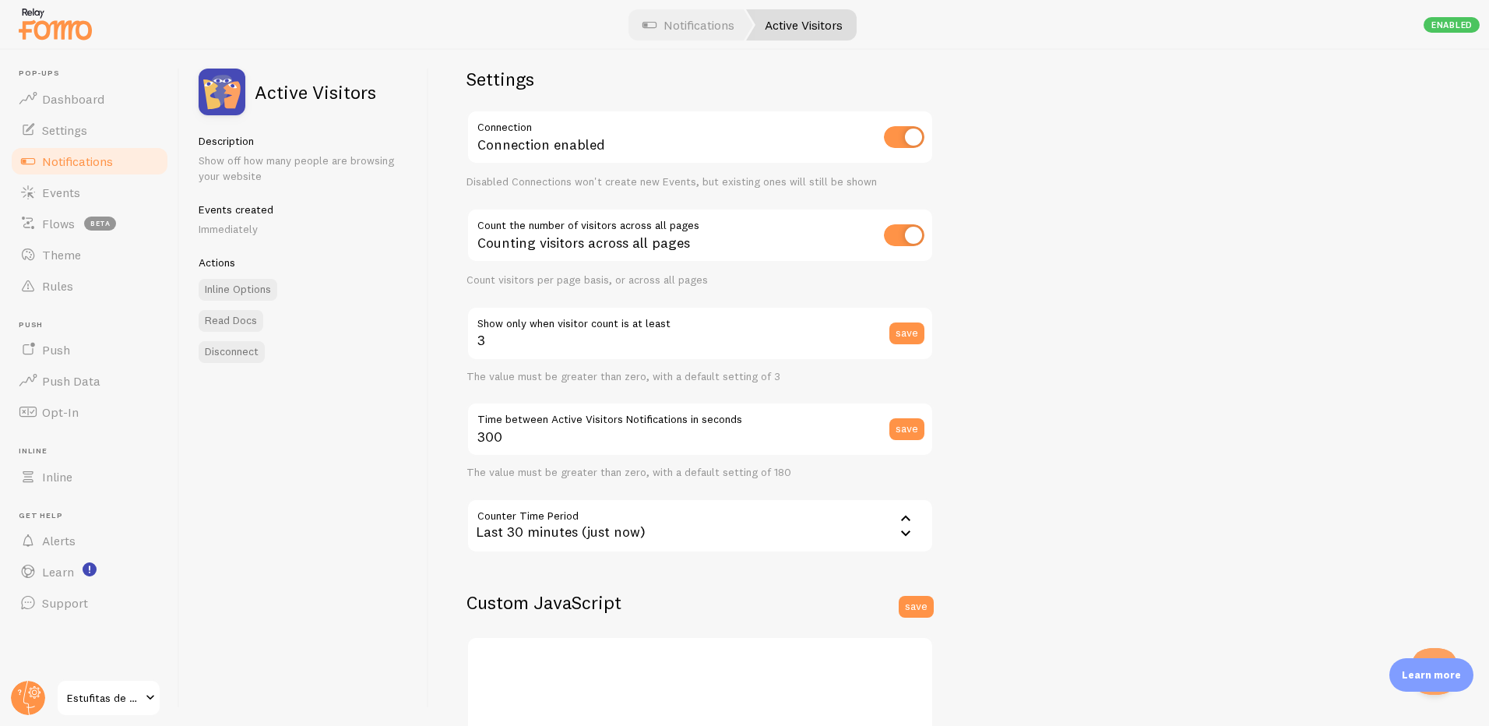
scroll to position [234, 0]
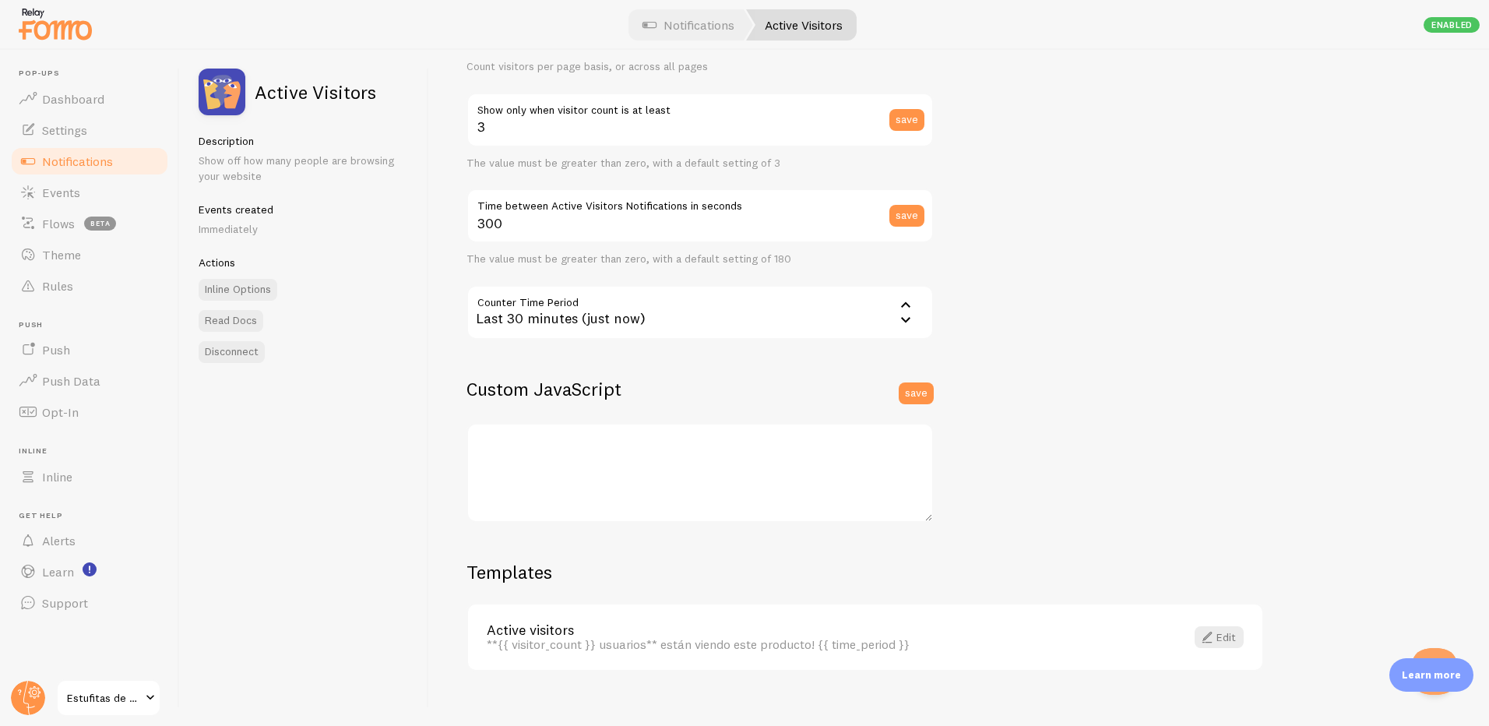
click at [591, 316] on div "Last 30 minutes (just now)" at bounding box center [700, 312] width 467 height 55
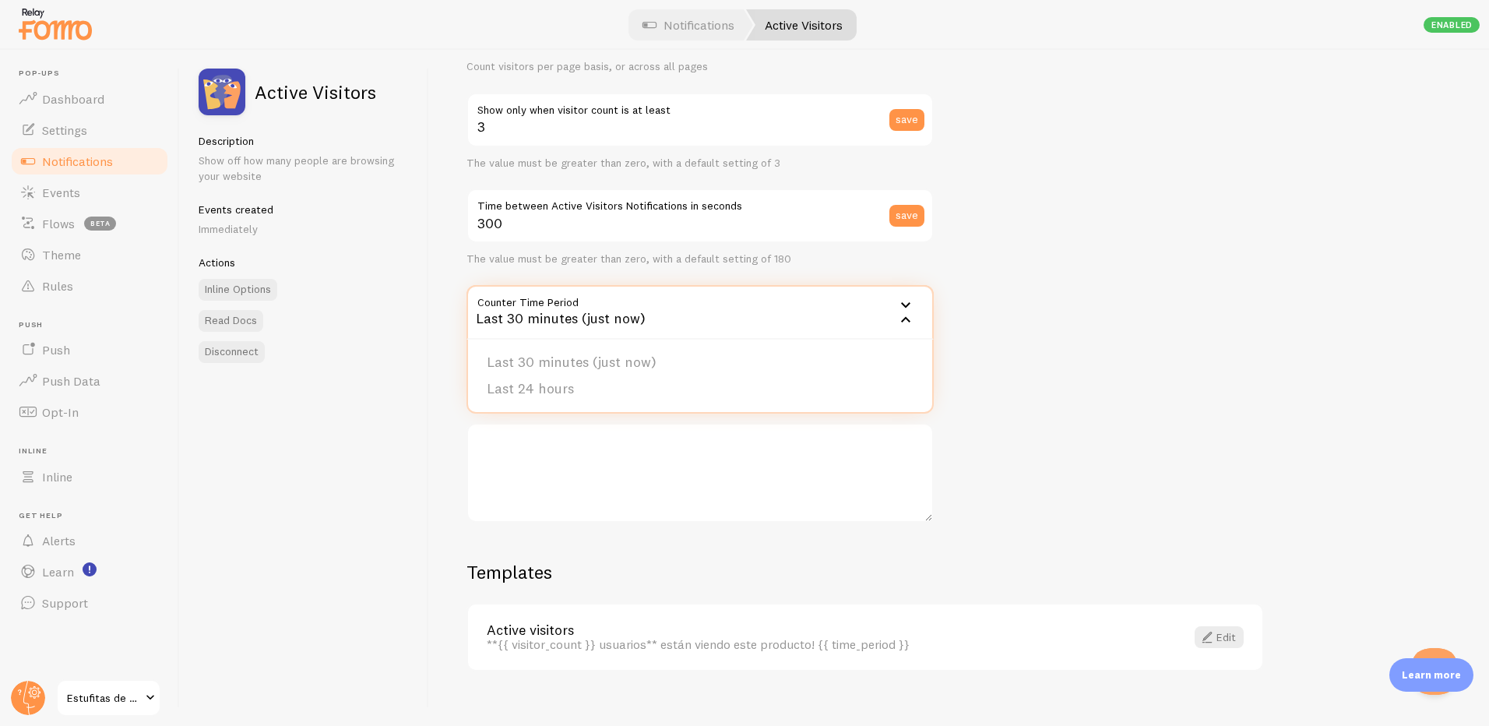
click at [591, 316] on div "Last 30 minutes (just now)" at bounding box center [700, 312] width 467 height 55
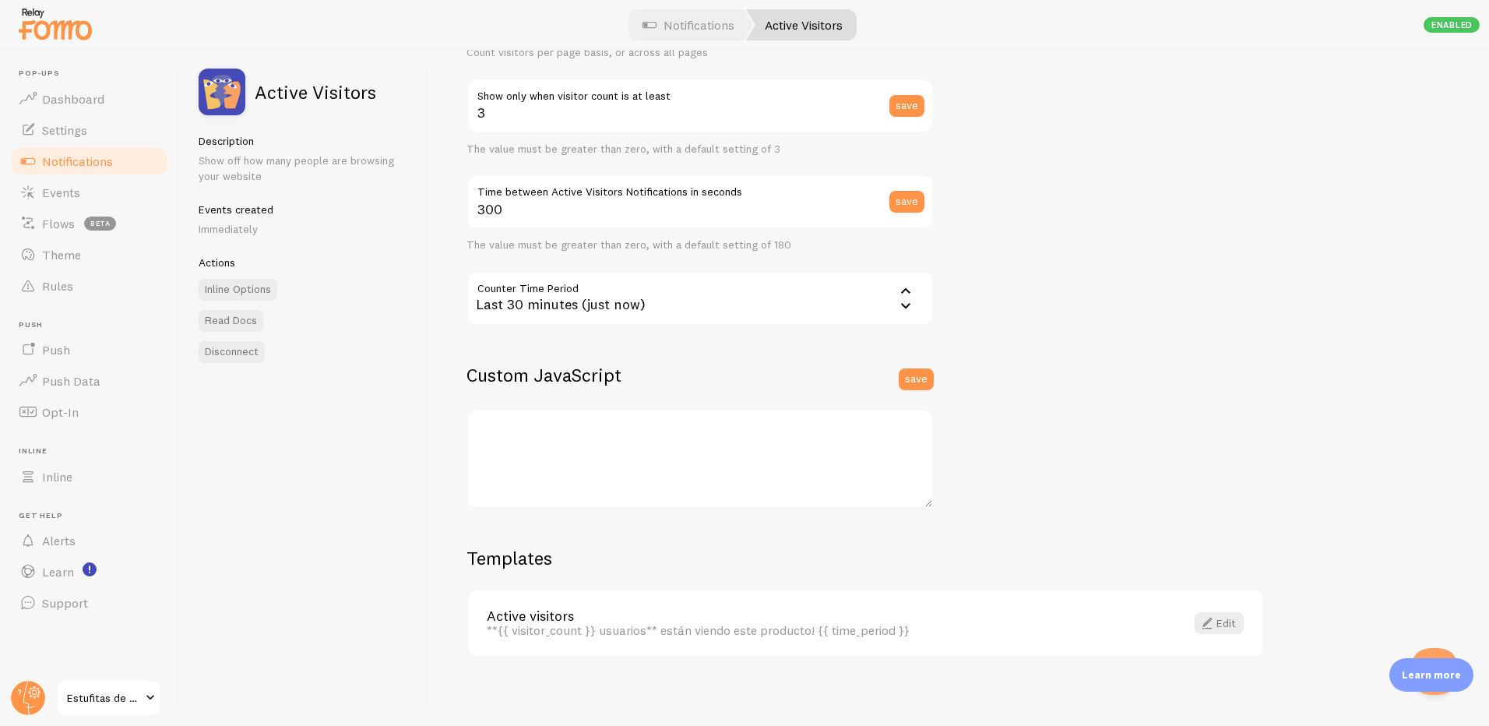
scroll to position [254, 0]
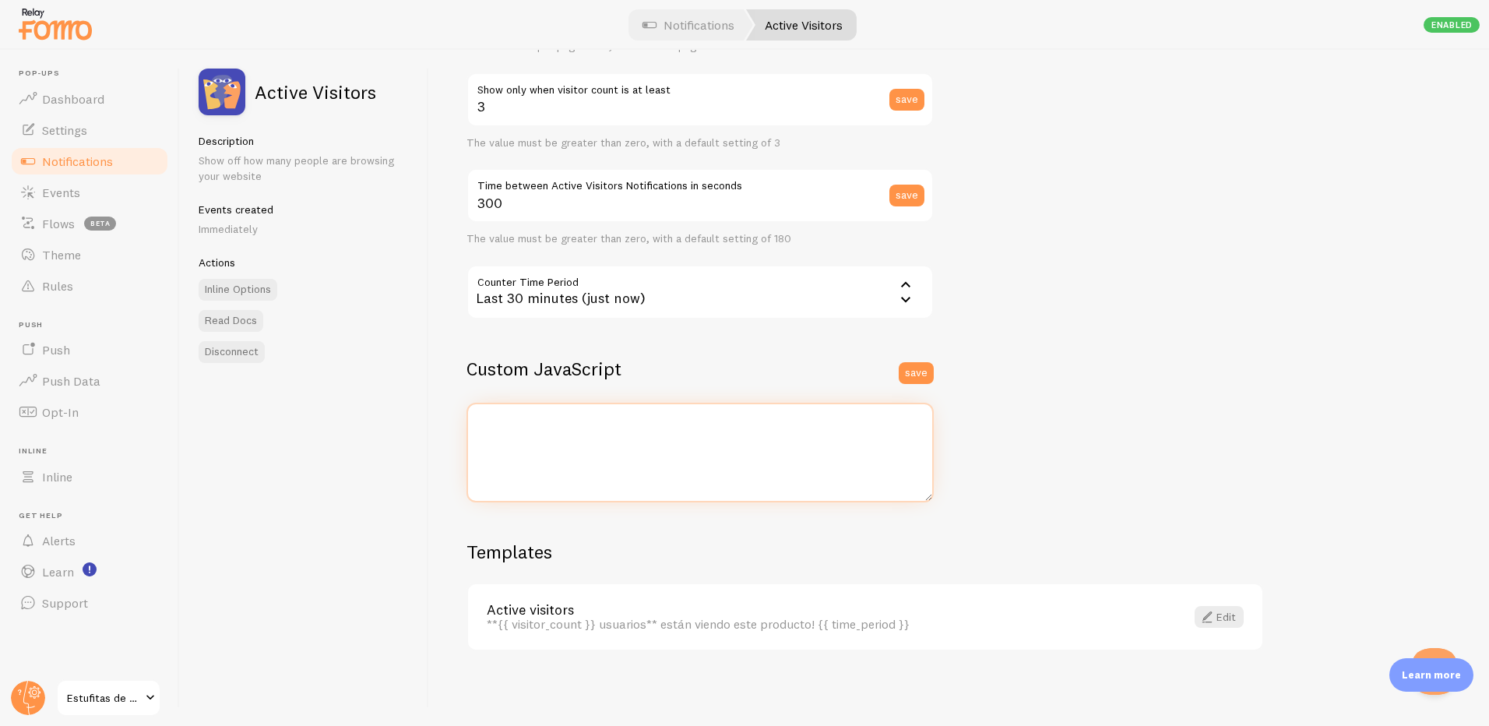
click at [566, 449] on textarea at bounding box center [700, 453] width 467 height 100
type textarea "//window.html_meta_fomo_title = function() { // var h1_elements = document.getE…"
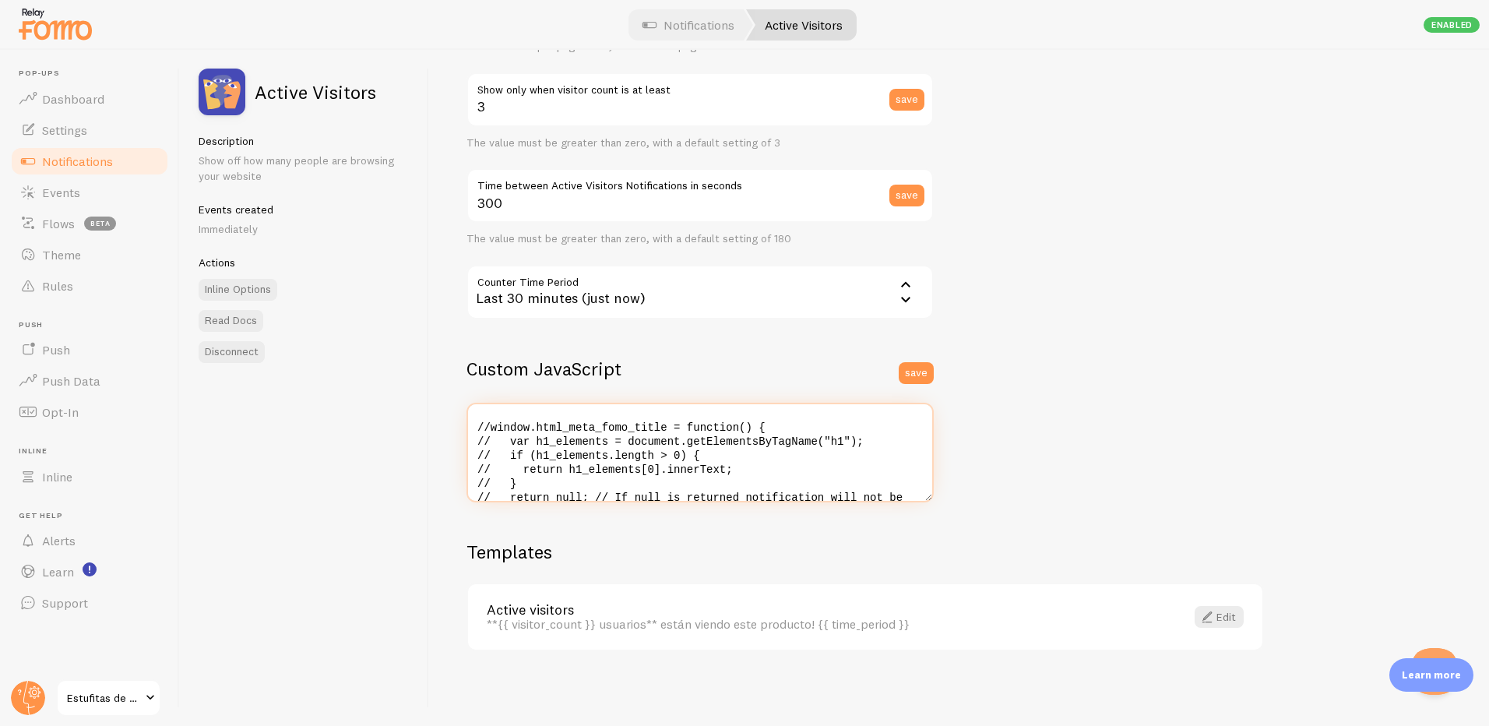
click at [618, 443] on textarea "//window.html_meta_fomo_title = function() { // var h1_elements = document.getE…" at bounding box center [700, 453] width 467 height 100
click at [588, 624] on div "**{{ visitor_count }} usuarios** están viendo este producto! {{ time_period }}" at bounding box center [827, 624] width 680 height 14
click at [1208, 623] on span at bounding box center [1207, 617] width 19 height 19
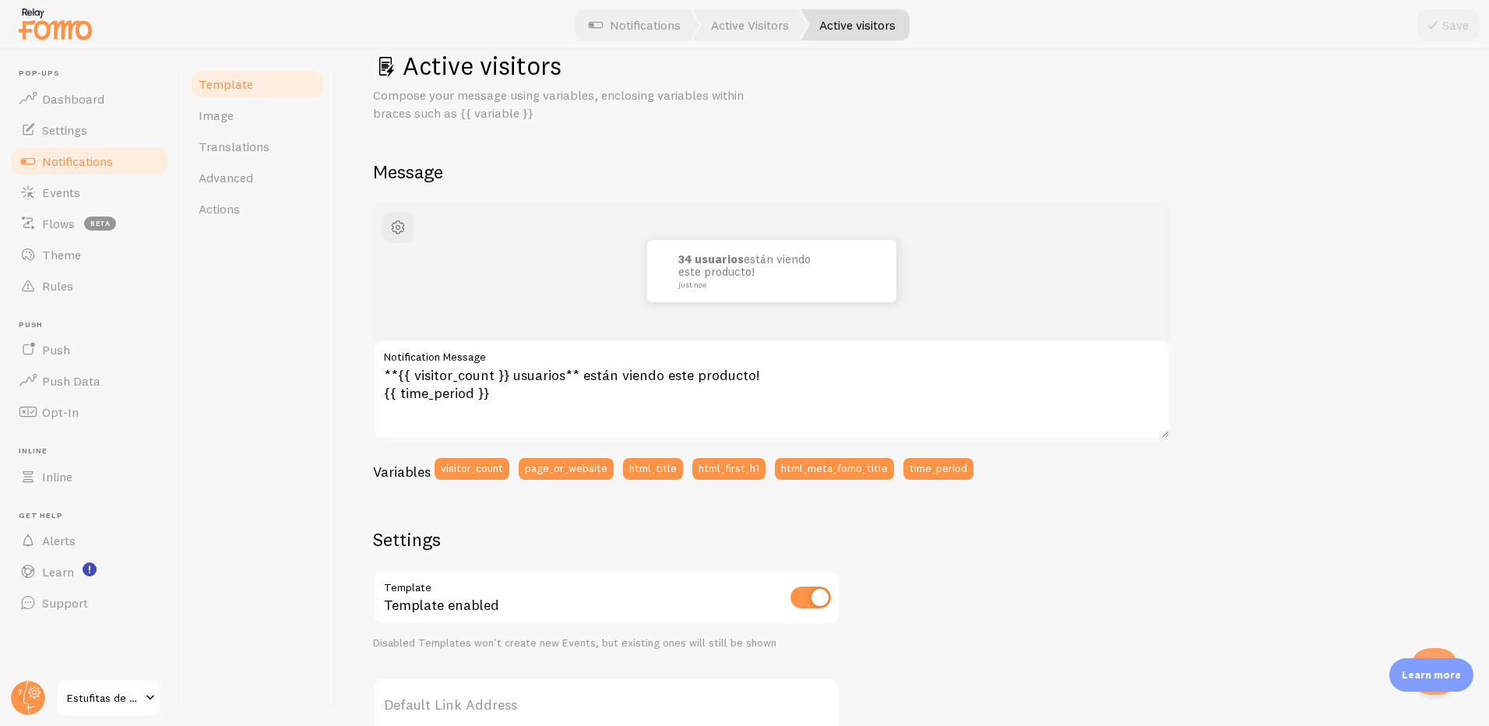
scroll to position [78, 0]
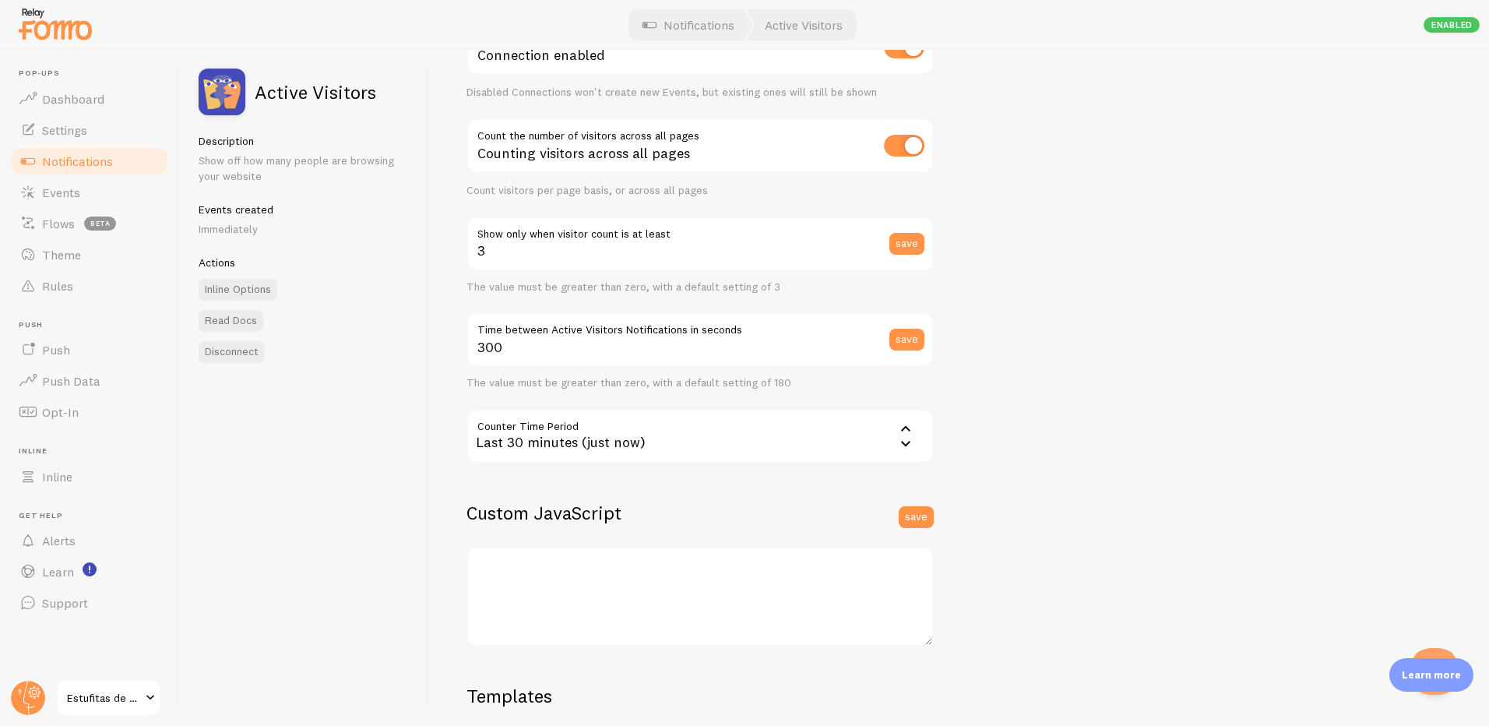
scroll to position [254, 0]
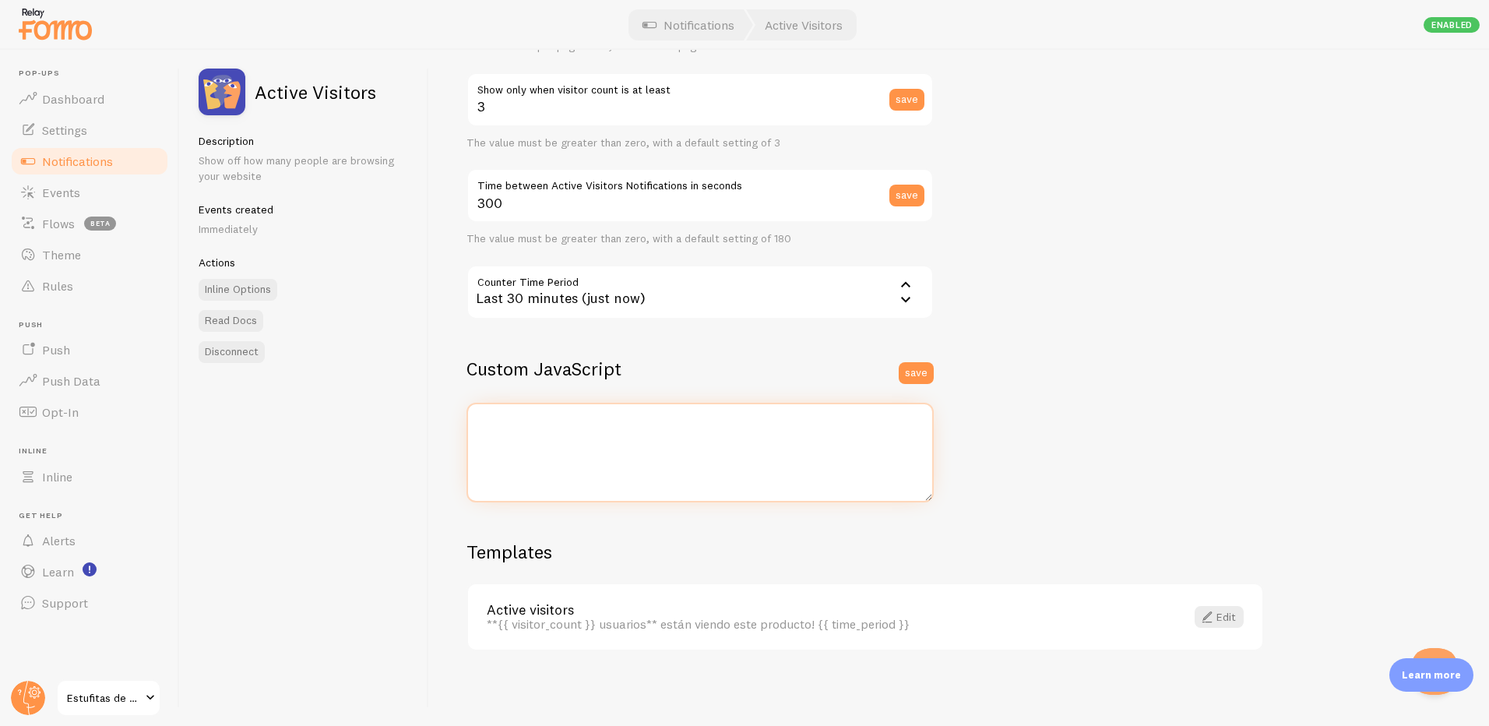
click at [538, 439] on textarea at bounding box center [700, 453] width 467 height 100
type textarea "//window.html_meta_fomo_title = function() { // var h1_elements = document.getE…"
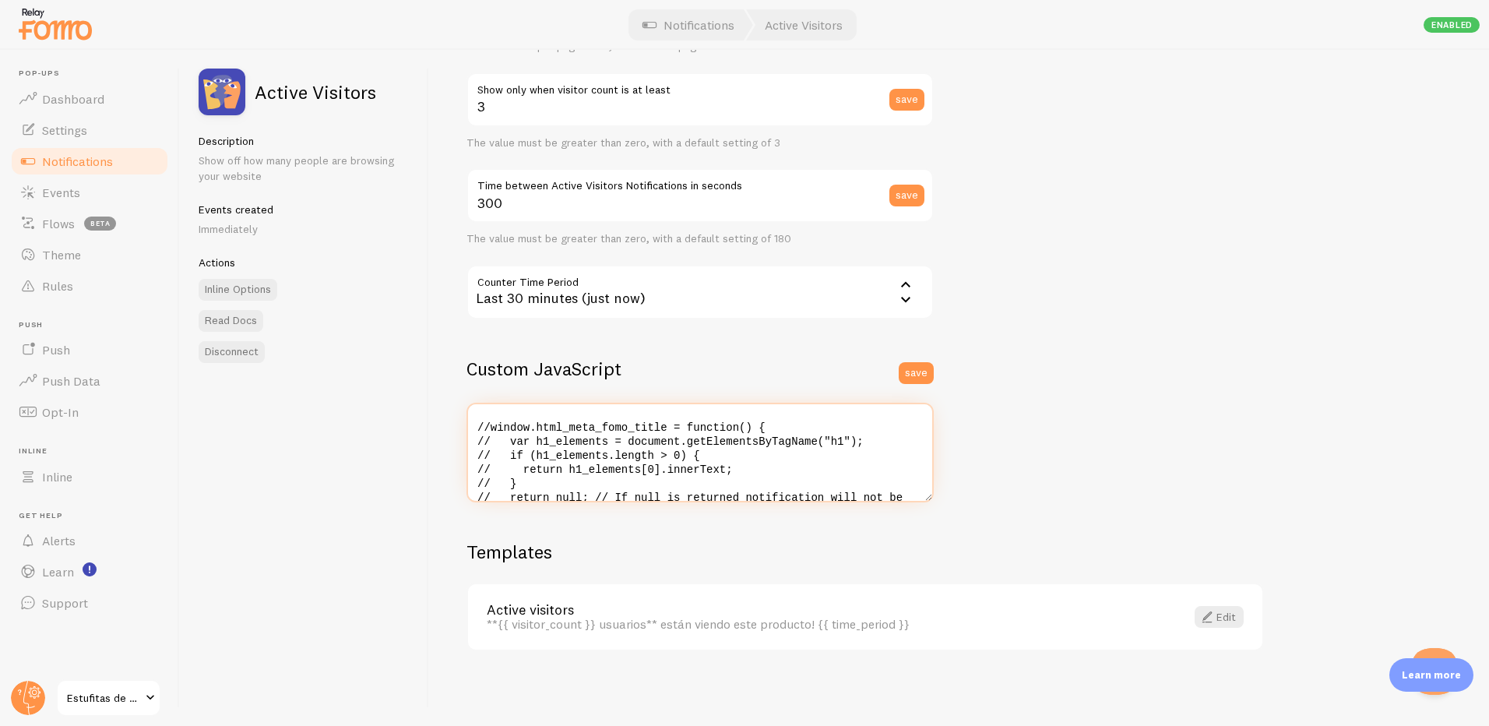
scroll to position [177, 0]
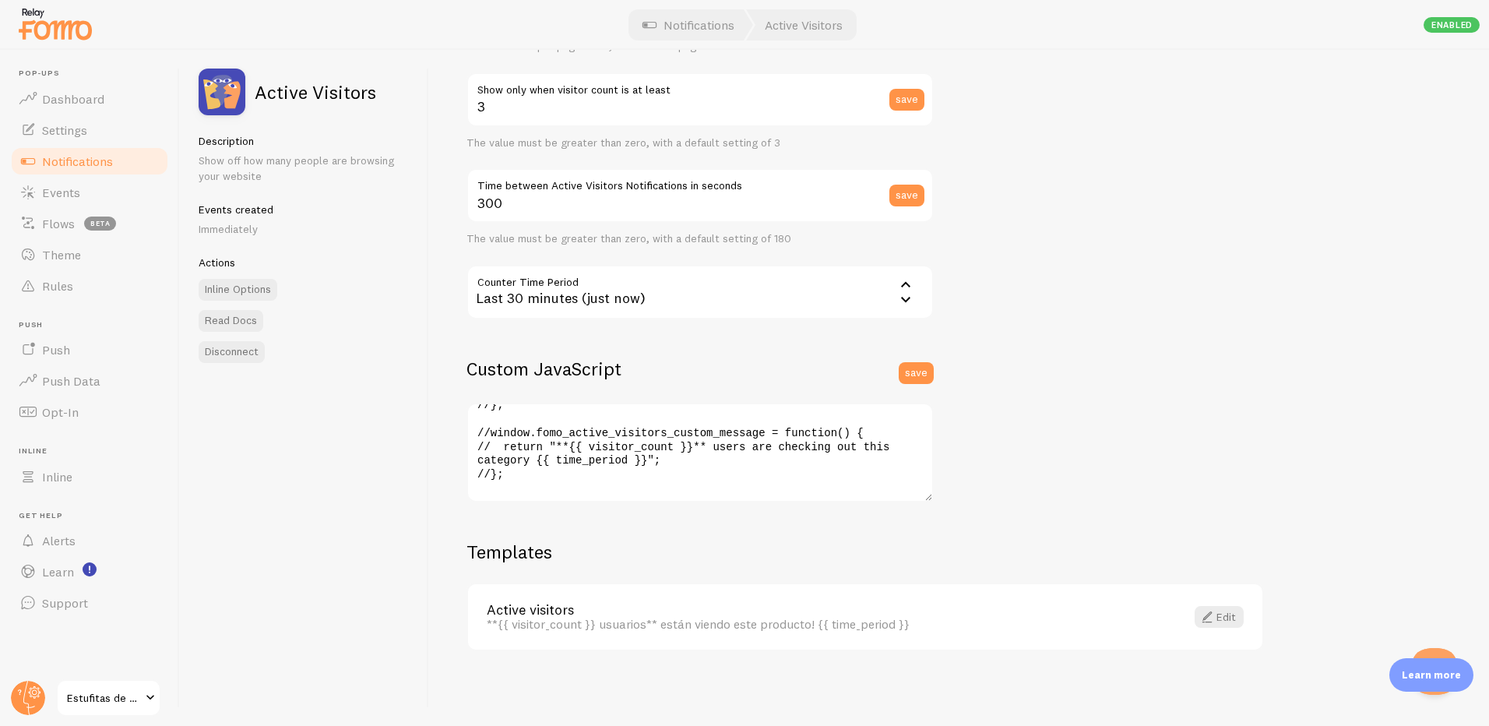
click at [826, 535] on div "Settings Connection Connection enabled Disabled Connections won't create new Ev…" at bounding box center [959, 388] width 1060 height 676
click at [1218, 616] on link "Edit" at bounding box center [1219, 617] width 49 height 22
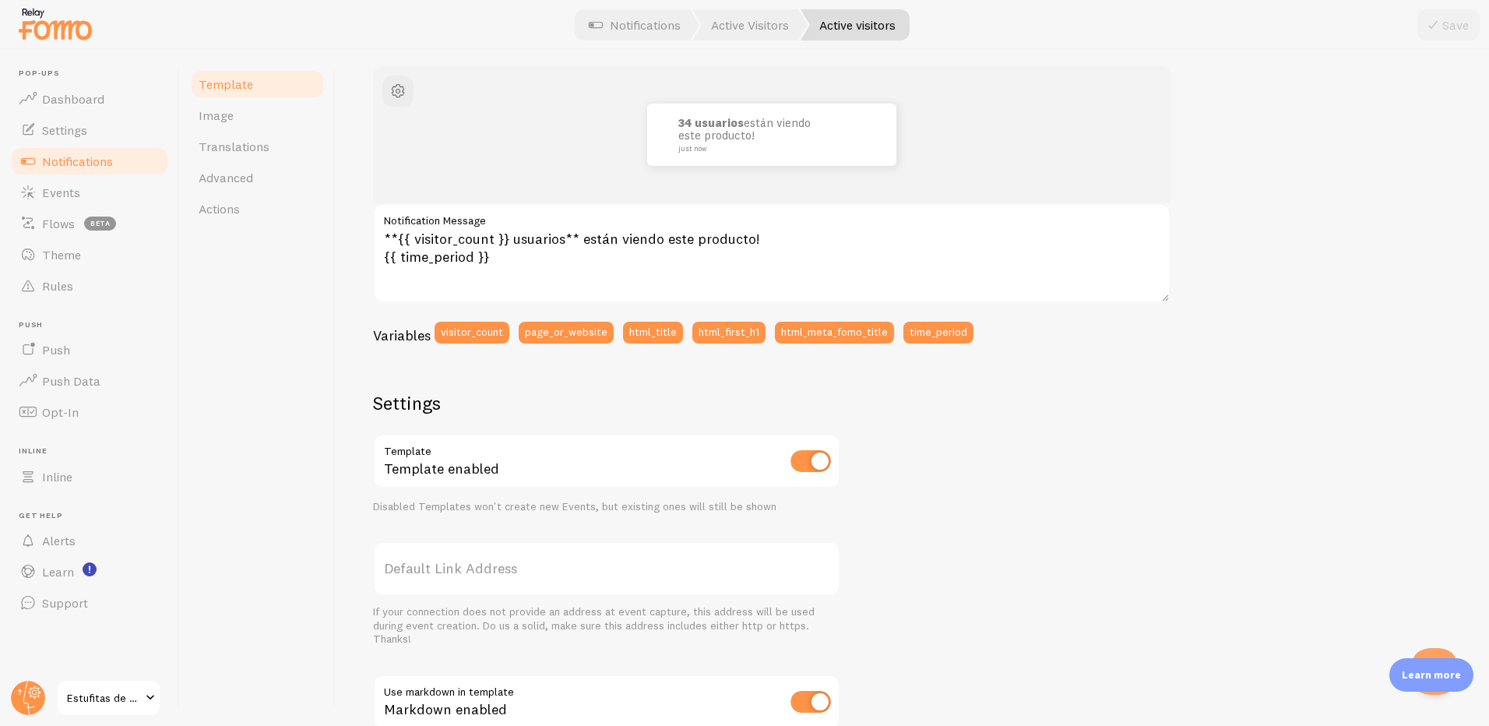
scroll to position [156, 0]
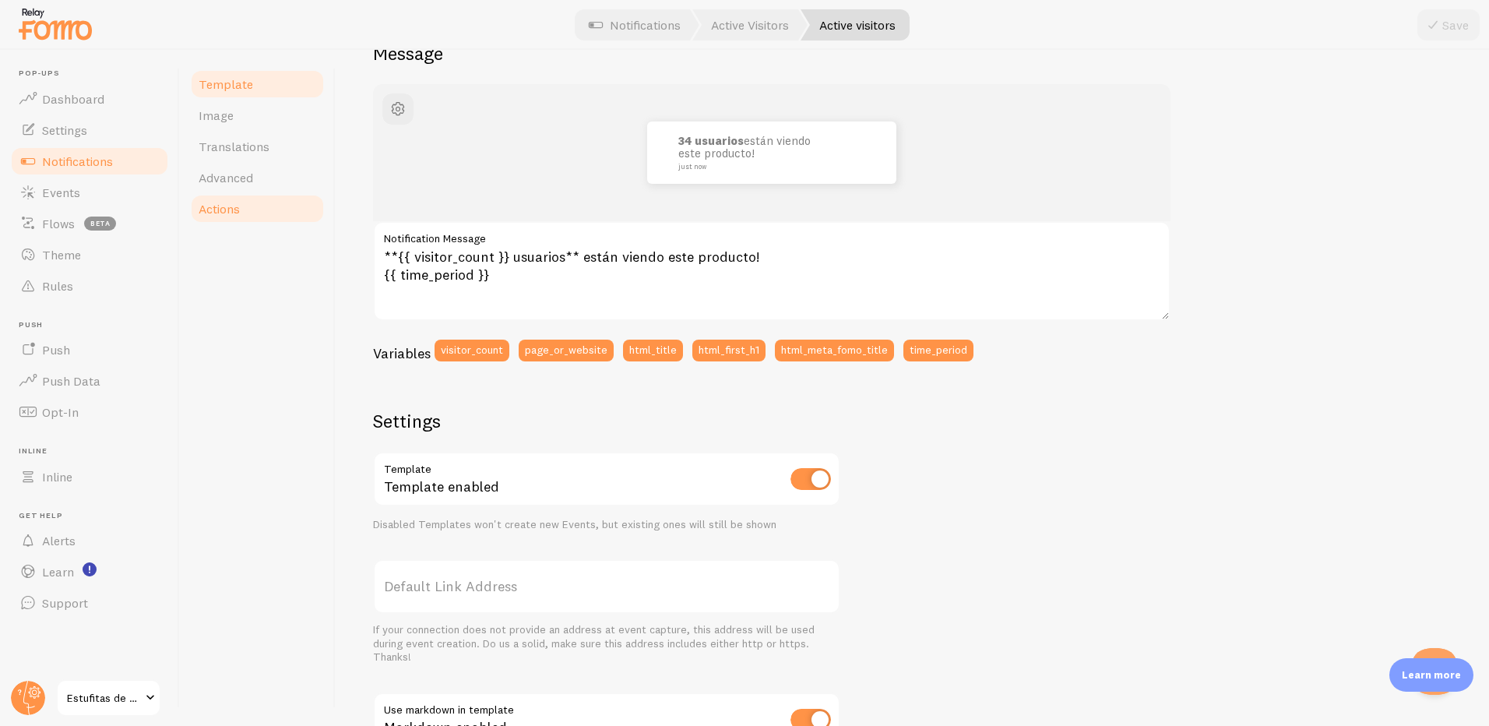
click at [227, 213] on span "Actions" at bounding box center [219, 209] width 41 height 16
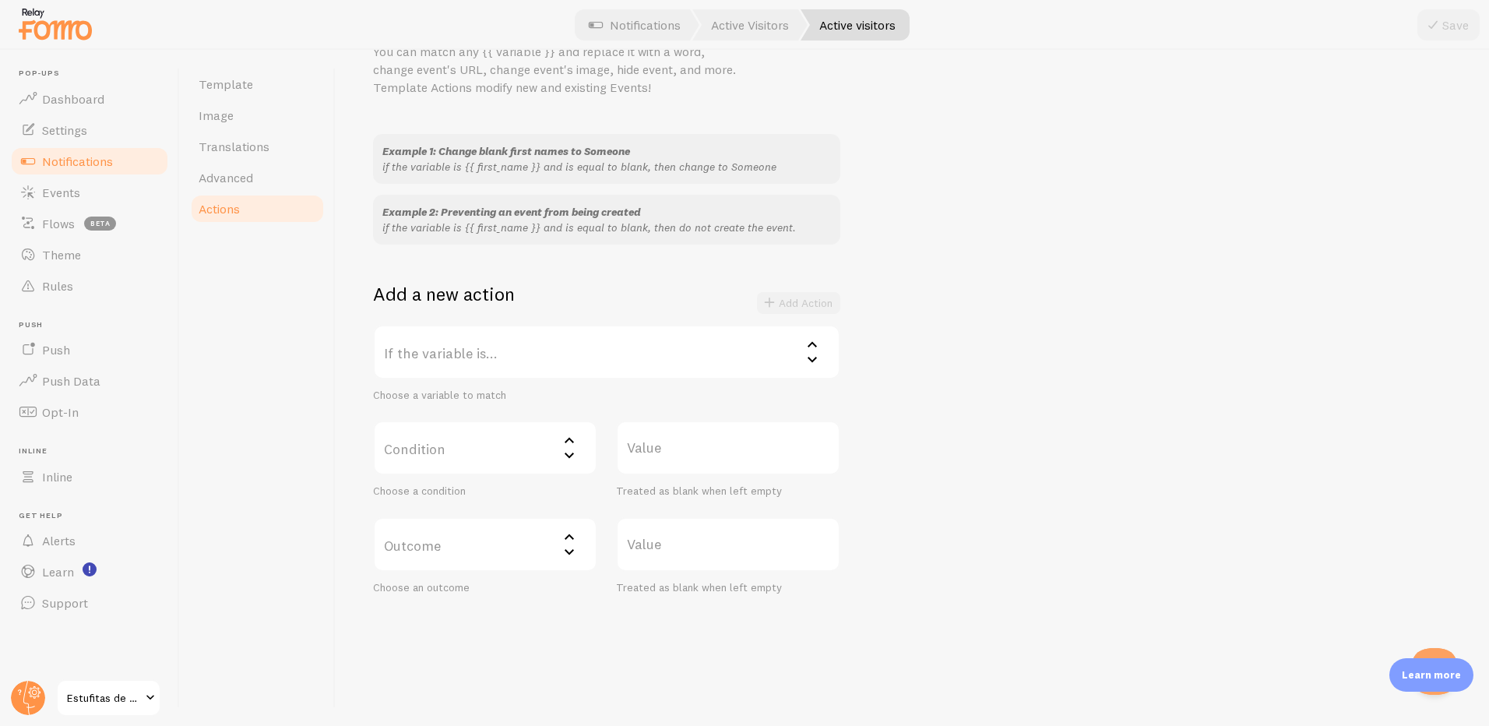
scroll to position [84, 0]
click at [575, 365] on label "If the variable is..." at bounding box center [606, 349] width 467 height 55
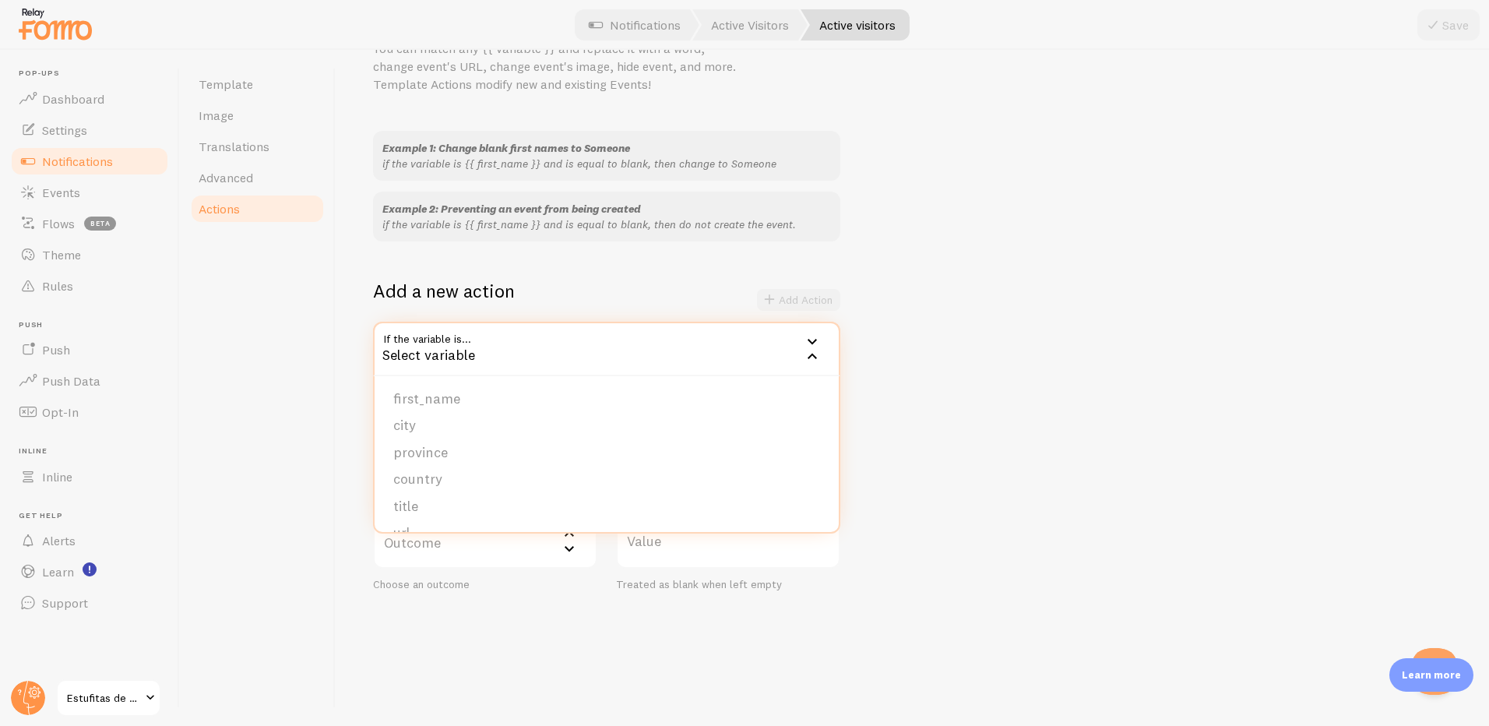
click at [1008, 407] on div "Example 1: Change blank first names to Someone if the variable is {{ first_name…" at bounding box center [912, 361] width 1079 height 460
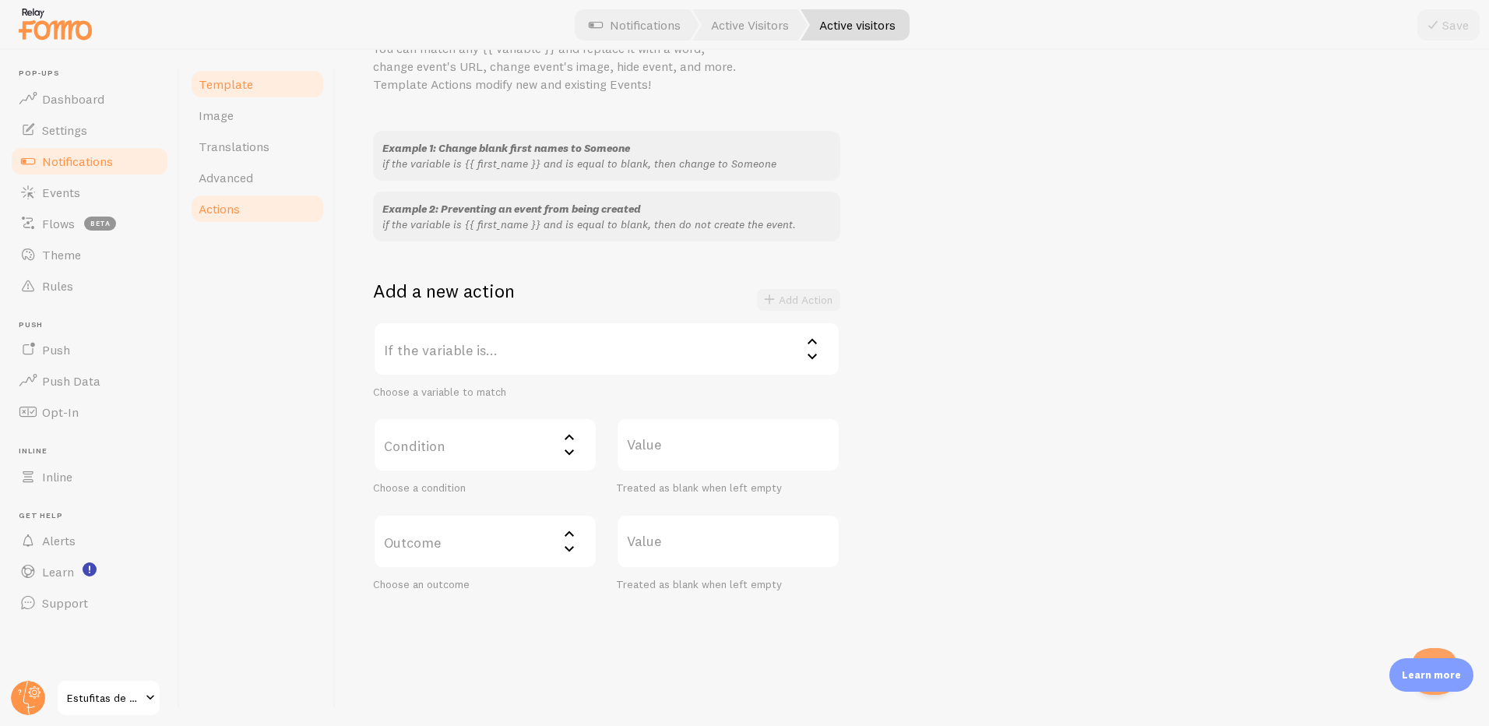
click at [242, 83] on span "Template" at bounding box center [226, 84] width 55 height 16
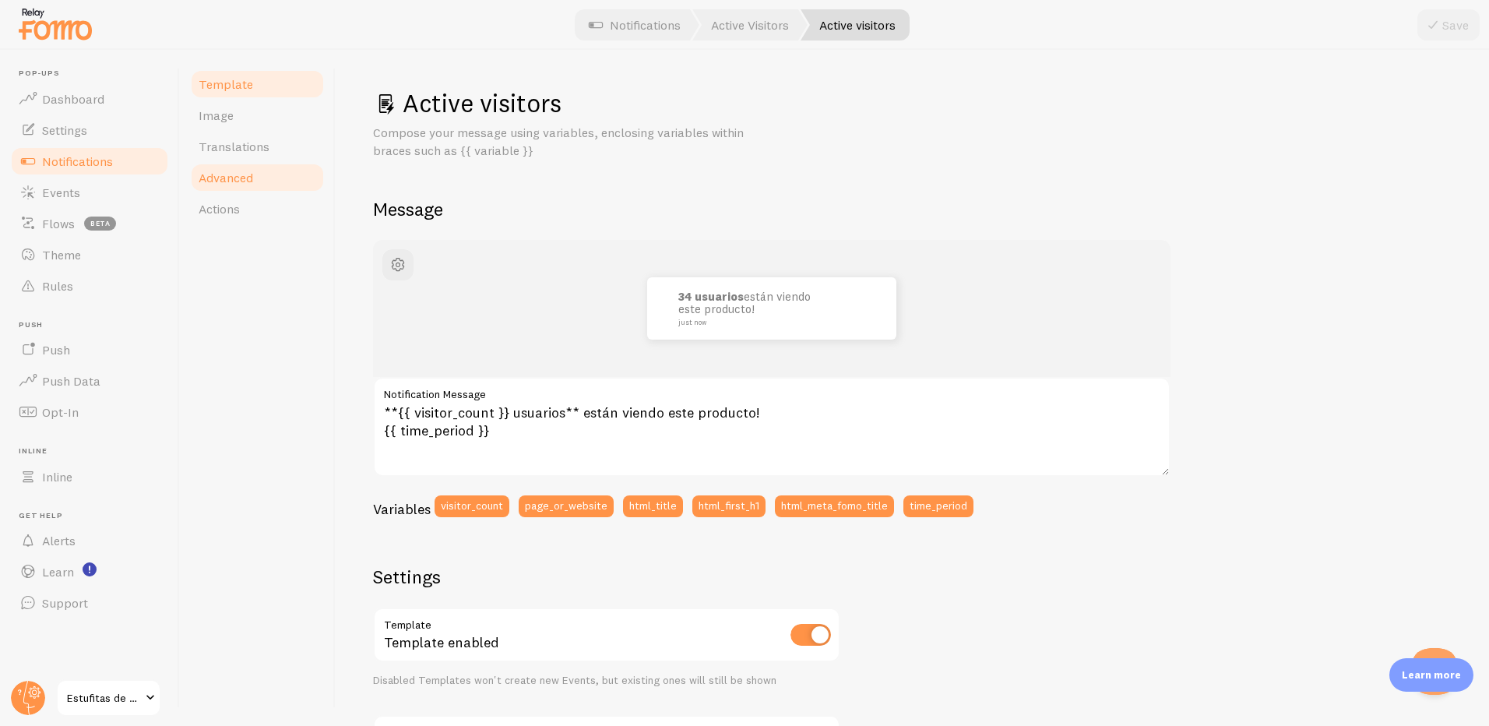
click at [244, 178] on span "Advanced" at bounding box center [226, 178] width 55 height 16
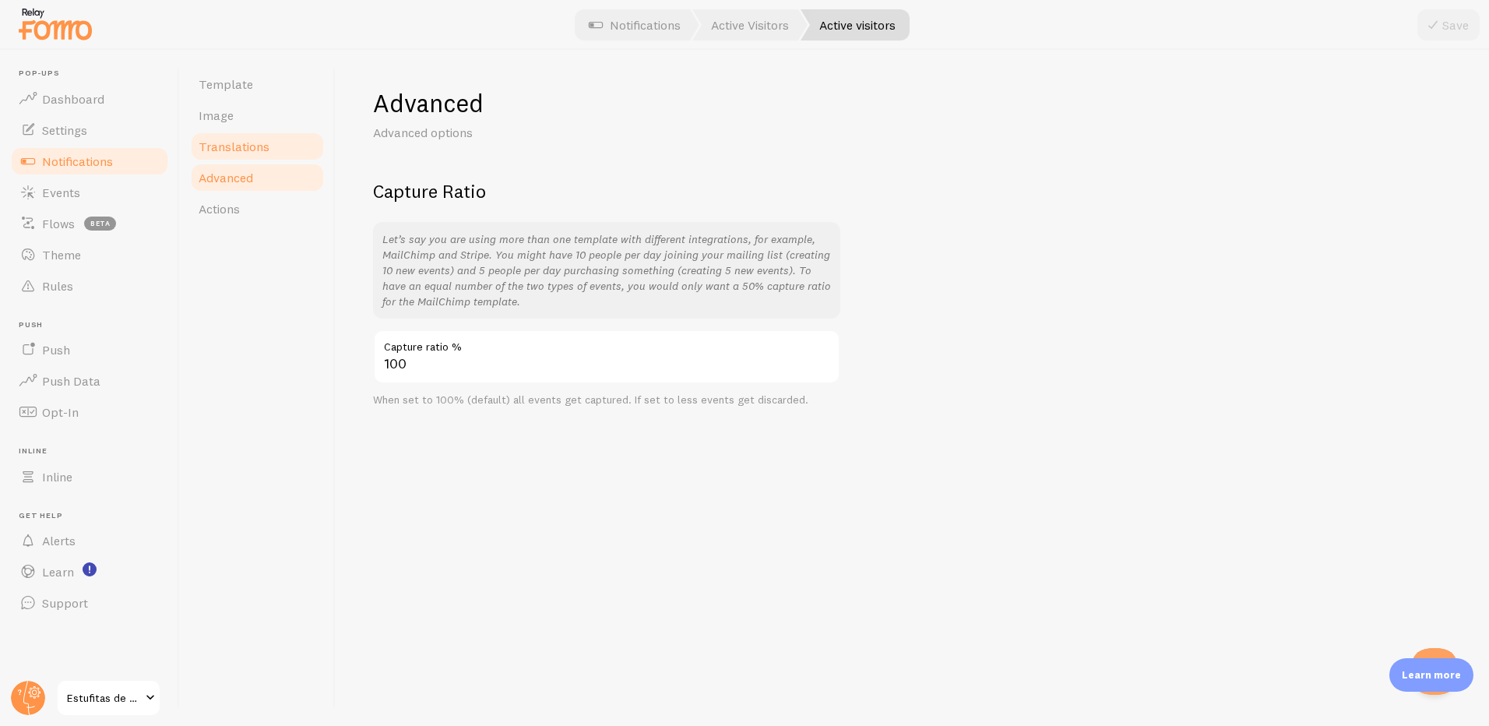
click at [226, 141] on span "Translations" at bounding box center [234, 147] width 71 height 16
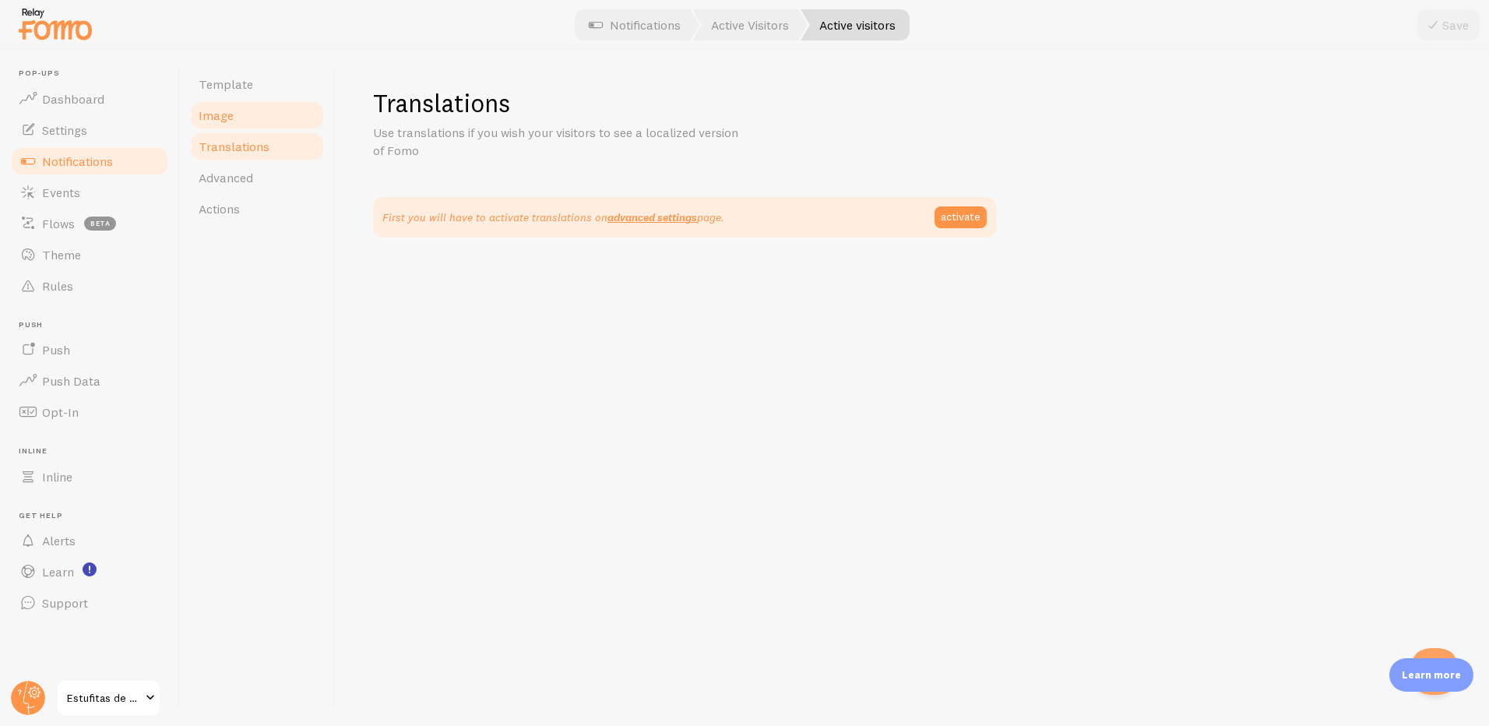
click at [237, 117] on link "Image" at bounding box center [257, 115] width 136 height 31
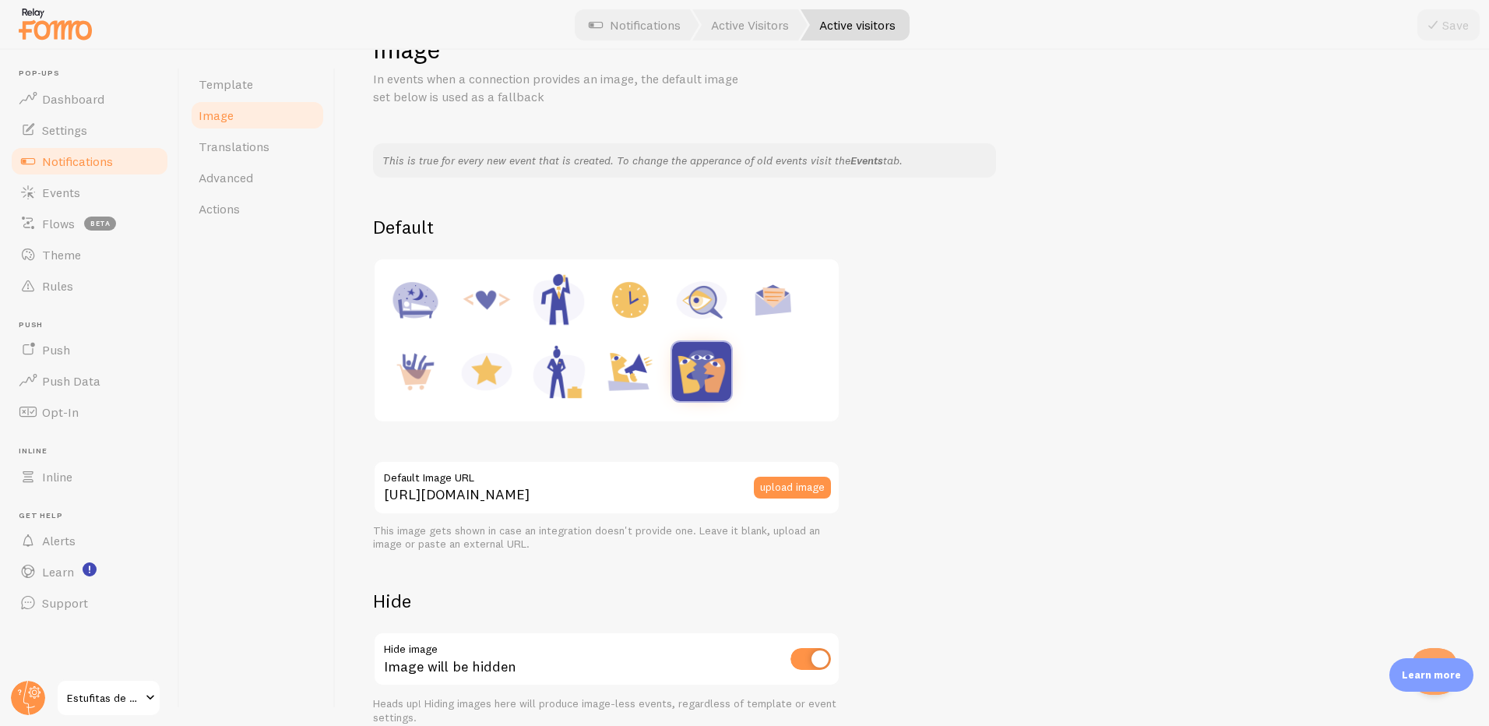
scroll to position [127, 0]
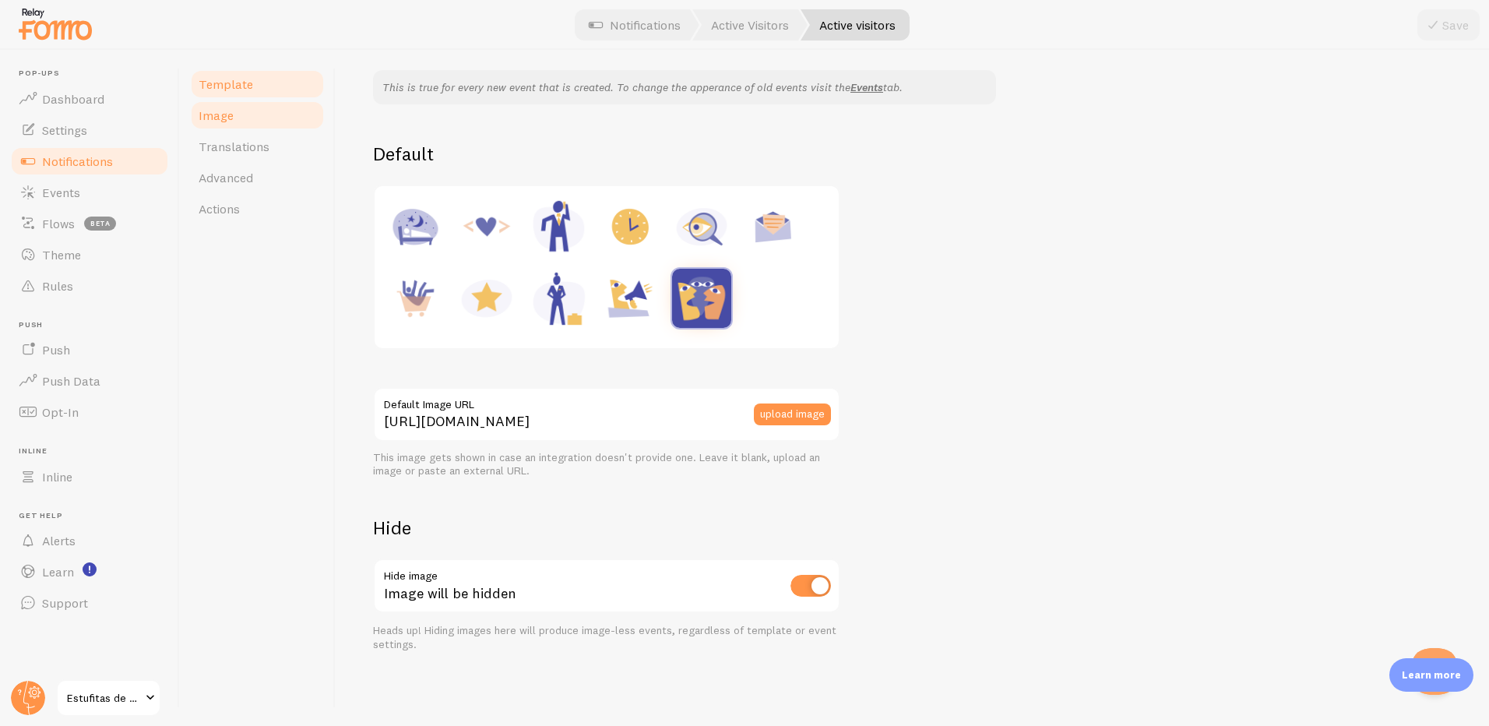
click at [272, 90] on link "Template" at bounding box center [257, 84] width 136 height 31
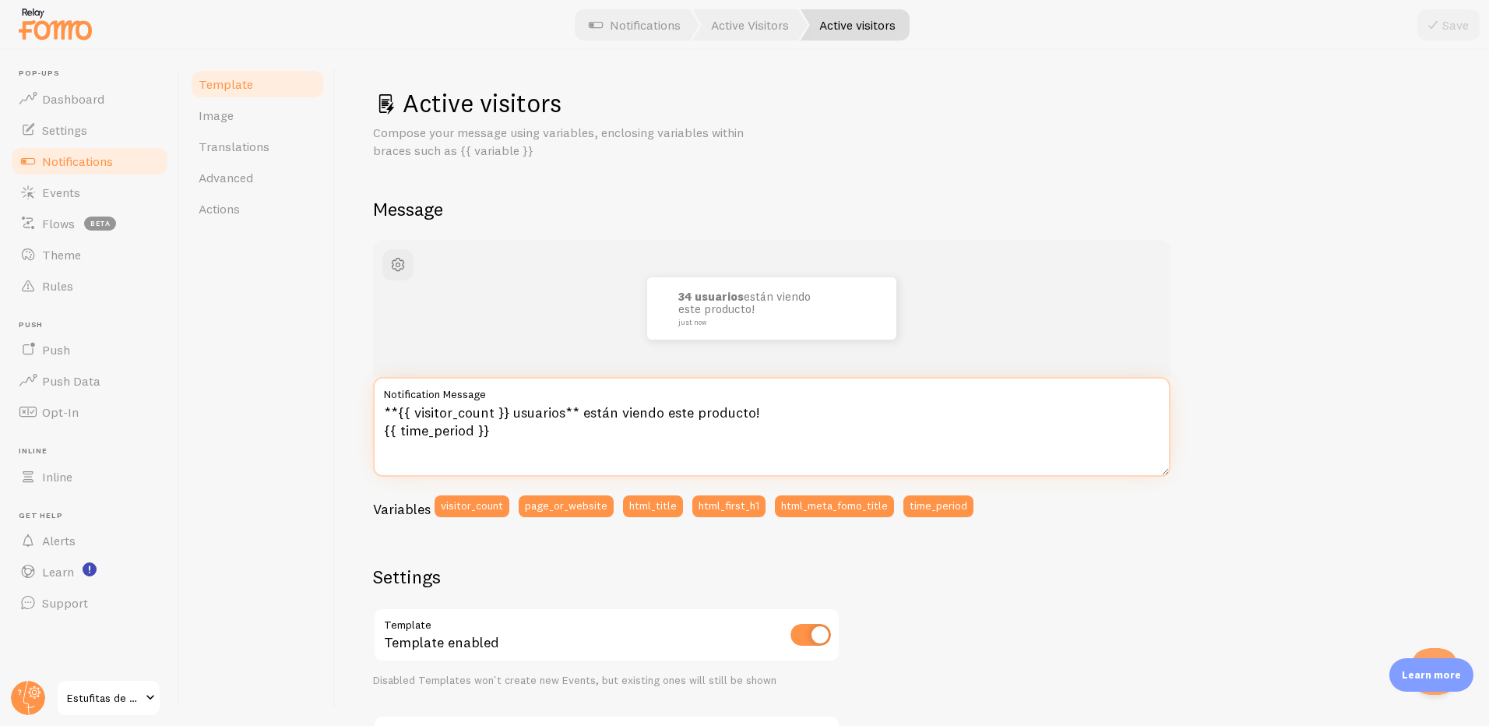
drag, startPoint x: 413, startPoint y: 414, endPoint x: 502, endPoint y: 406, distance: 89.1
click at [502, 406] on textarea "**{{ visitor_count }} usuarios** están viendo este producto! {{ time_period }}" at bounding box center [772, 427] width 798 height 100
click at [270, 346] on div "Template Image Translations Advanced Actions" at bounding box center [258, 388] width 156 height 676
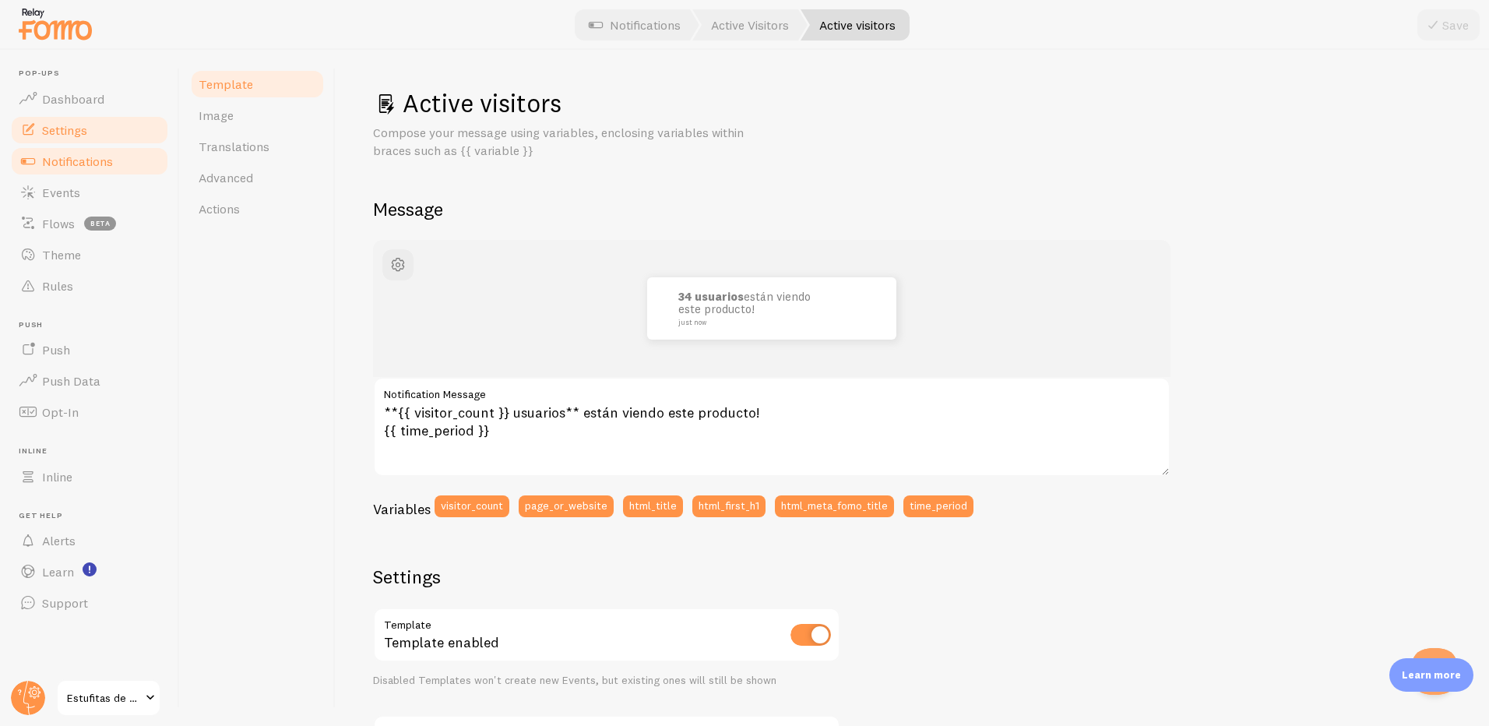
click at [76, 135] on span "Settings" at bounding box center [64, 130] width 45 height 16
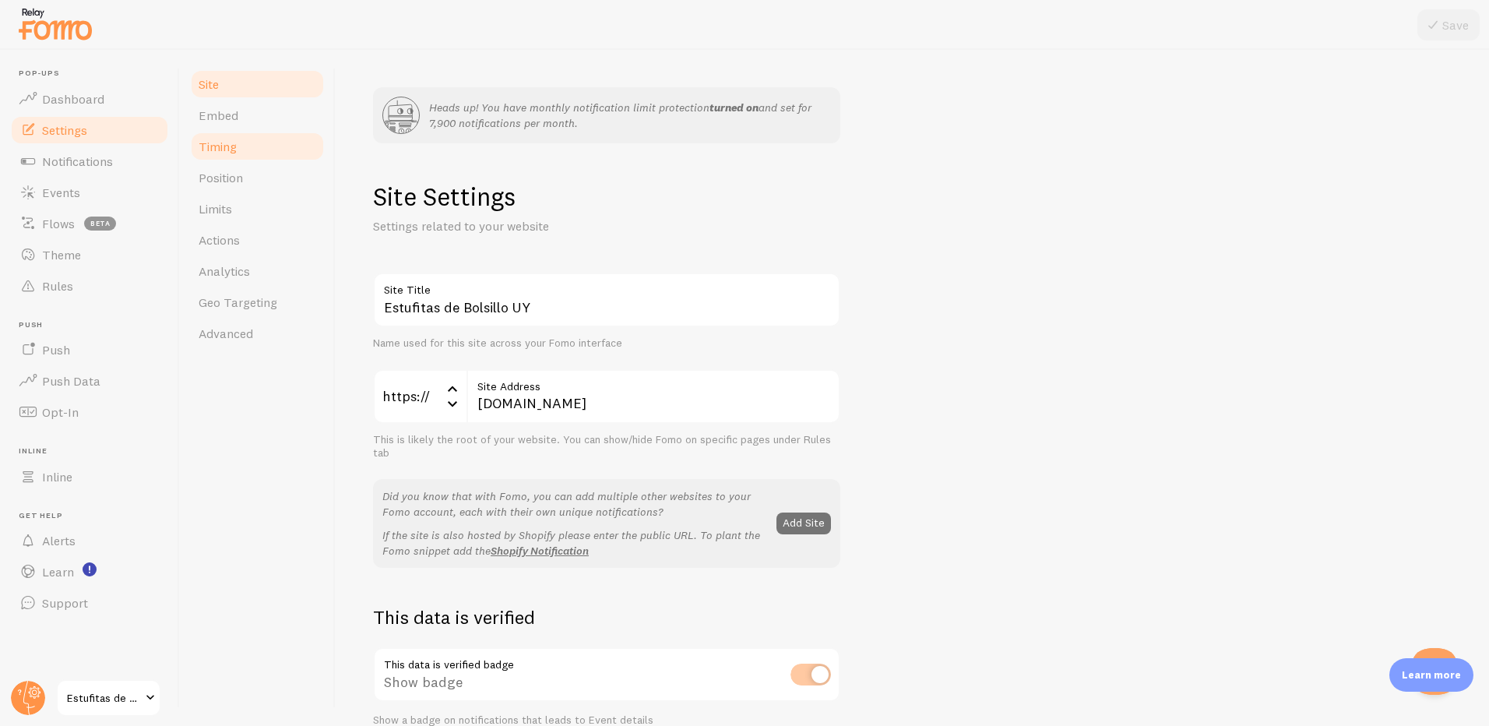
click at [242, 140] on link "Timing" at bounding box center [257, 146] width 136 height 31
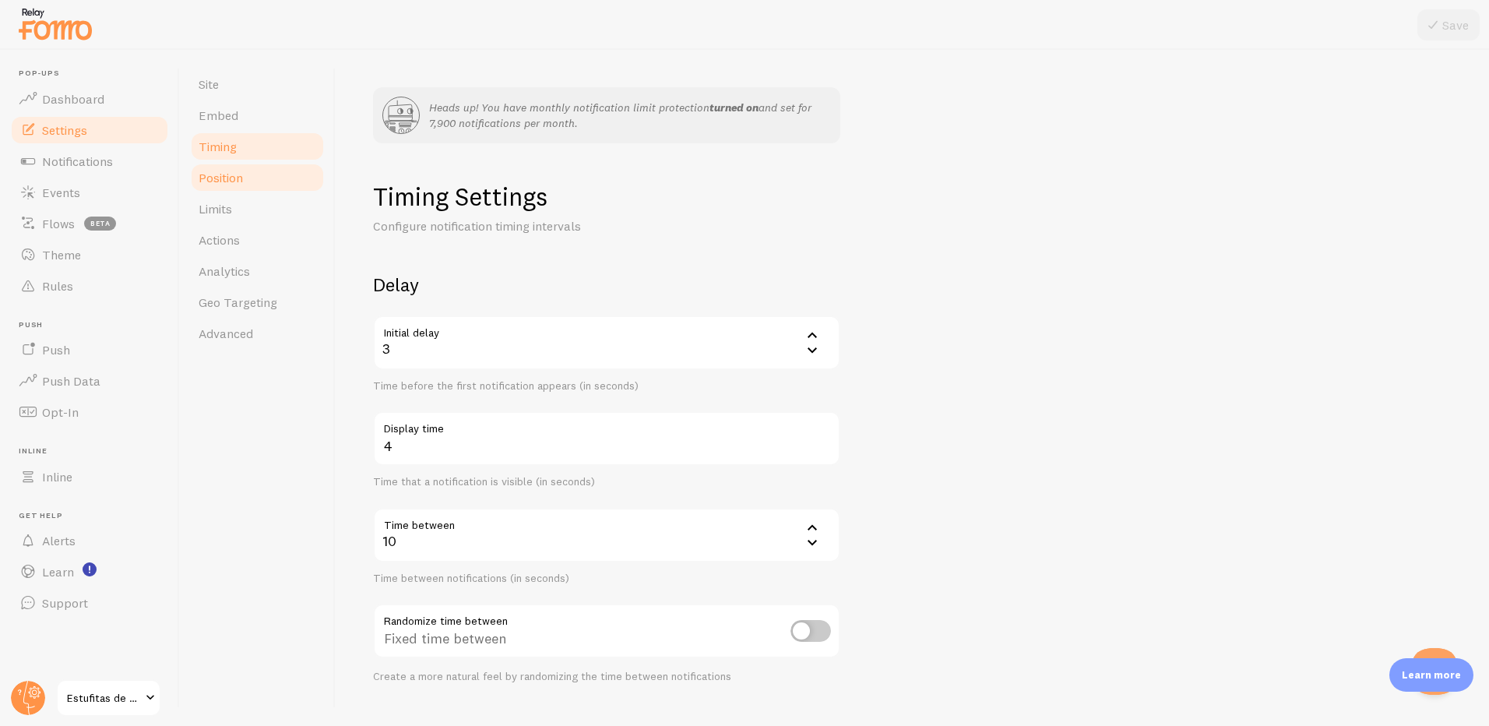
click at [226, 185] on link "Position" at bounding box center [257, 177] width 136 height 31
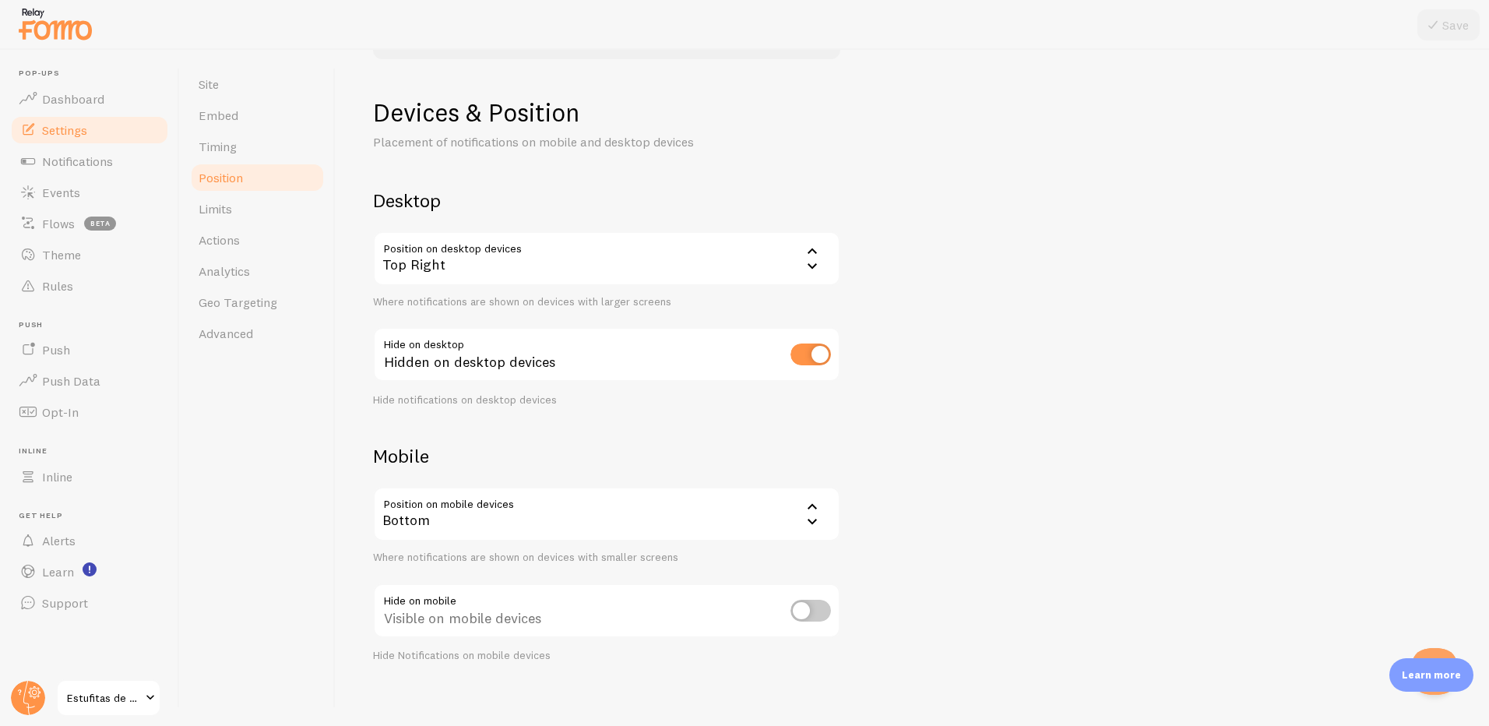
scroll to position [96, 0]
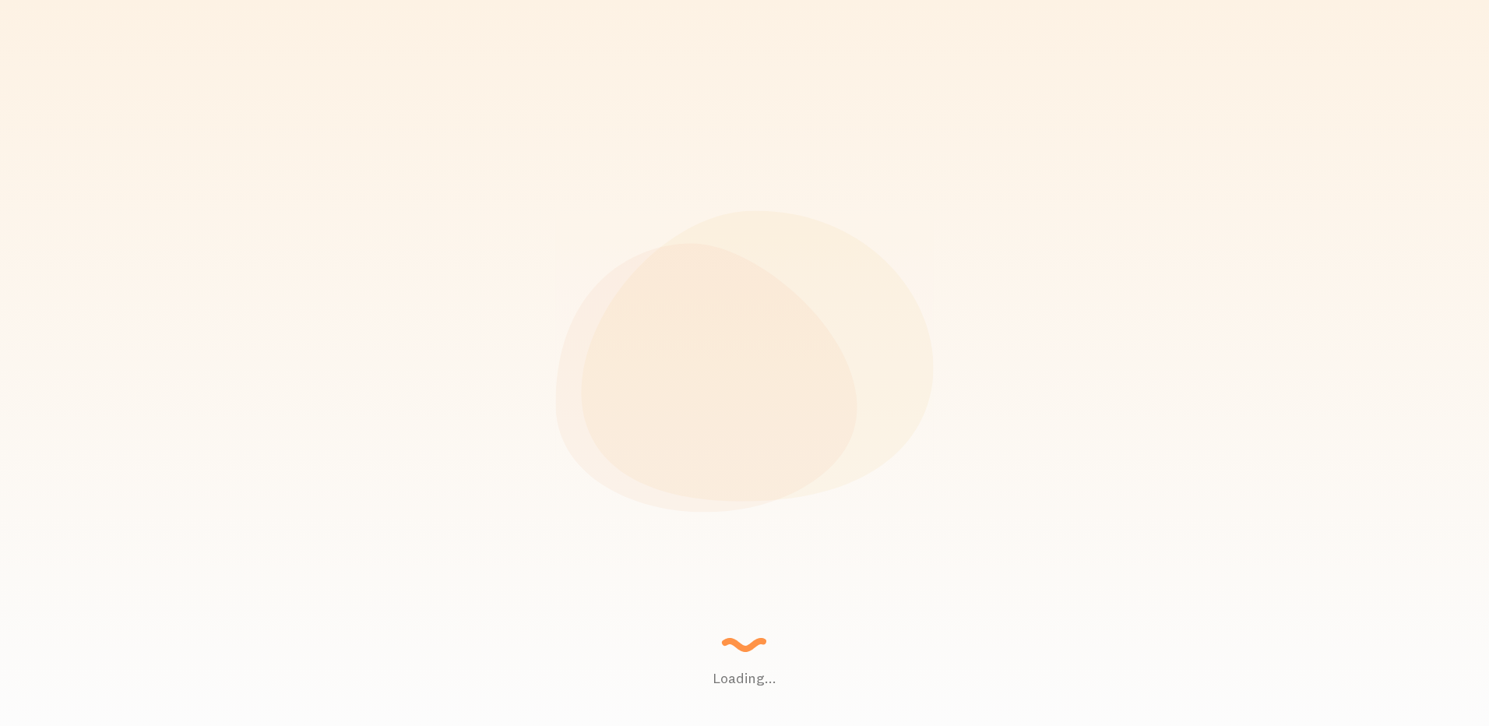
scroll to position [409, 1223]
